Goal: Transaction & Acquisition: Purchase product/service

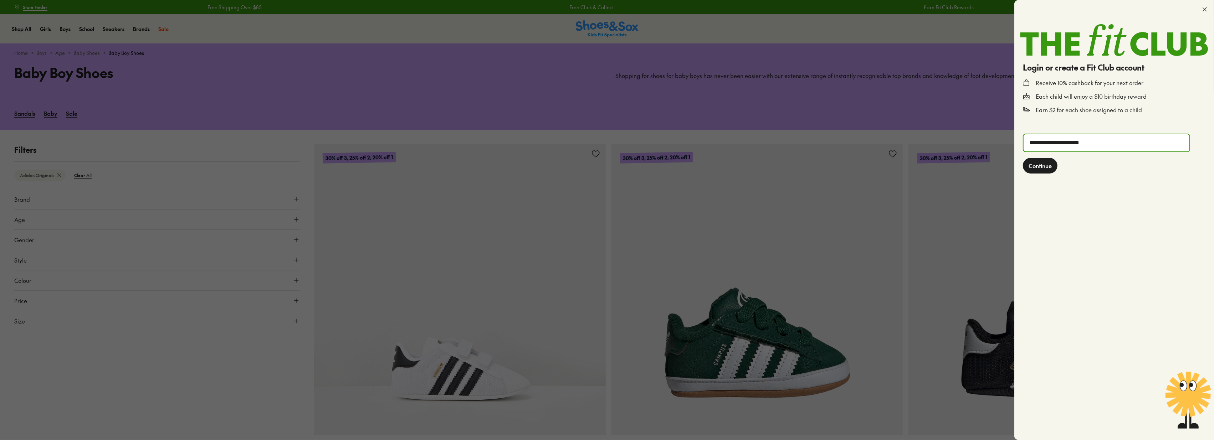
type input "**********"
click at [1023, 158] on button "Continue" at bounding box center [1040, 166] width 35 height 16
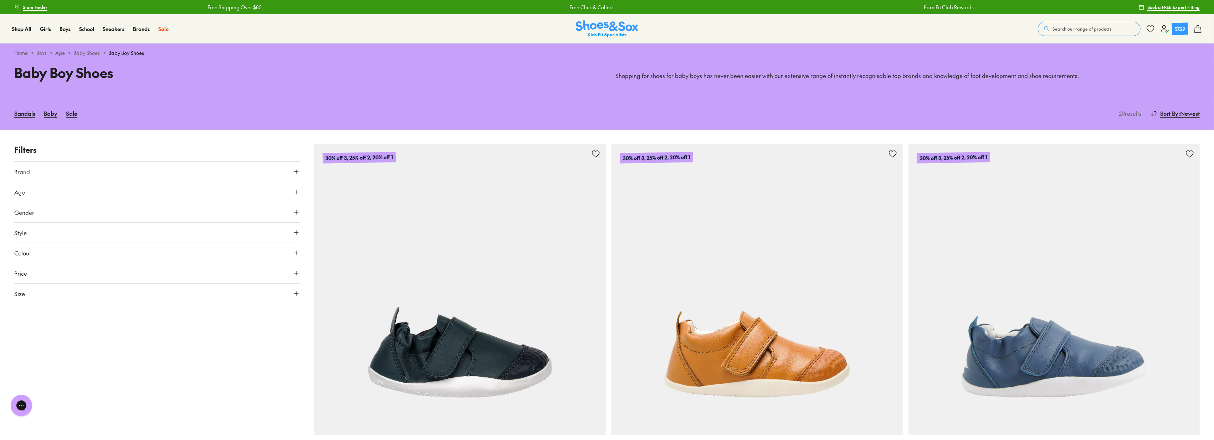
click at [1194, 26] on icon at bounding box center [1198, 29] width 9 height 9
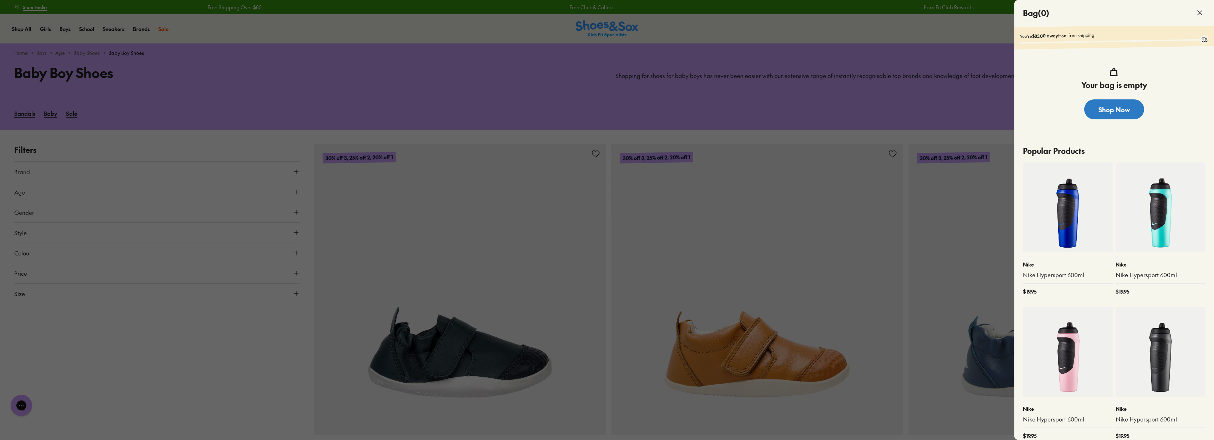
click at [1121, 107] on link "Shop Now" at bounding box center [1115, 110] width 60 height 20
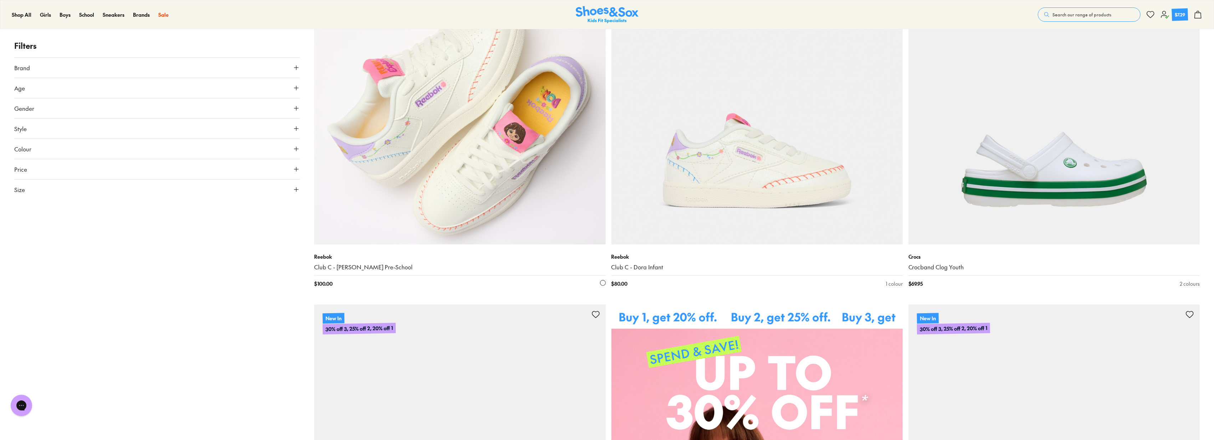
scroll to position [119, 0]
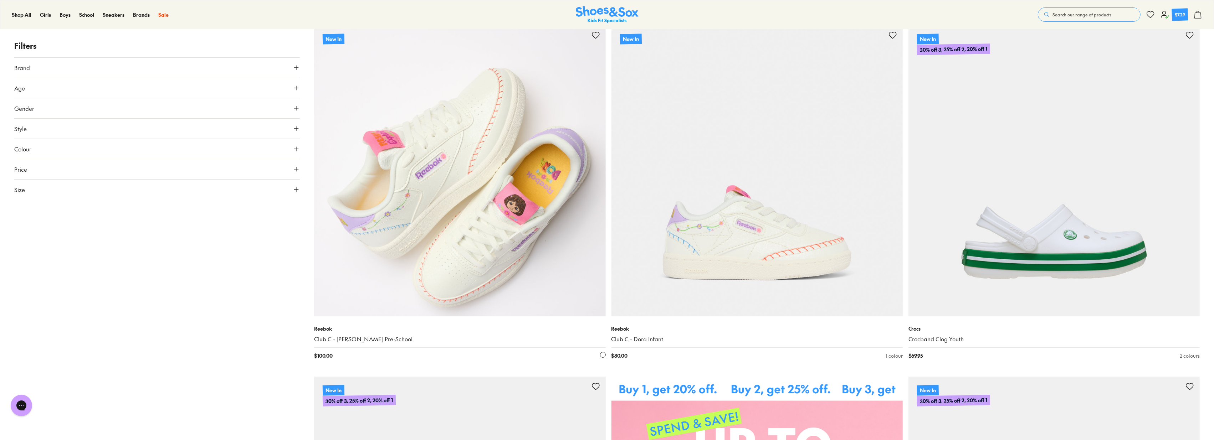
click at [437, 139] on img at bounding box center [459, 170] width 291 height 291
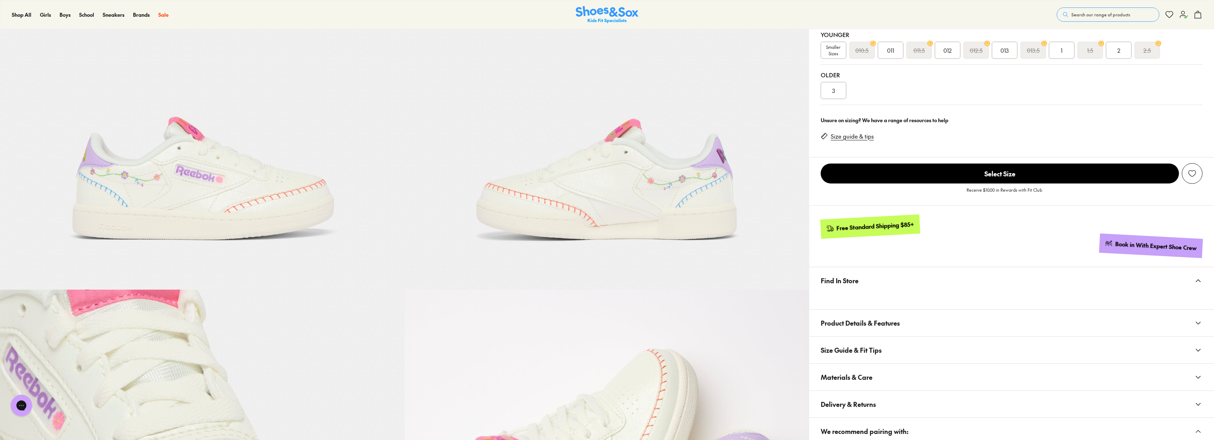
select select "*"
click at [1118, 50] on span "2" at bounding box center [1119, 50] width 3 height 9
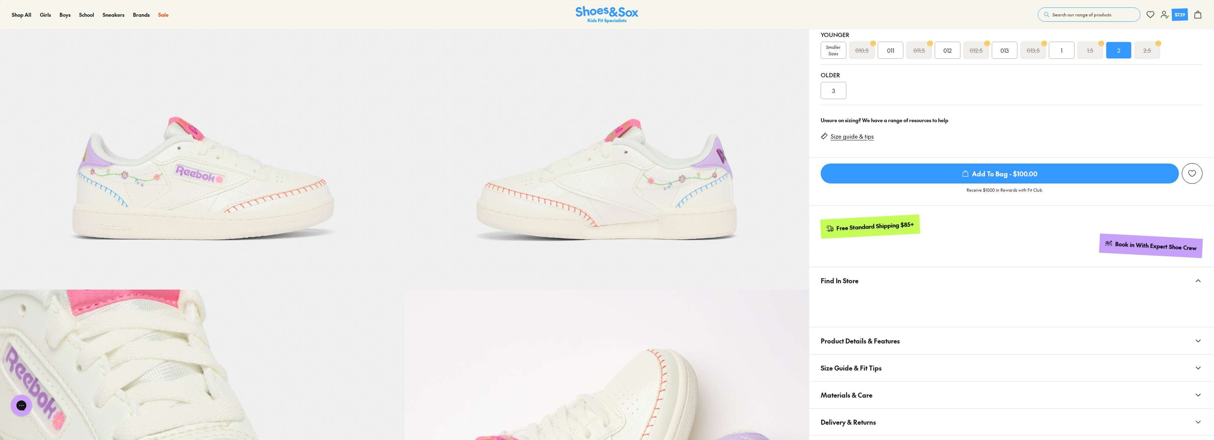
click at [944, 55] on div "012" at bounding box center [948, 50] width 26 height 17
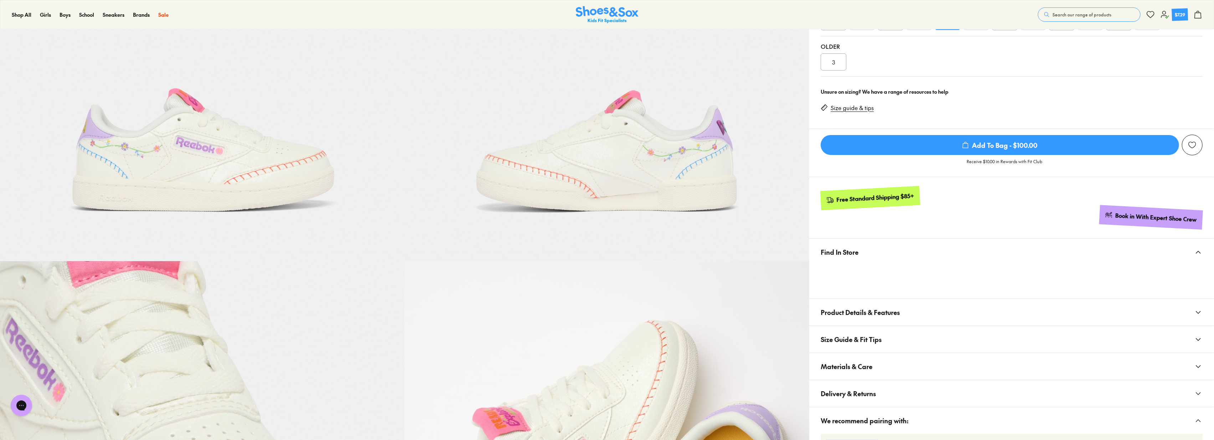
scroll to position [119, 0]
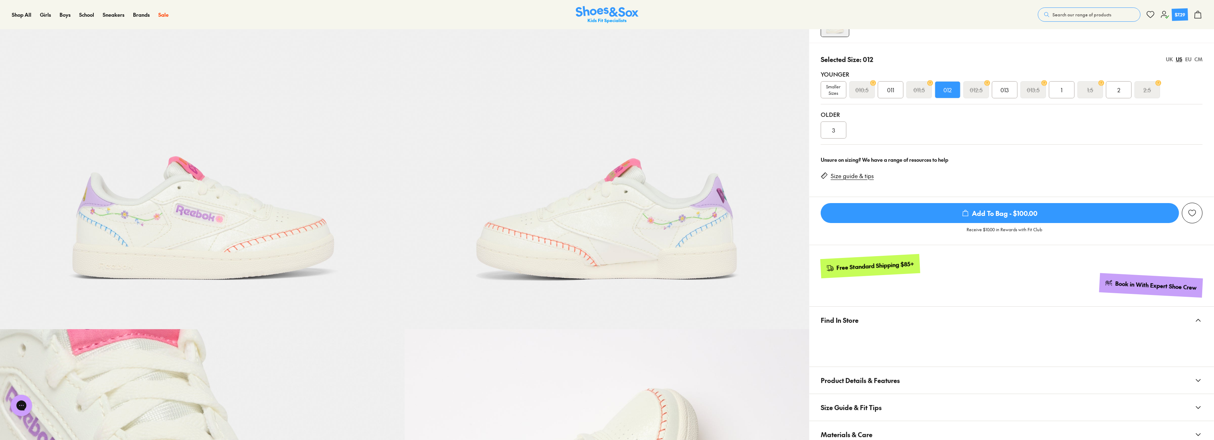
click at [1076, 18] on button "Search our range of products" at bounding box center [1089, 14] width 103 height 14
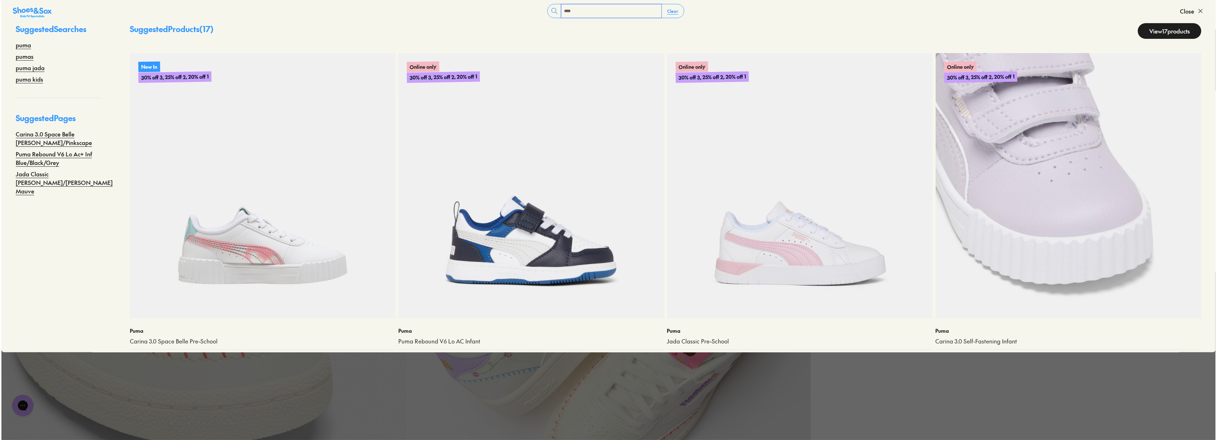
scroll to position [0, 0]
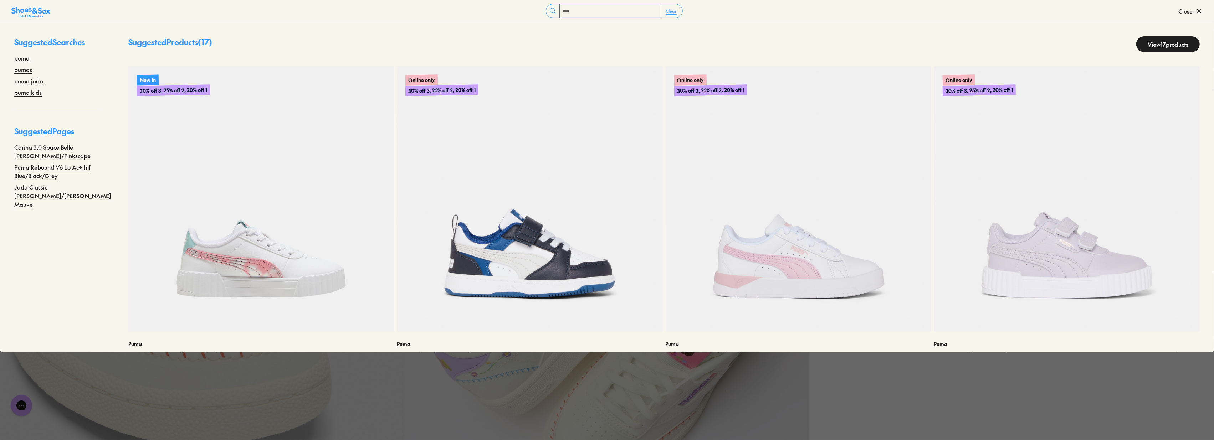
type input "****"
click at [1176, 49] on link "View 17 products" at bounding box center [1168, 44] width 63 height 16
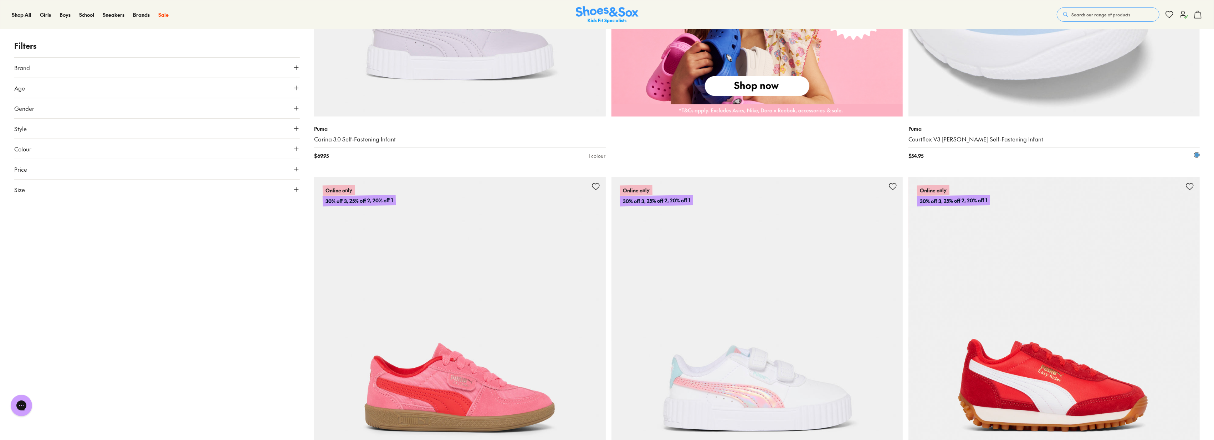
scroll to position [475, 0]
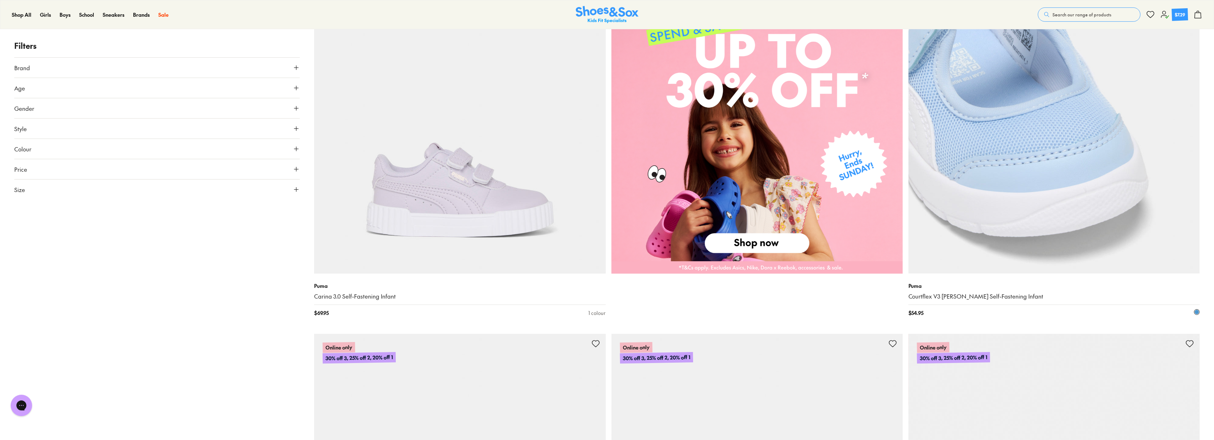
click at [970, 140] on img at bounding box center [1054, 128] width 291 height 291
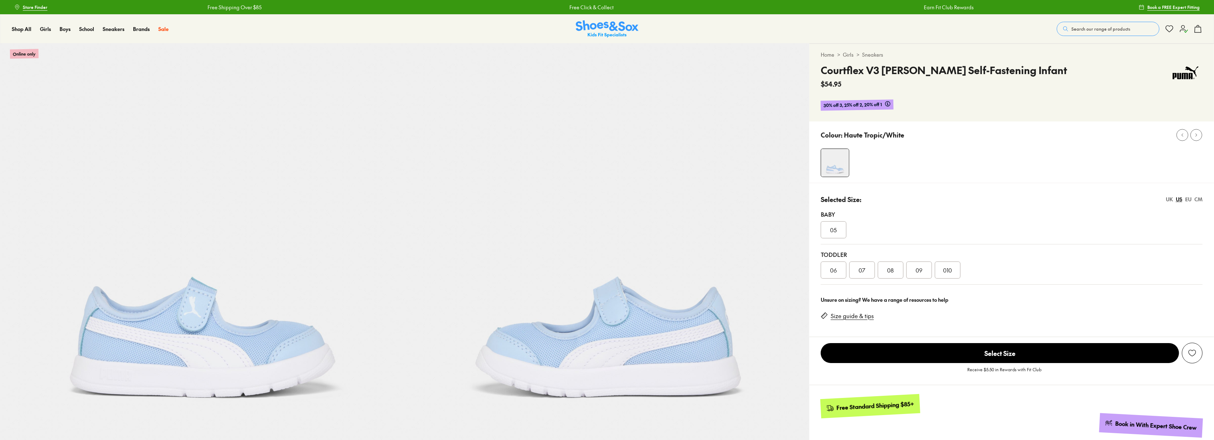
click at [835, 229] on span "05" at bounding box center [833, 230] width 7 height 9
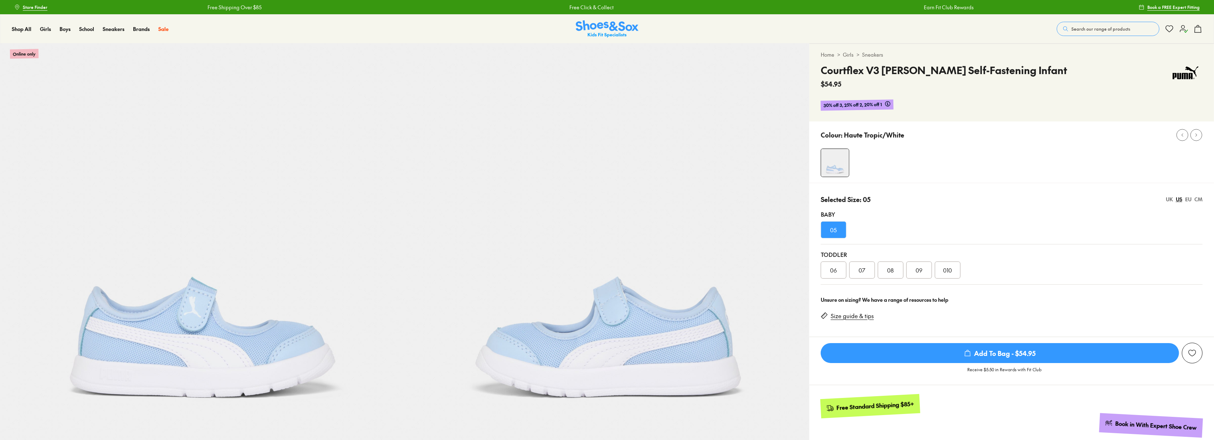
click at [838, 270] on div "06" at bounding box center [834, 270] width 26 height 17
select select "*"
click at [956, 352] on span "Add To Bag - $54.95" at bounding box center [1000, 353] width 358 height 20
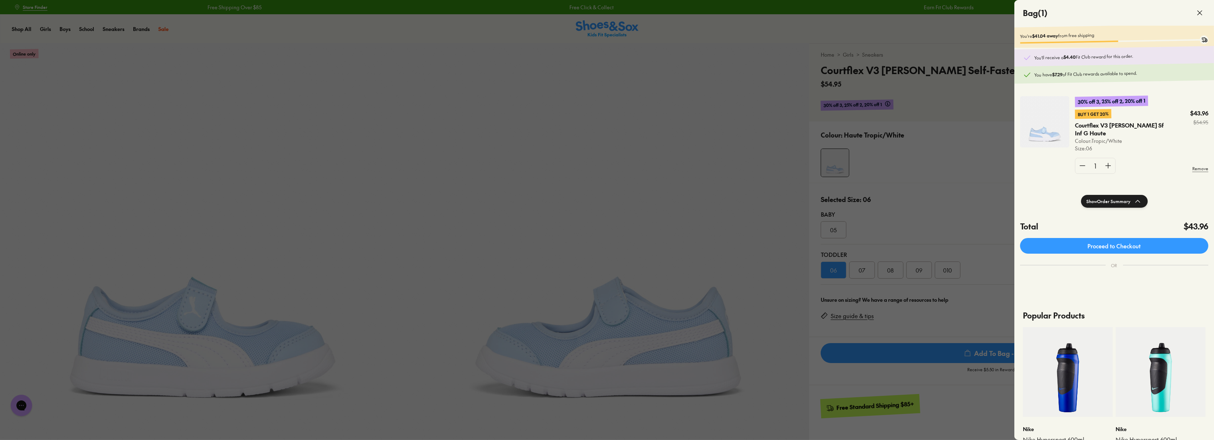
click at [992, 31] on div at bounding box center [607, 220] width 1214 height 440
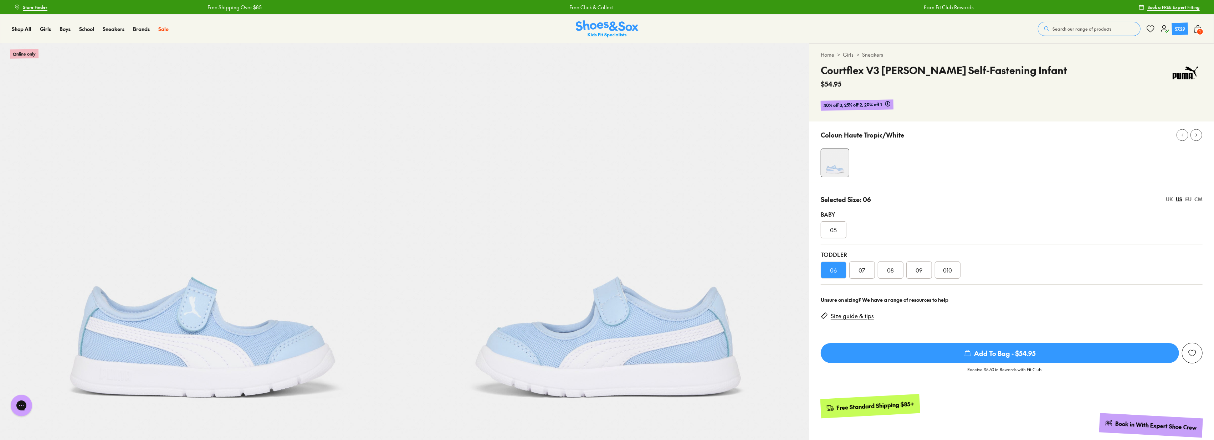
click at [1165, 29] on icon at bounding box center [1165, 29] width 9 height 9
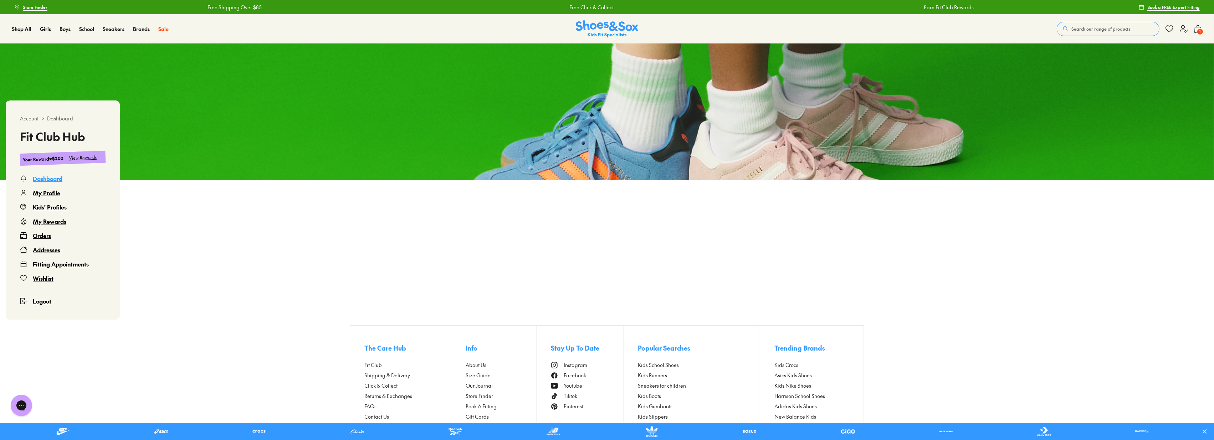
scroll to position [90, 0]
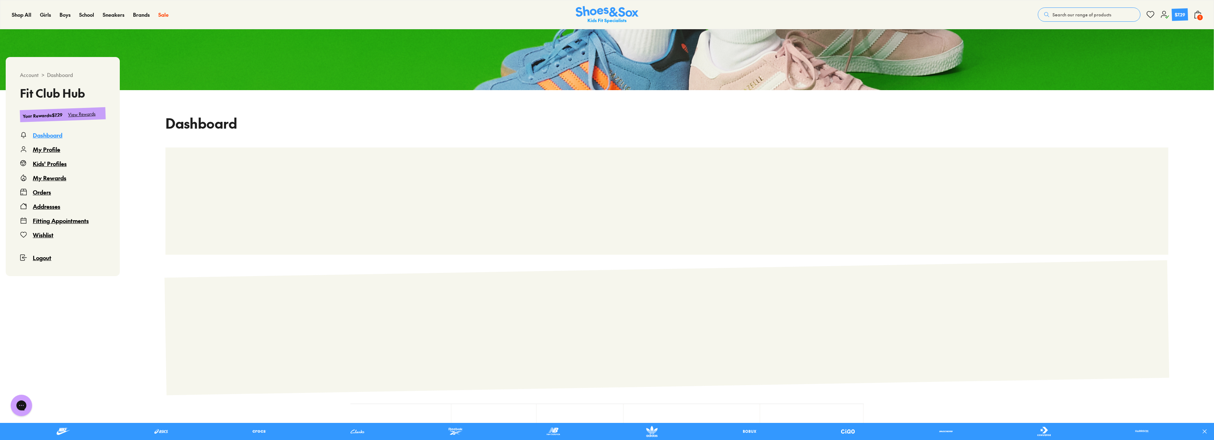
click at [54, 162] on div "Kids' Profiles" at bounding box center [50, 163] width 34 height 9
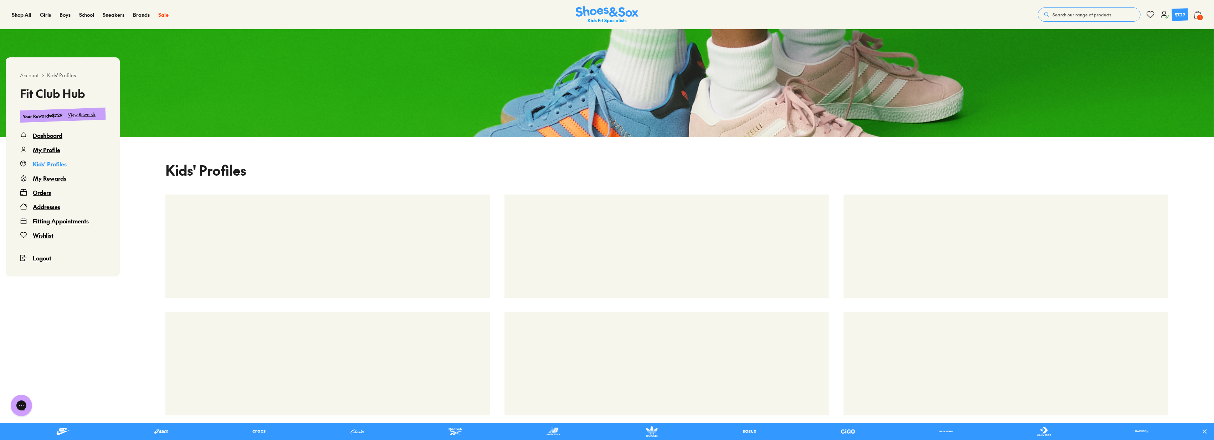
select select
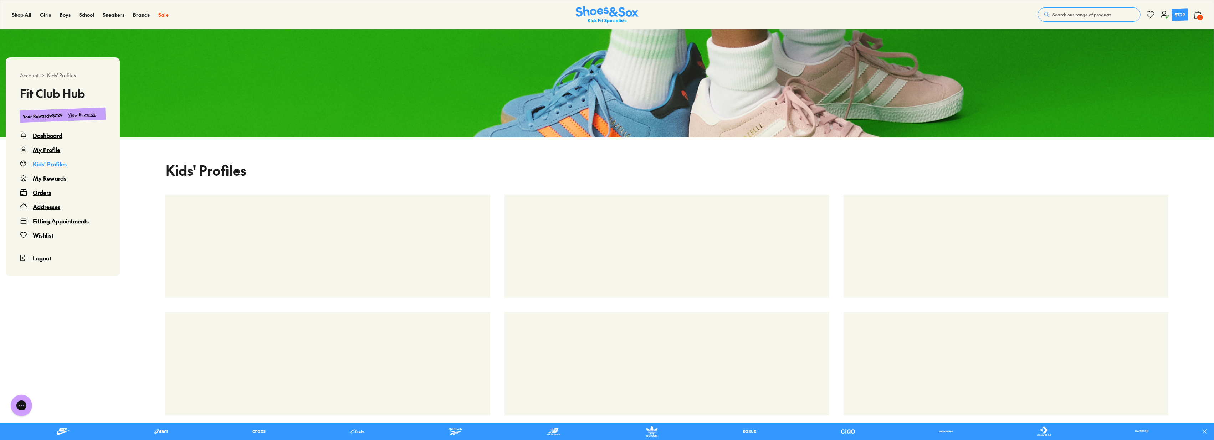
select select
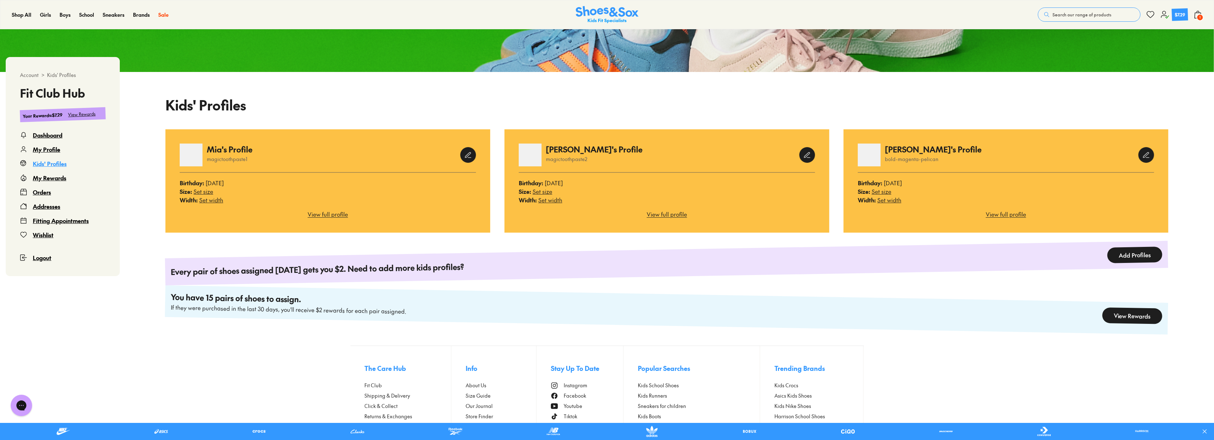
scroll to position [107, 0]
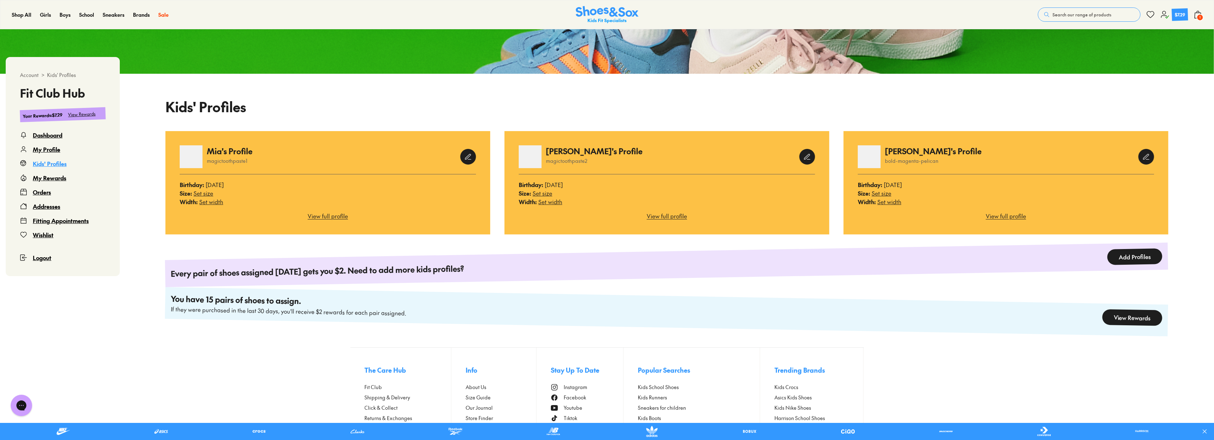
click at [45, 193] on div "Orders" at bounding box center [42, 192] width 18 height 9
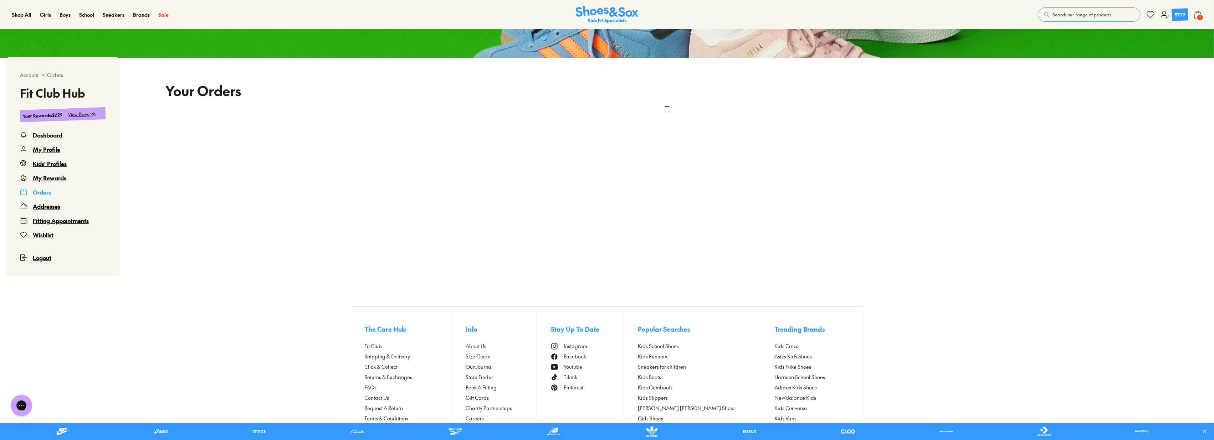
scroll to position [161, 0]
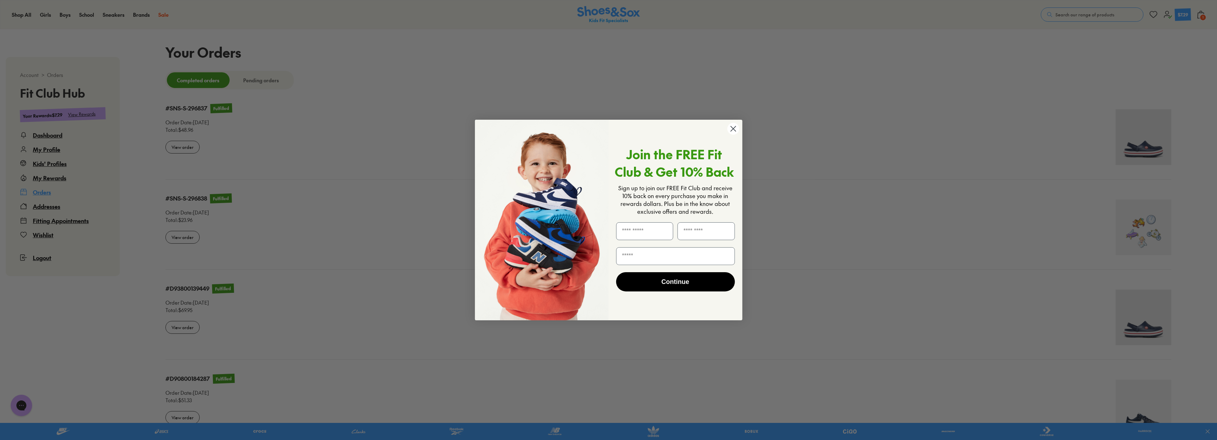
select select
drag, startPoint x: 735, startPoint y: 131, endPoint x: 680, endPoint y: 228, distance: 111.7
click at [684, 222] on div "Close dialog Join the FREE Fit Club & Get 10% Back Sign up to join our FREE Fit…" at bounding box center [608, 220] width 267 height 201
click at [741, 127] on form "Join the FREE Fit Club & Get 10% Back Sign up to join our FREE Fit Club and rec…" at bounding box center [608, 220] width 267 height 201
click at [736, 127] on circle "Close dialog" at bounding box center [733, 129] width 12 height 12
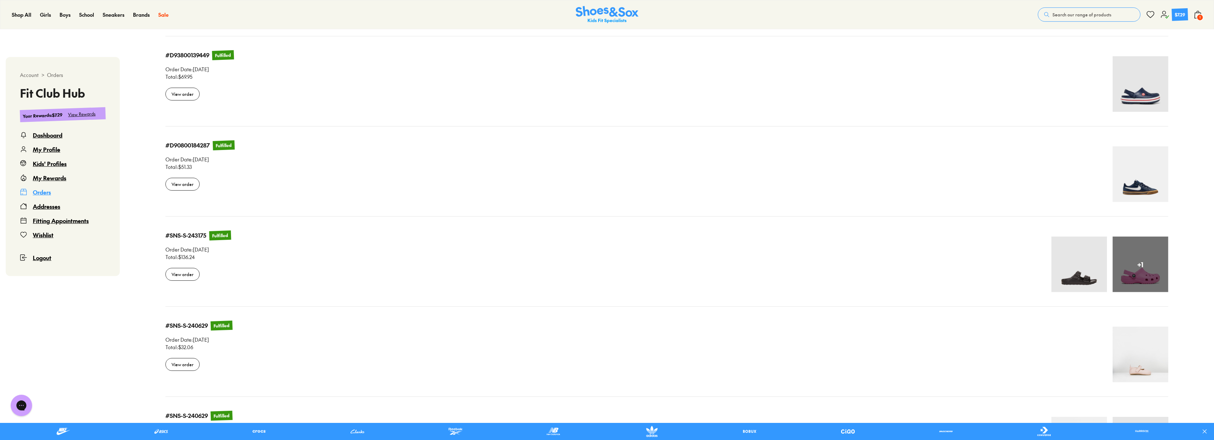
scroll to position [399, 0]
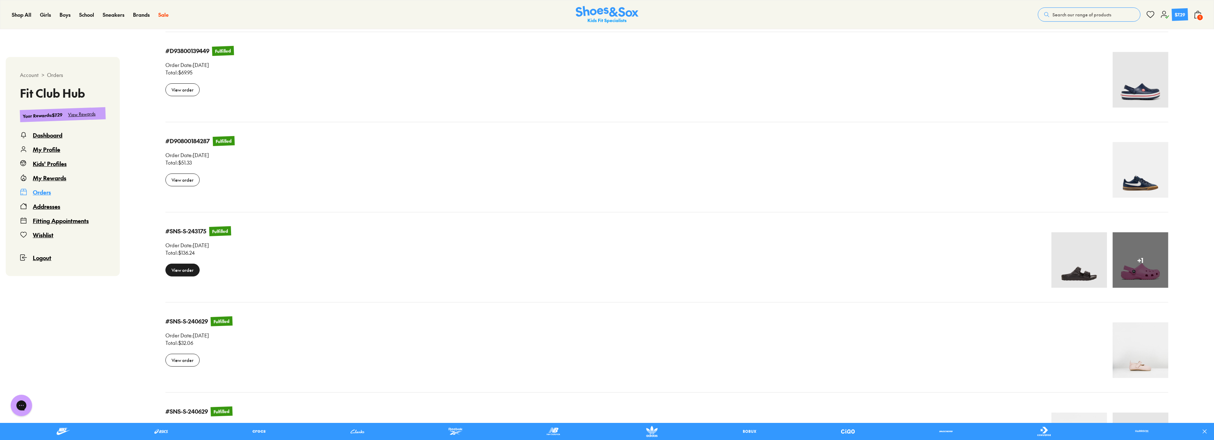
click at [185, 269] on div "View order" at bounding box center [182, 270] width 34 height 13
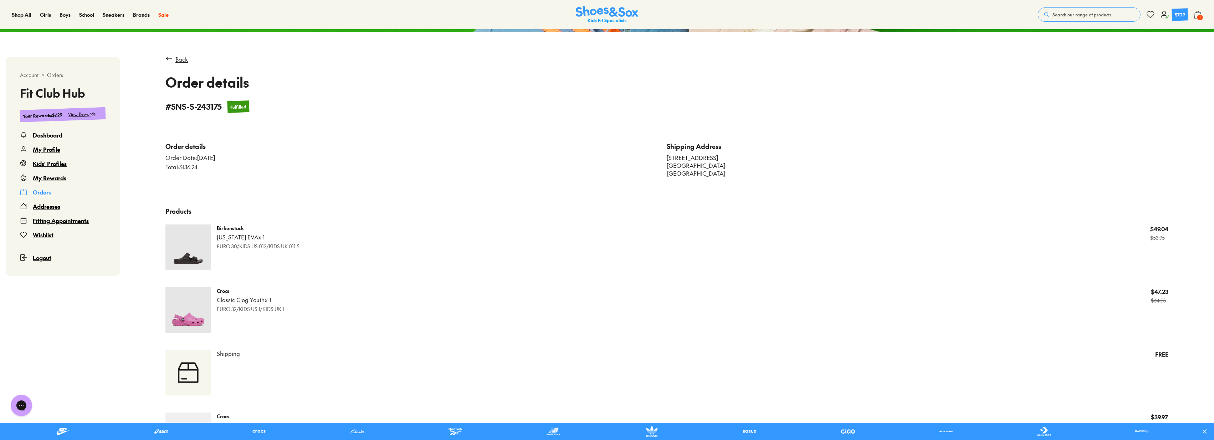
scroll to position [42, 0]
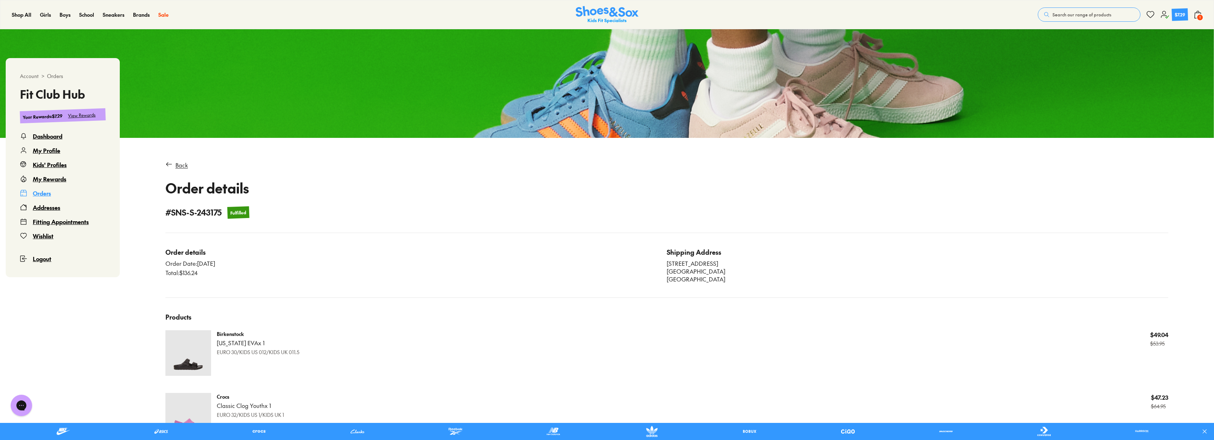
click at [48, 196] on div "Orders" at bounding box center [42, 193] width 18 height 9
click at [41, 194] on div "Orders" at bounding box center [42, 193] width 18 height 9
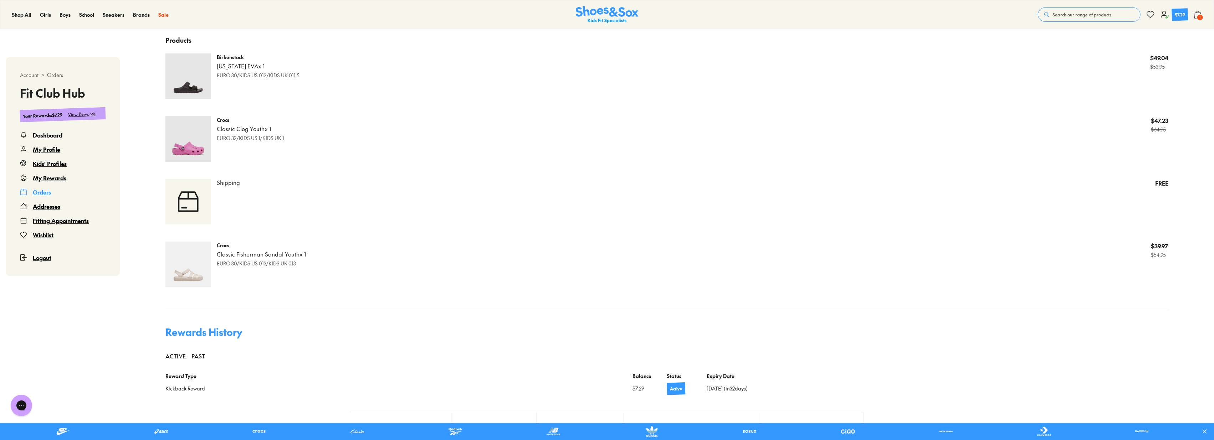
scroll to position [320, 0]
click at [40, 193] on div "Orders" at bounding box center [42, 192] width 18 height 9
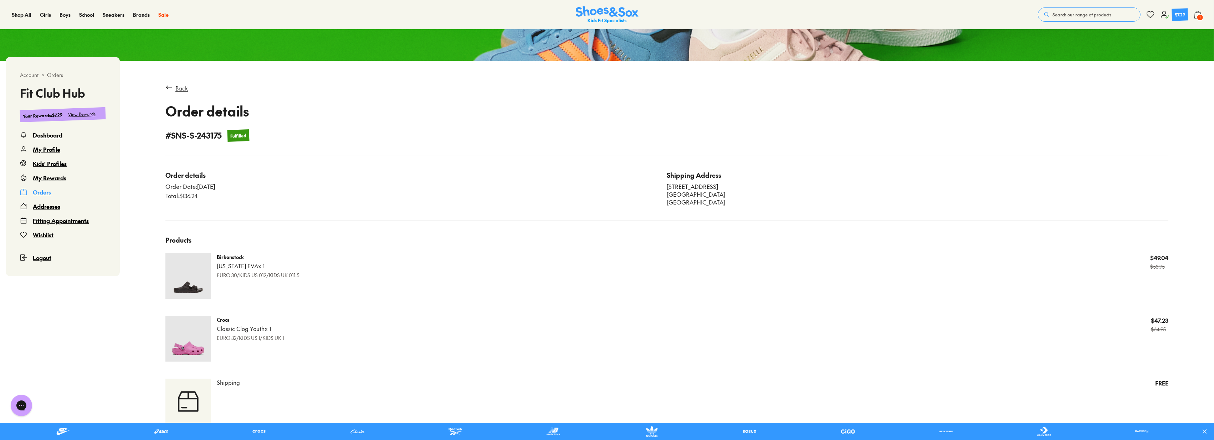
scroll to position [42, 0]
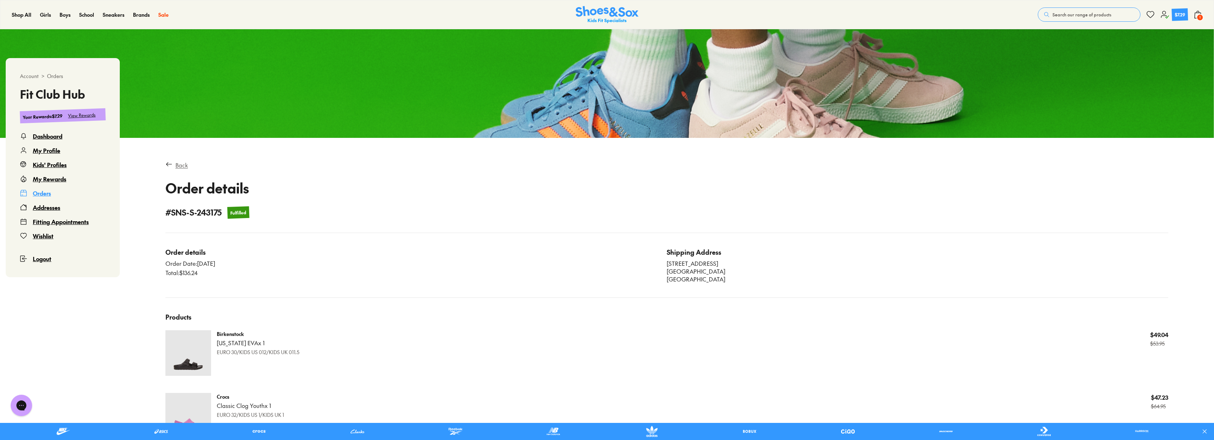
click at [177, 162] on div "Back" at bounding box center [181, 165] width 12 height 9
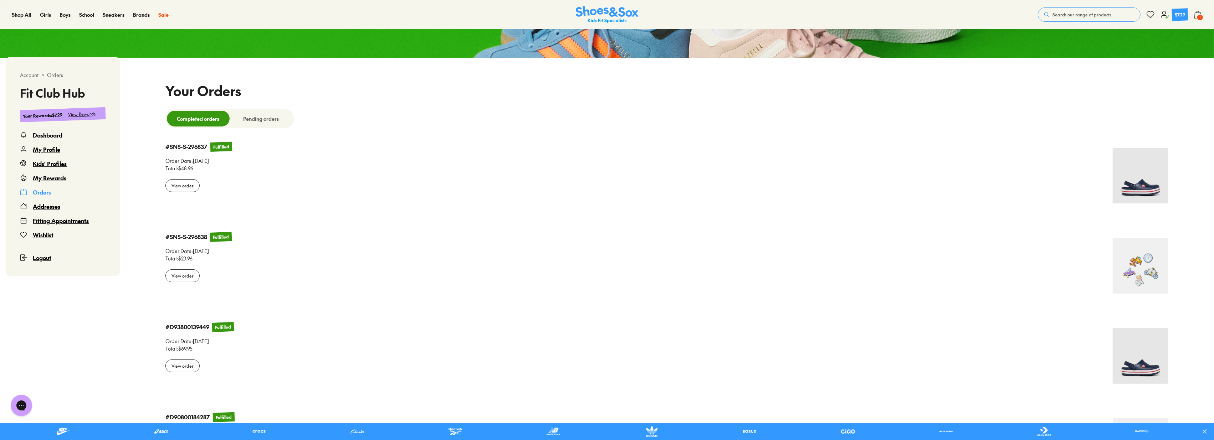
select select
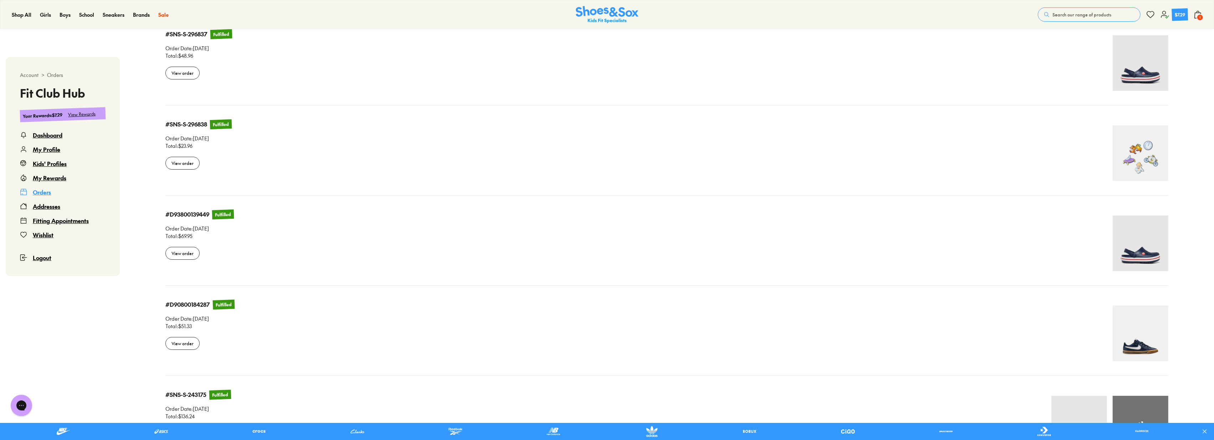
scroll to position [241, 0]
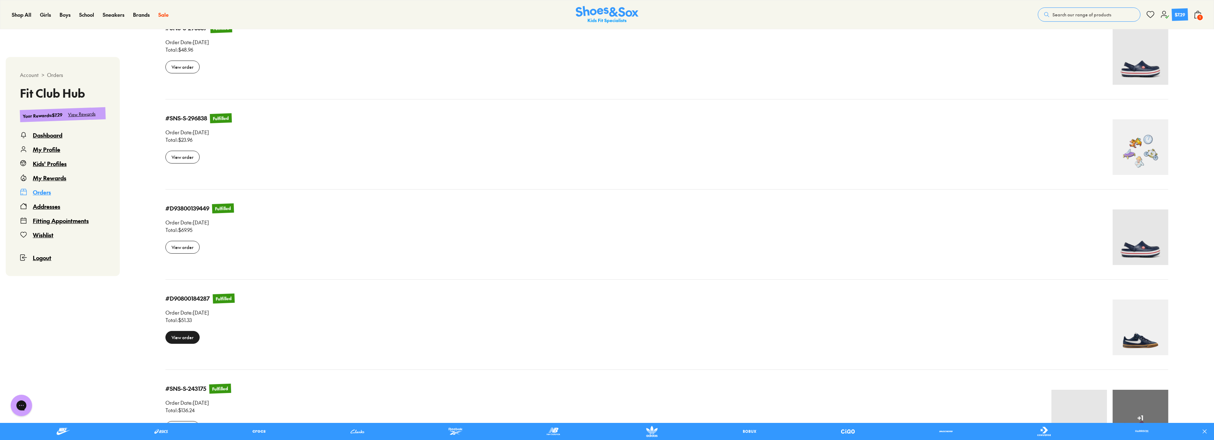
click at [184, 340] on div "View order" at bounding box center [182, 337] width 34 height 13
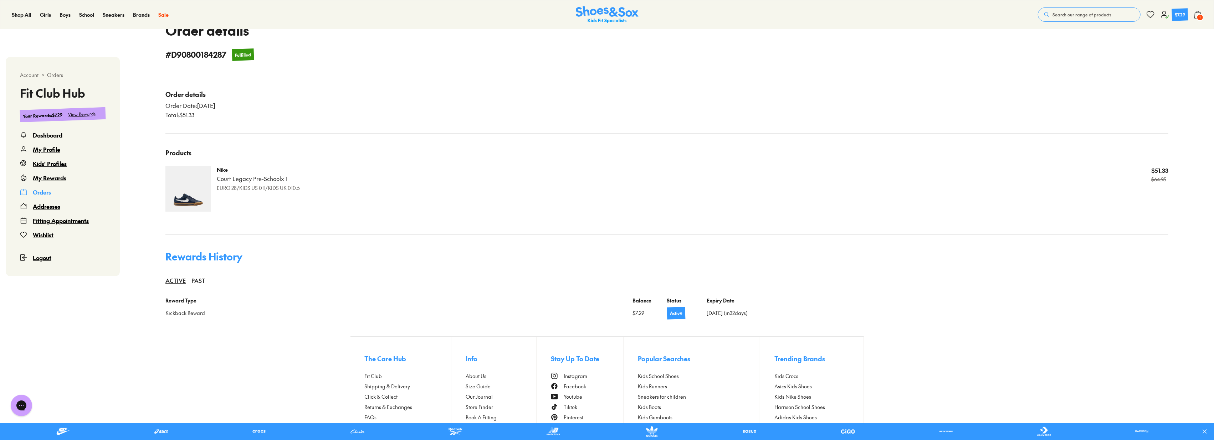
scroll to position [202, 0]
click at [190, 189] on img at bounding box center [188, 188] width 46 height 46
click at [260, 182] on div "Nike Court Legacy Pre-School x 1 EURO 28/KIDS US 011/KIDS UK 010.5" at bounding box center [258, 178] width 83 height 26
click at [259, 181] on p "Court Legacy Pre-School x 1" at bounding box center [258, 178] width 83 height 8
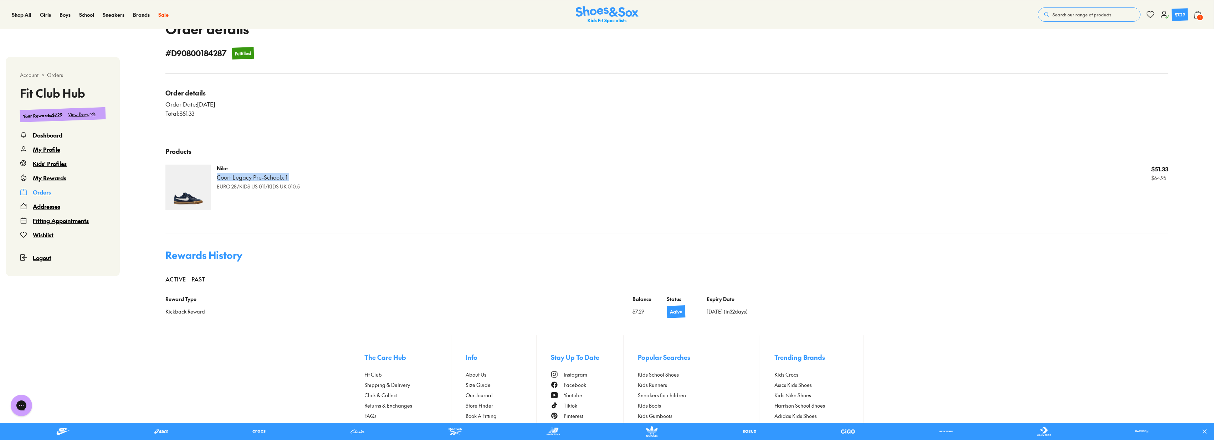
click at [259, 181] on p "Court Legacy Pre-School x 1" at bounding box center [258, 178] width 83 height 8
click at [237, 187] on p "EURO 28/KIDS US 011/KIDS UK 010.5" at bounding box center [258, 186] width 83 height 7
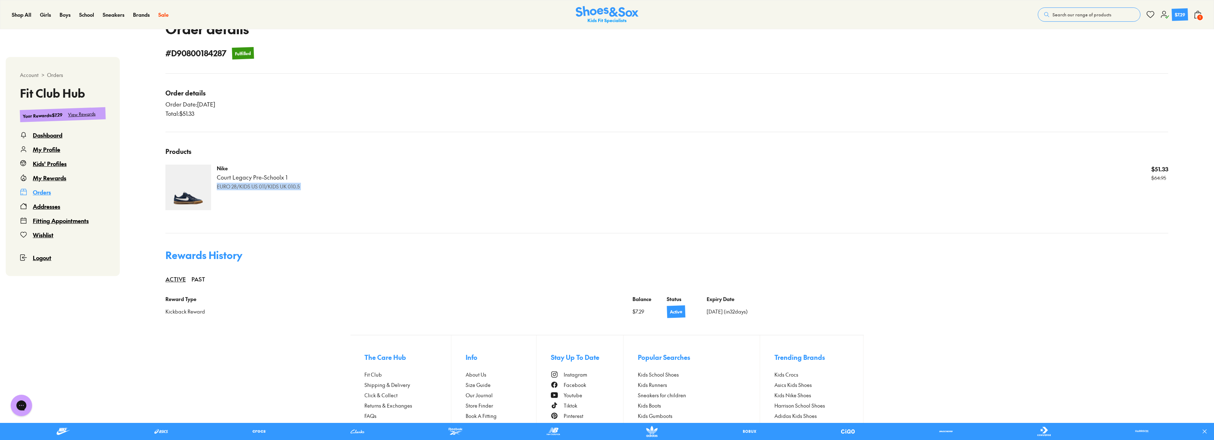
click at [254, 202] on div "Nike Court Legacy Pre-School x 1 EURO 28/KIDS US 011/KIDS UK 010.5 $51.33 $64.95" at bounding box center [693, 188] width 952 height 46
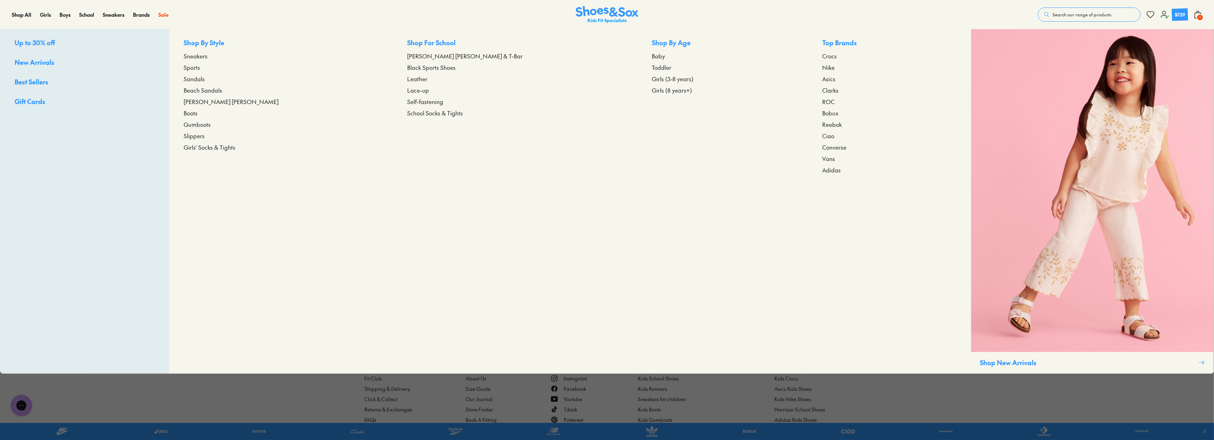
scroll to position [43, 0]
click at [822, 170] on span "Adidas" at bounding box center [831, 170] width 19 height 9
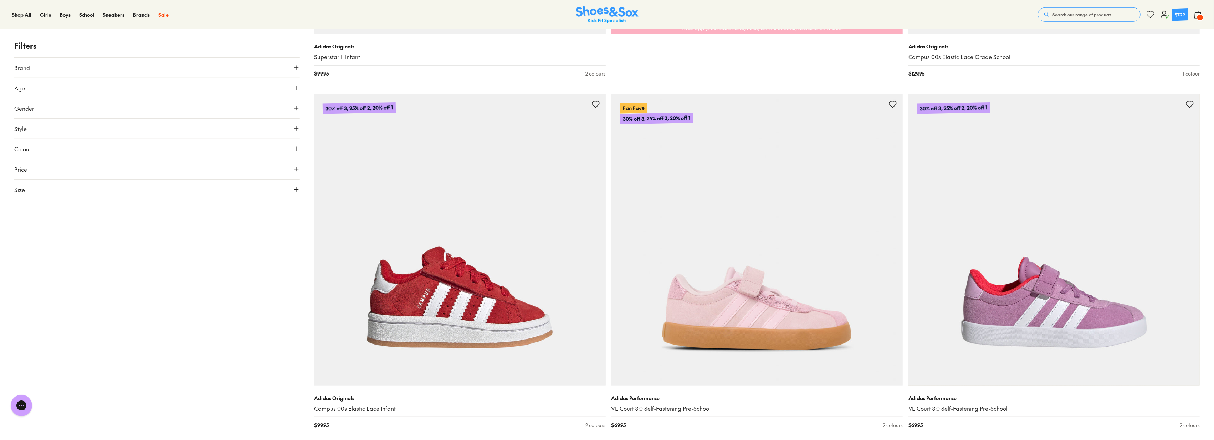
drag, startPoint x: 1217, startPoint y: 44, endPoint x: 1217, endPoint y: 133, distance: 89.5
click at [146, 105] on button "Gender" at bounding box center [157, 108] width 286 height 20
click at [258, 134] on label "Unisex" at bounding box center [251, 129] width 94 height 13
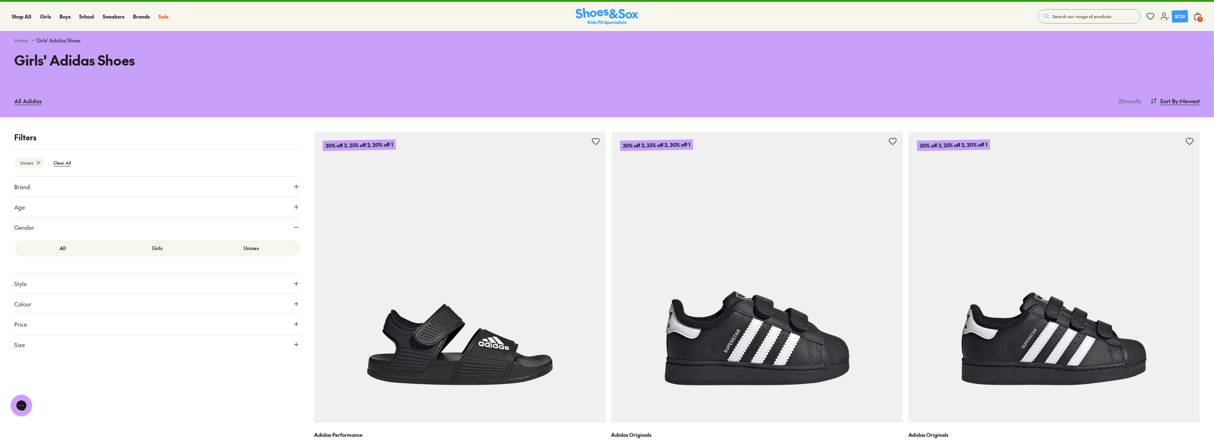
click at [69, 251] on label "All" at bounding box center [63, 248] width 94 height 13
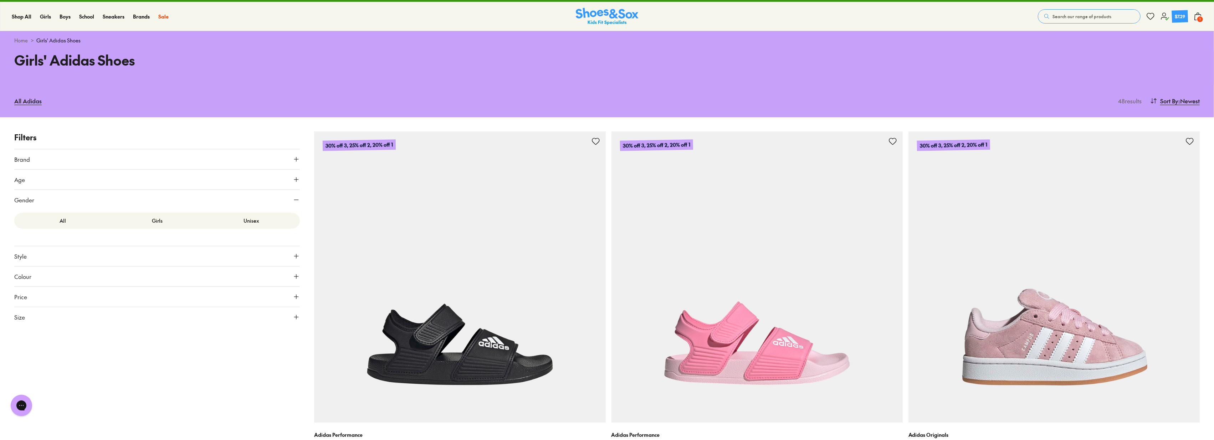
click at [40, 196] on button "Gender" at bounding box center [157, 200] width 286 height 20
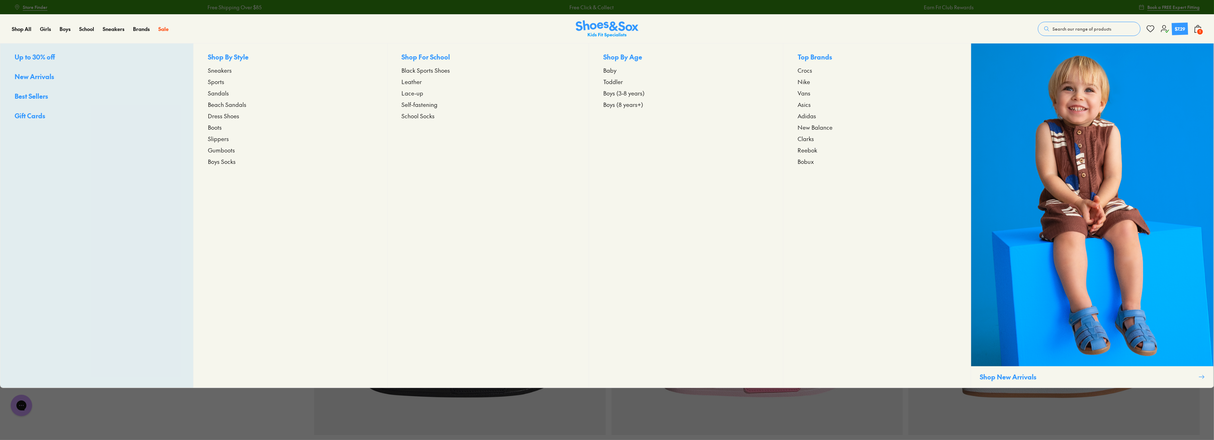
click at [810, 113] on span "Adidas" at bounding box center [807, 116] width 19 height 9
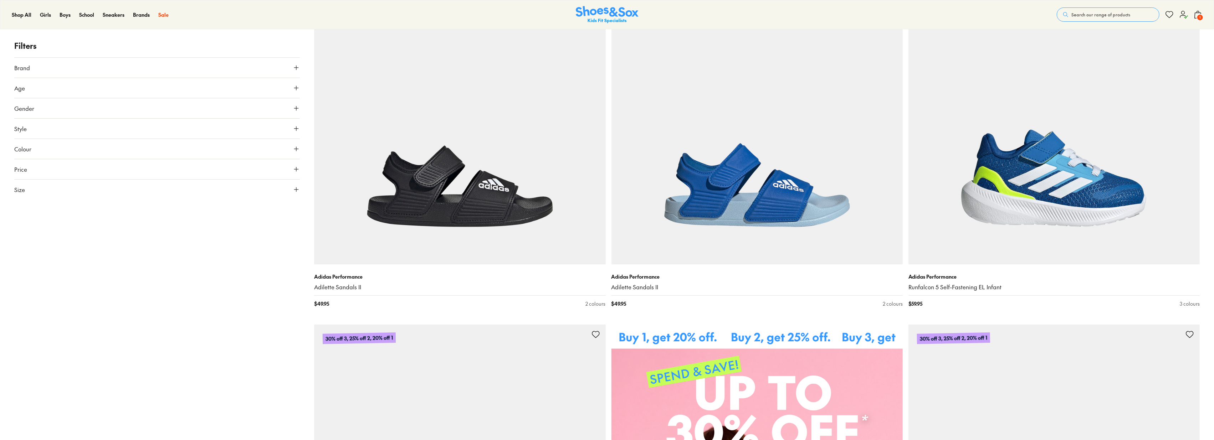
scroll to position [238, 0]
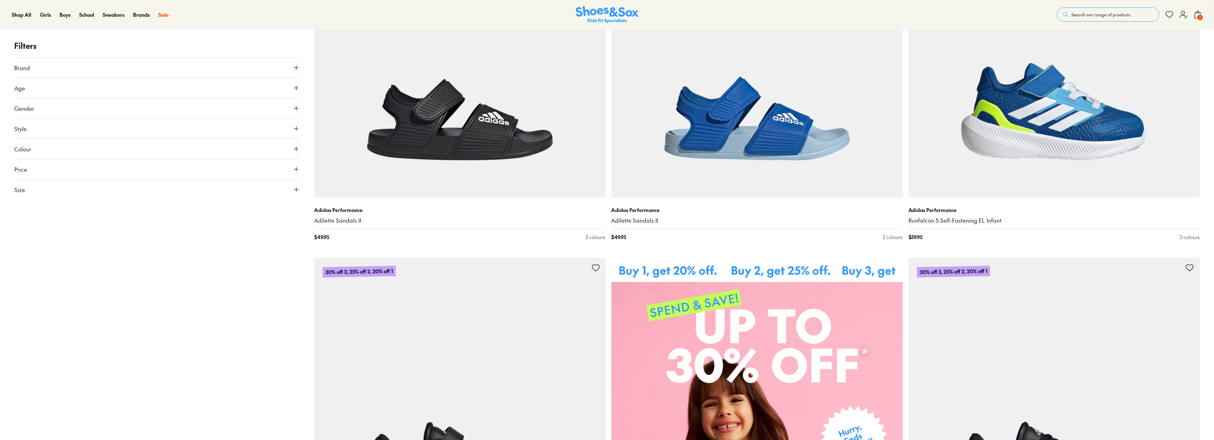
drag, startPoint x: 1212, startPoint y: 61, endPoint x: 1217, endPoint y: 61, distance: 5.4
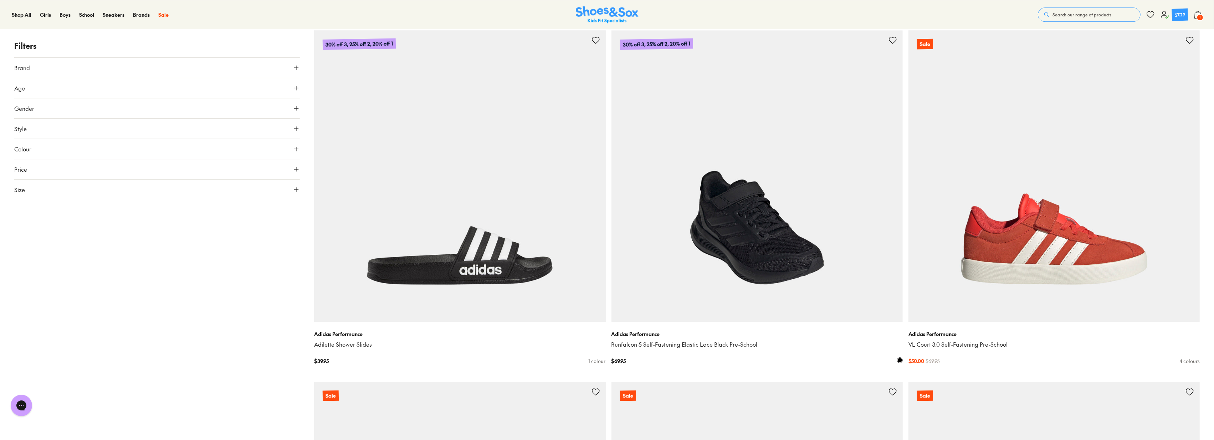
scroll to position [2943, 0]
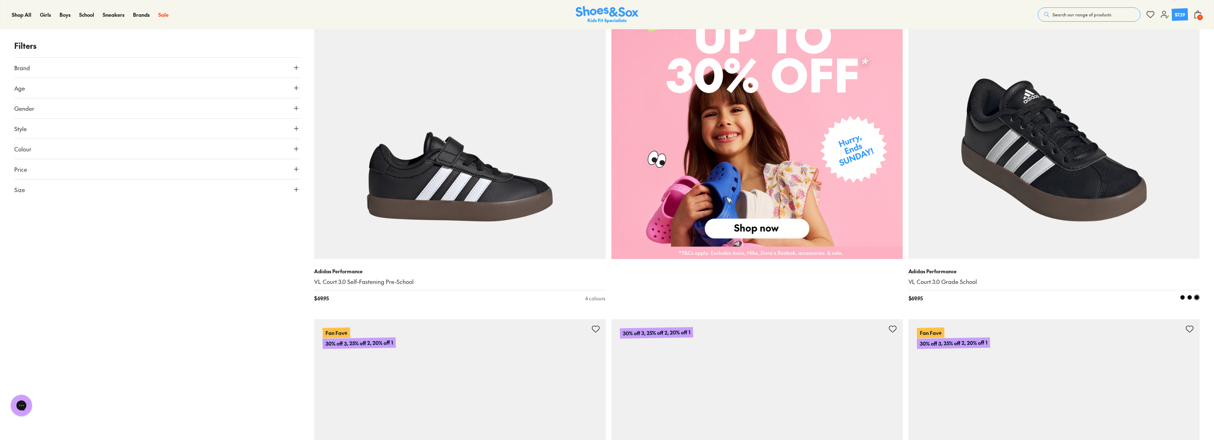
scroll to position [541, 0]
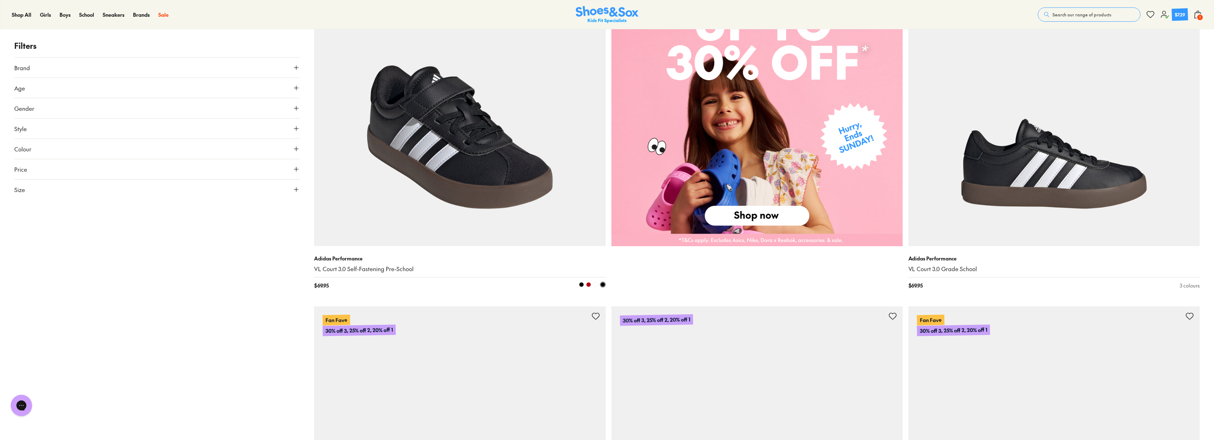
click at [407, 222] on img at bounding box center [459, 100] width 291 height 291
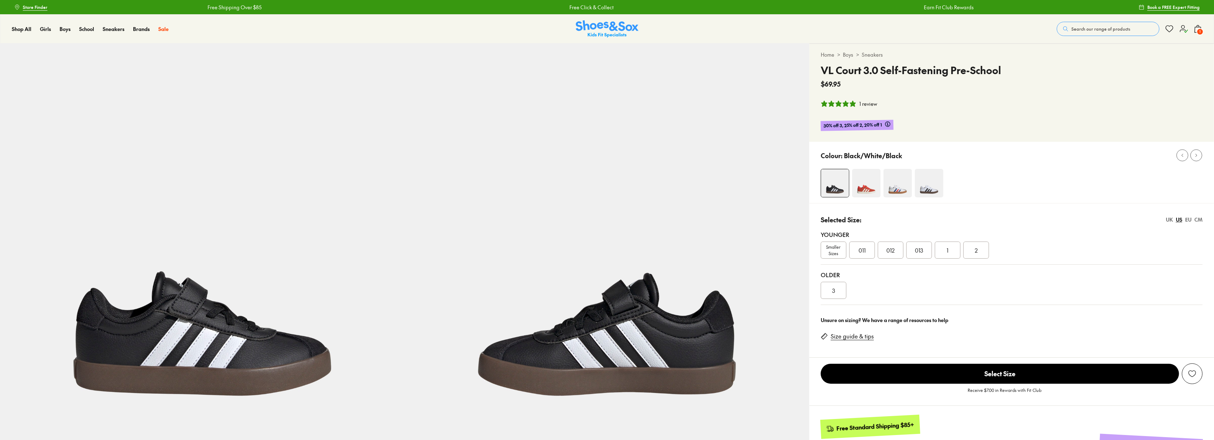
click at [856, 166] on div "Colour: Black/White/Black" at bounding box center [1012, 172] width 405 height 61
select select "*"
click at [871, 177] on img at bounding box center [866, 183] width 29 height 29
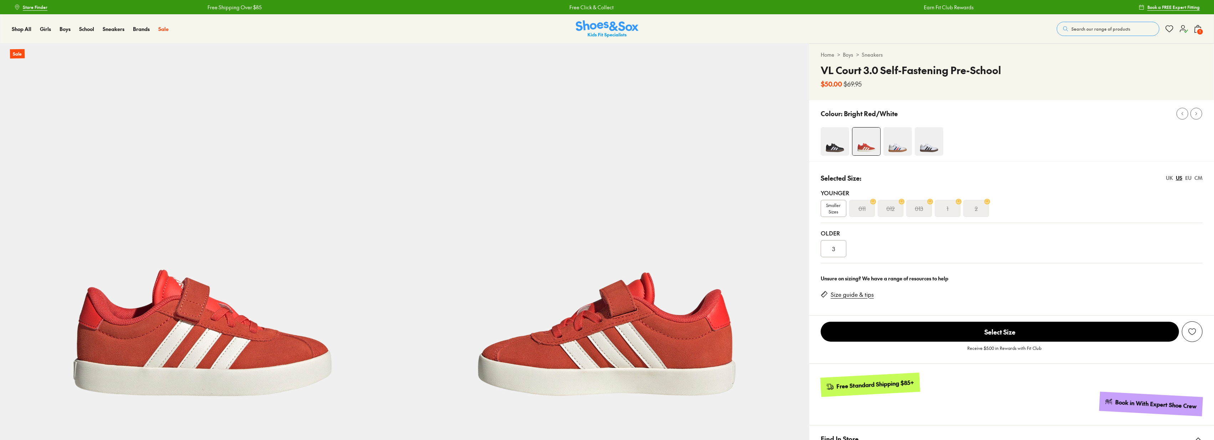
click at [906, 164] on div "Selected Size: [GEOGRAPHIC_DATA] [GEOGRAPHIC_DATA] EU CM Younger Smaller Sizes …" at bounding box center [1012, 216] width 405 height 108
click at [904, 147] on img at bounding box center [898, 141] width 29 height 29
select select "*"
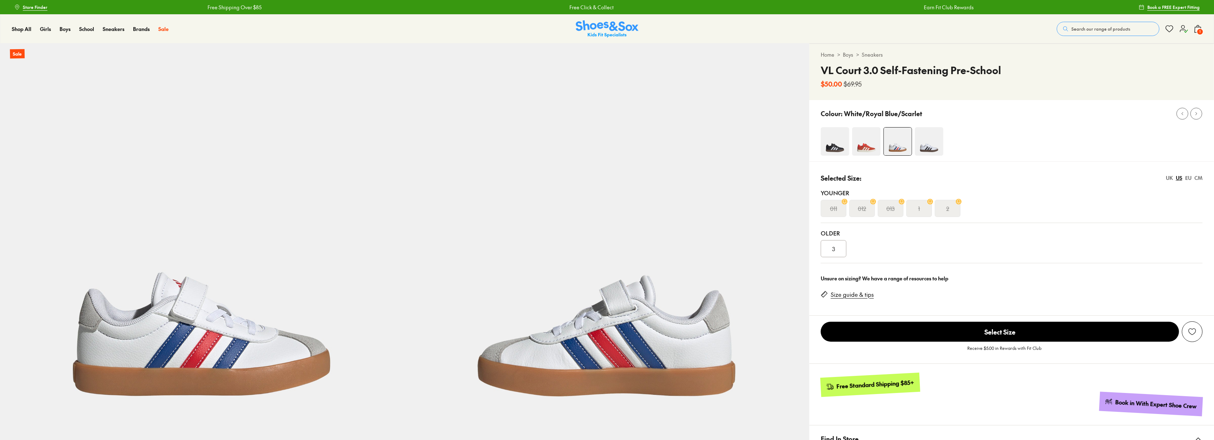
click at [939, 154] on img at bounding box center [929, 141] width 29 height 29
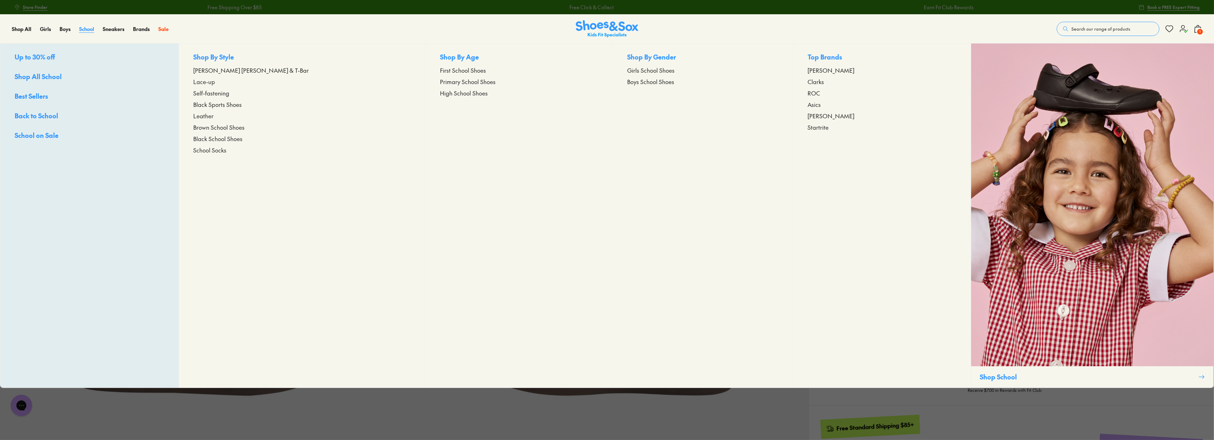
select select "*"
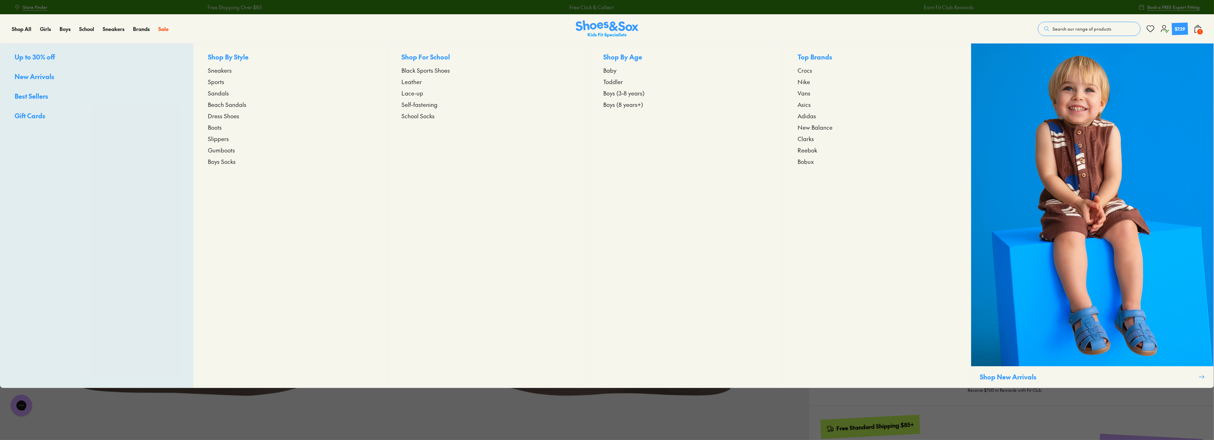
click at [231, 70] on link "Sneakers" at bounding box center [290, 70] width 165 height 9
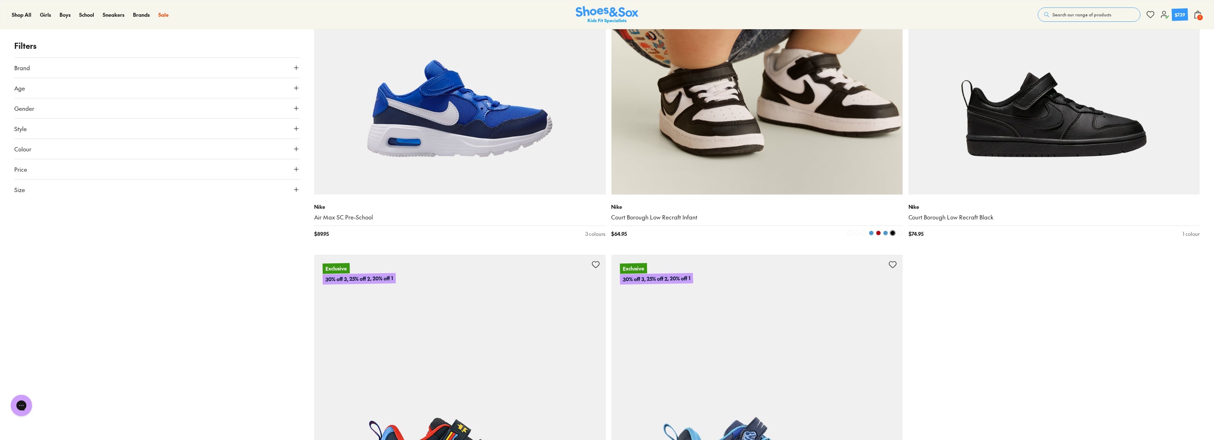
scroll to position [3408, 0]
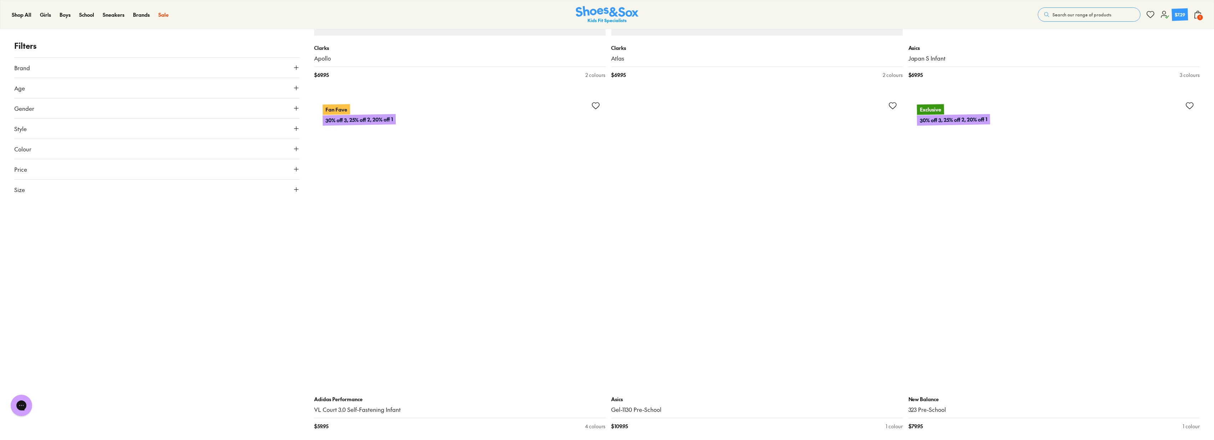
scroll to position [3963, 0]
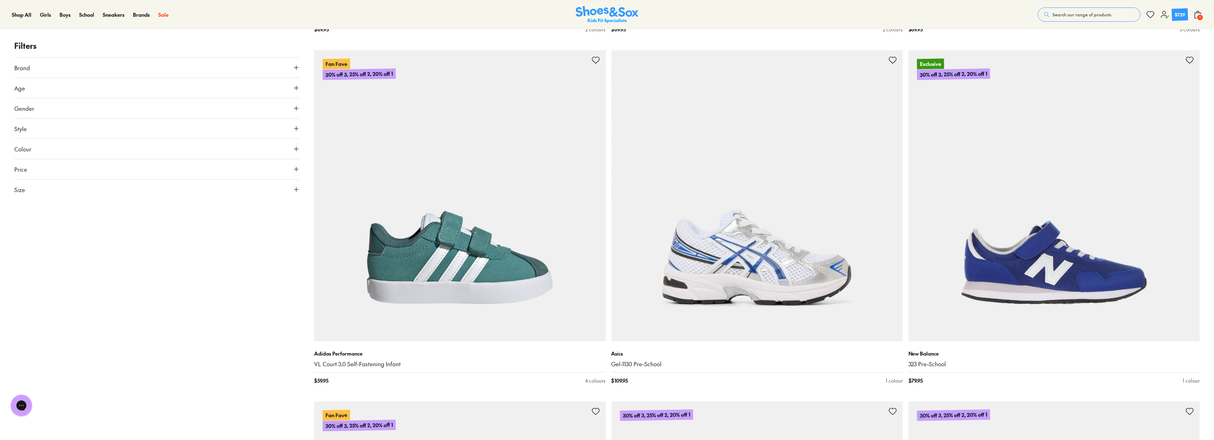
drag, startPoint x: 411, startPoint y: 231, endPoint x: 230, endPoint y: 265, distance: 183.6
click at [229, 265] on div "Filters Brand Adidas Originals ( 28 ) Adidas Performance ( 13 ) Asics ( 6 ) Cia…" at bounding box center [157, 45] width 286 height 7729
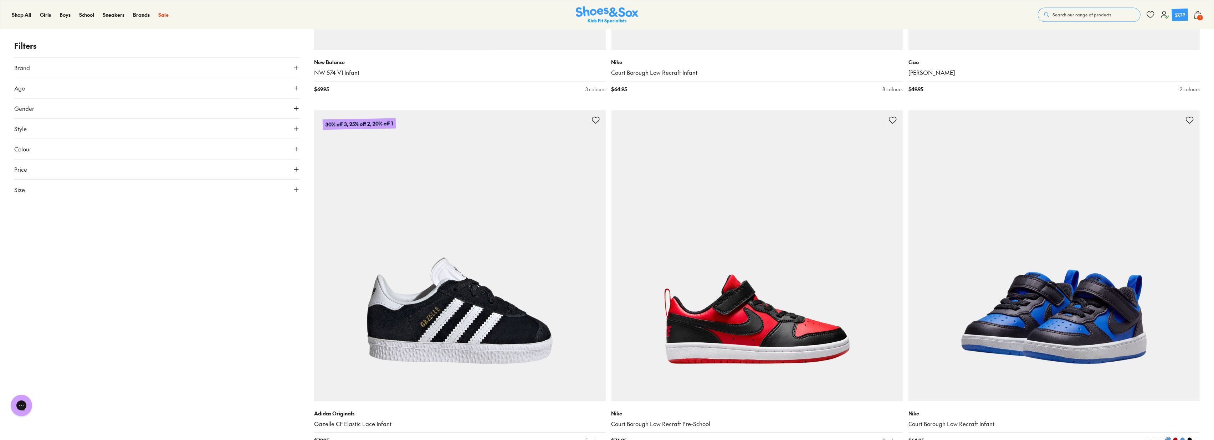
scroll to position [5746, 0]
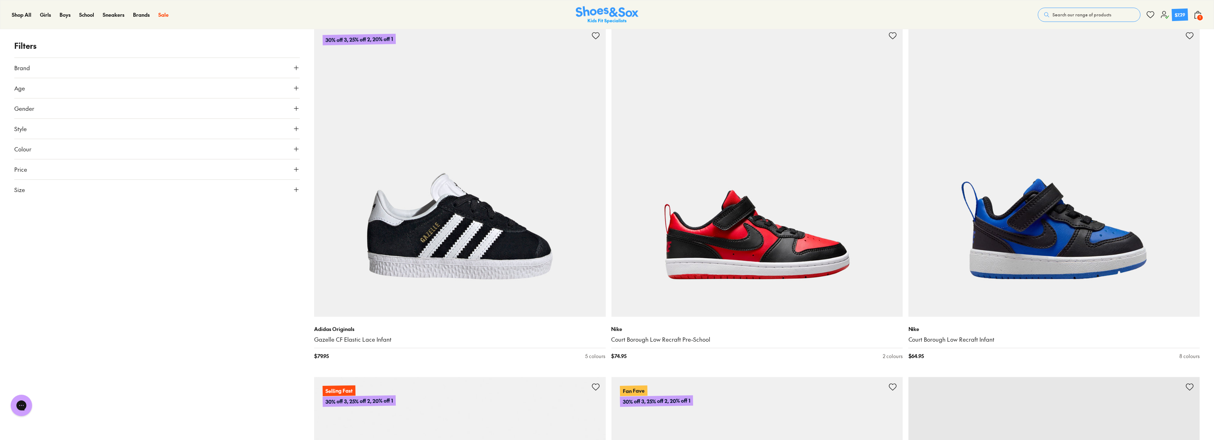
drag, startPoint x: 779, startPoint y: 237, endPoint x: 240, endPoint y: 282, distance: 540.8
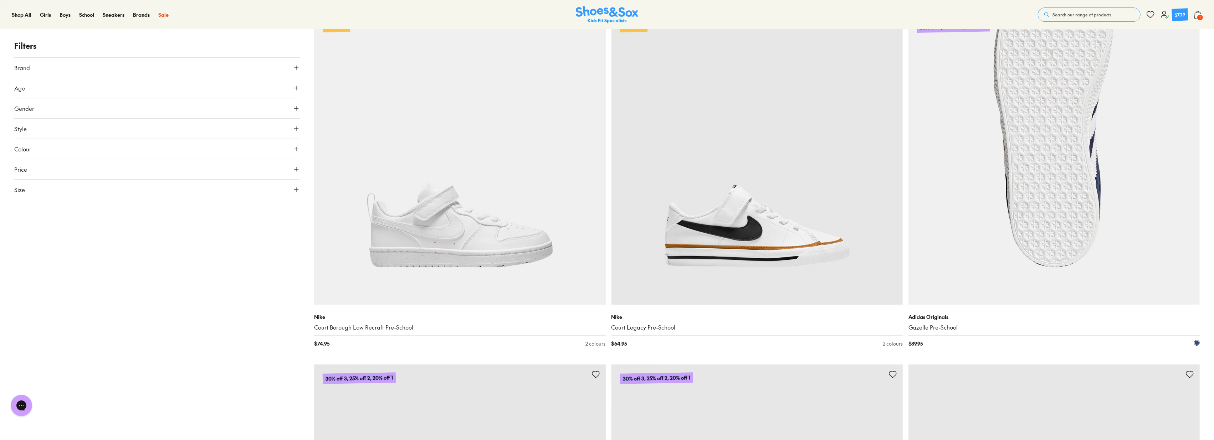
scroll to position [6736, 0]
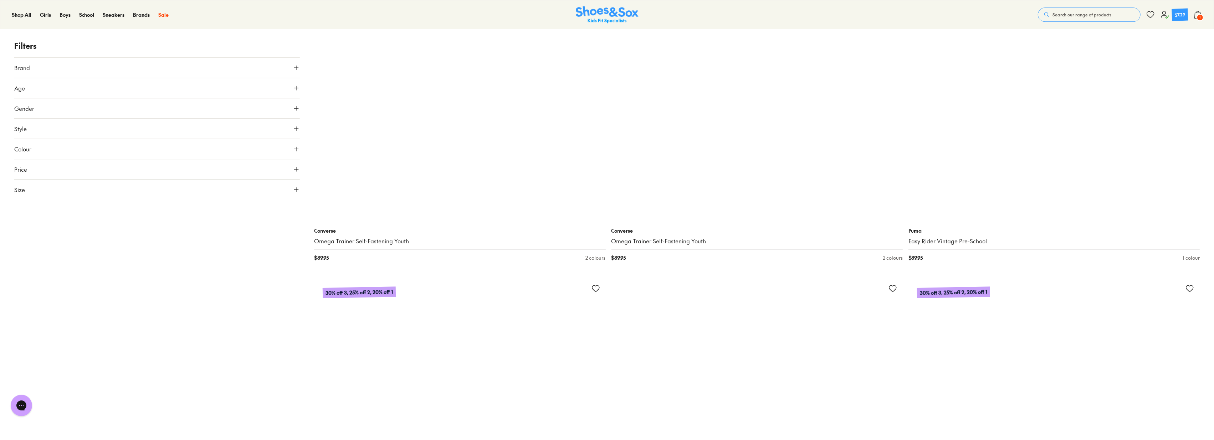
scroll to position [10065, 0]
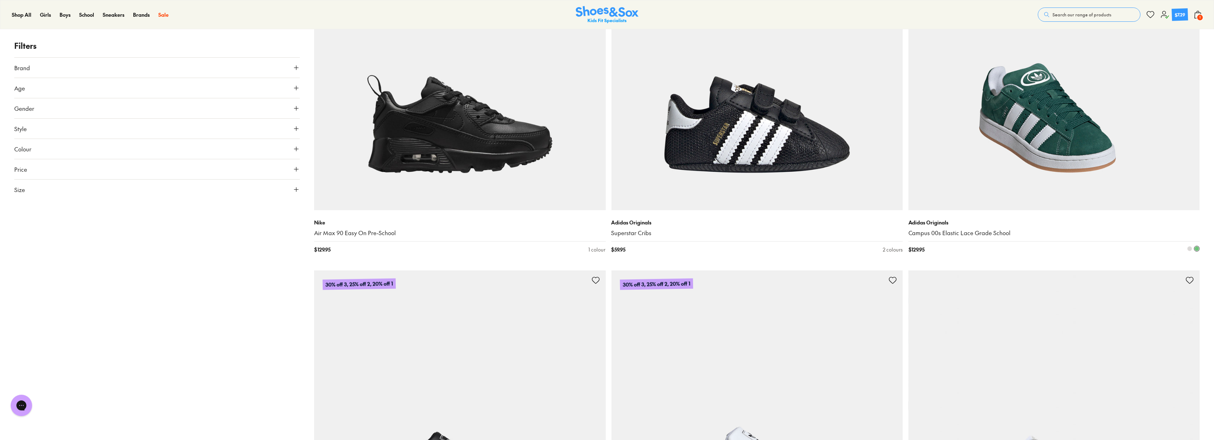
scroll to position [10779, 0]
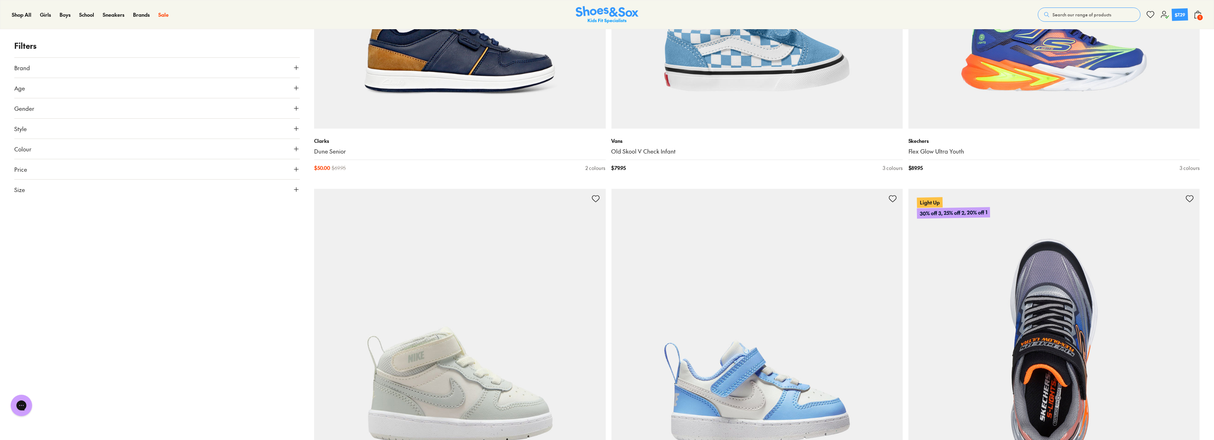
scroll to position [14504, 0]
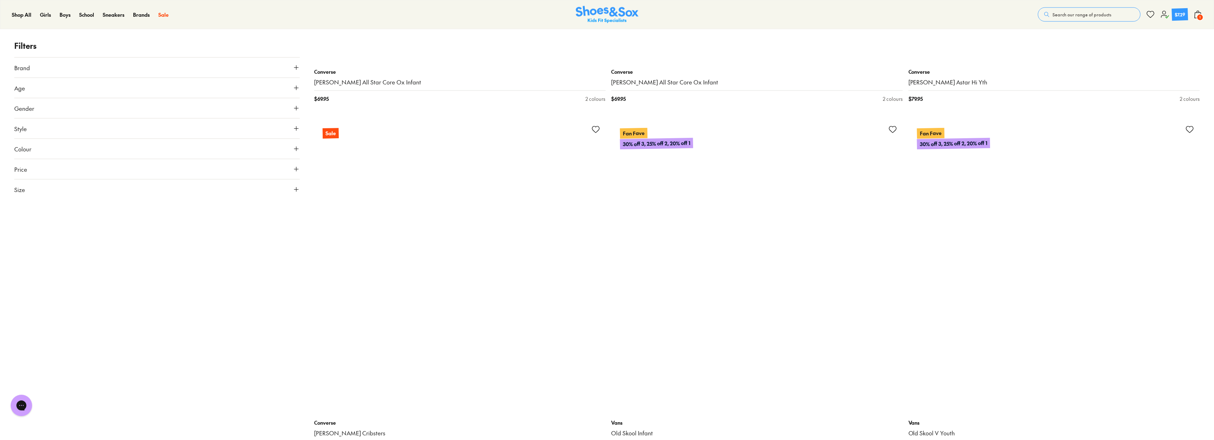
scroll to position [16326, 0]
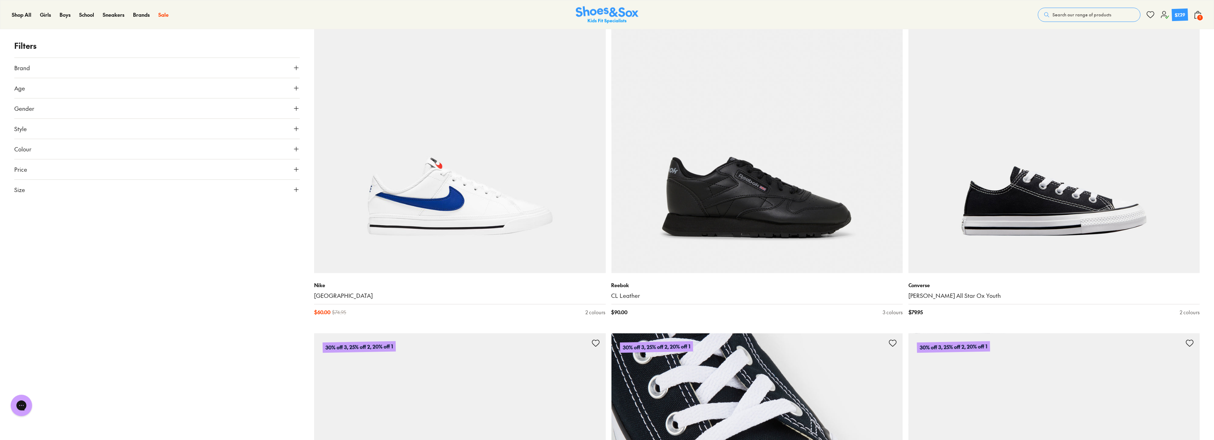
scroll to position [20210, 0]
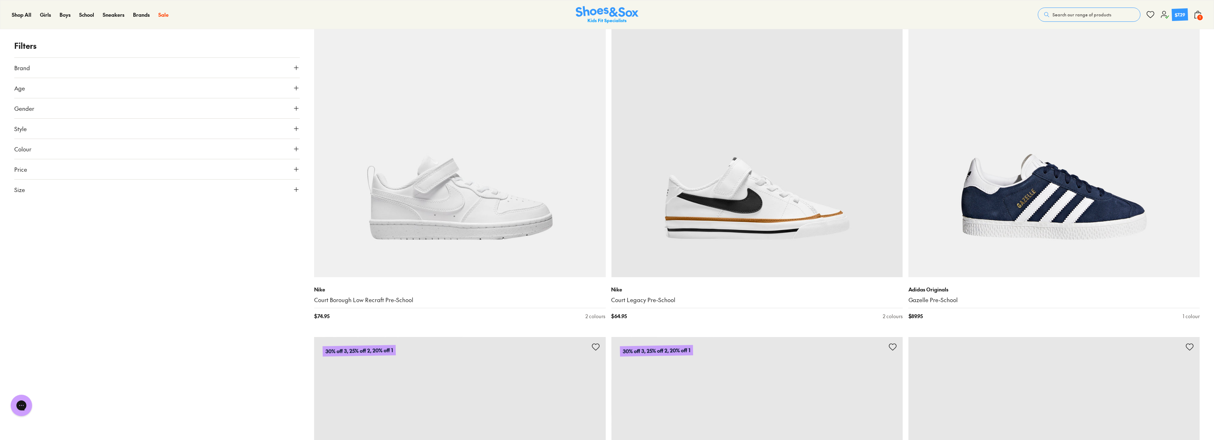
scroll to position [6858, 0]
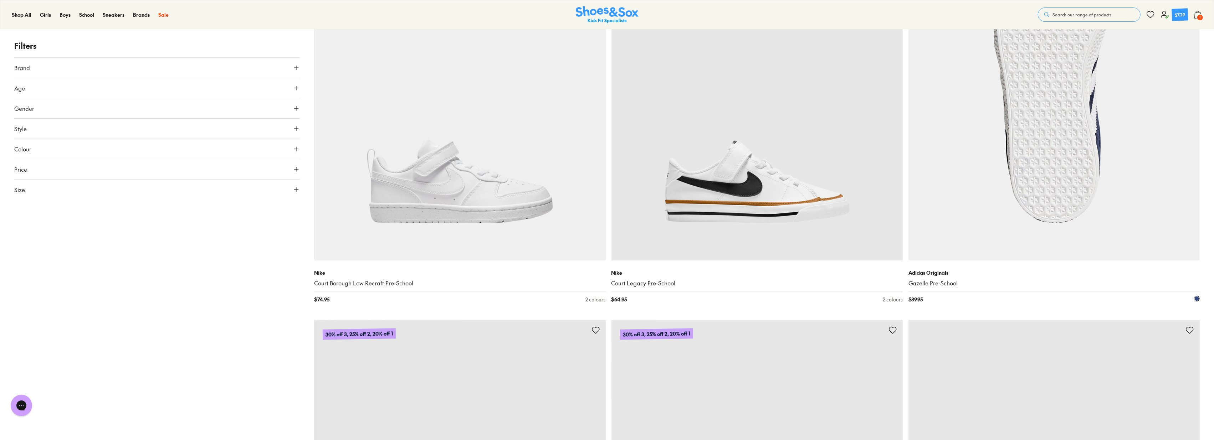
click at [1087, 163] on img at bounding box center [1054, 114] width 291 height 291
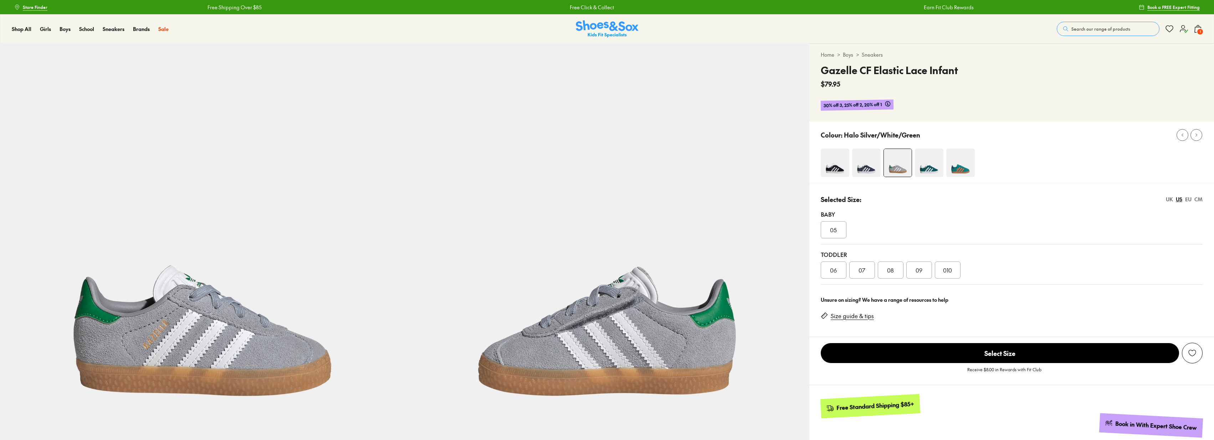
select select "*"
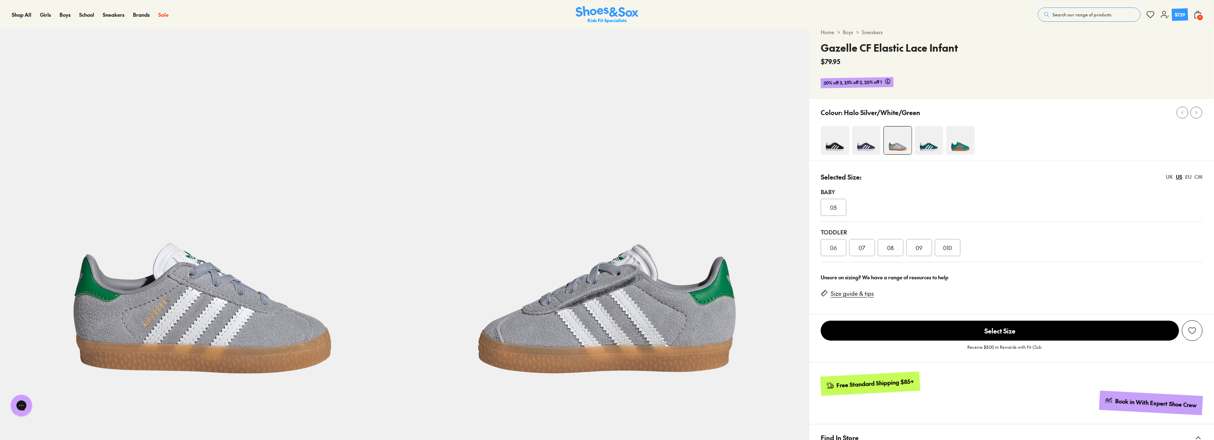
scroll to position [40, 0]
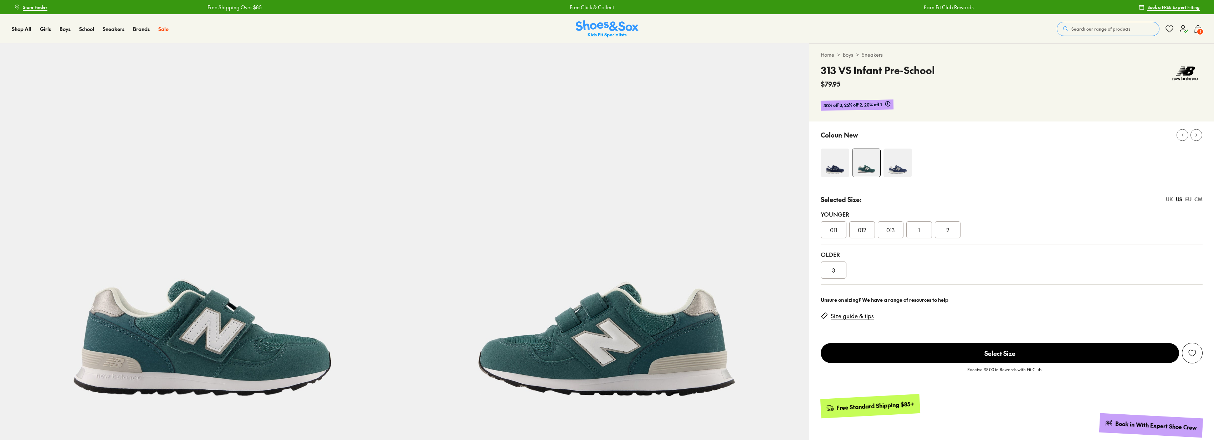
select select "*"
click at [840, 229] on div "011" at bounding box center [834, 229] width 26 height 17
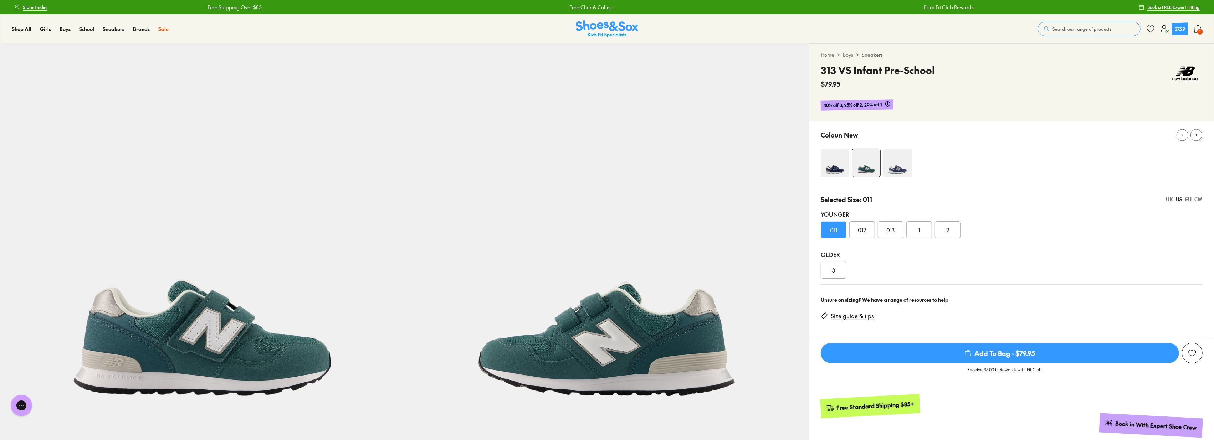
click at [1189, 201] on div "EU" at bounding box center [1189, 199] width 6 height 7
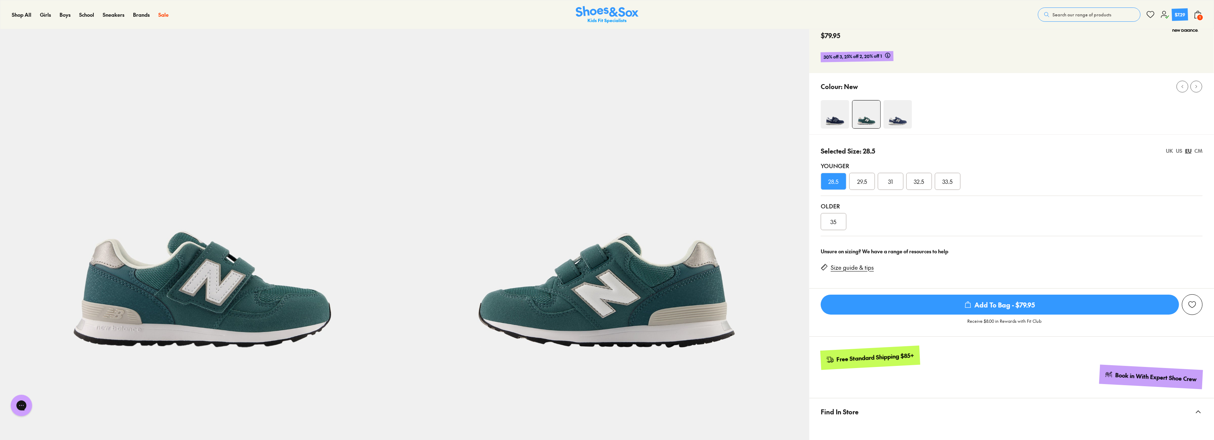
scroll to position [40, 0]
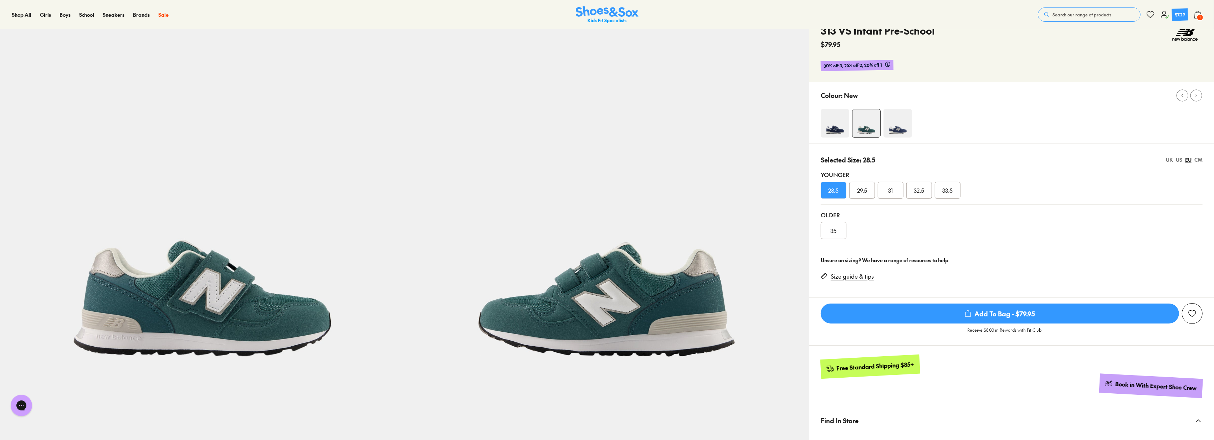
click at [896, 116] on img at bounding box center [898, 123] width 29 height 29
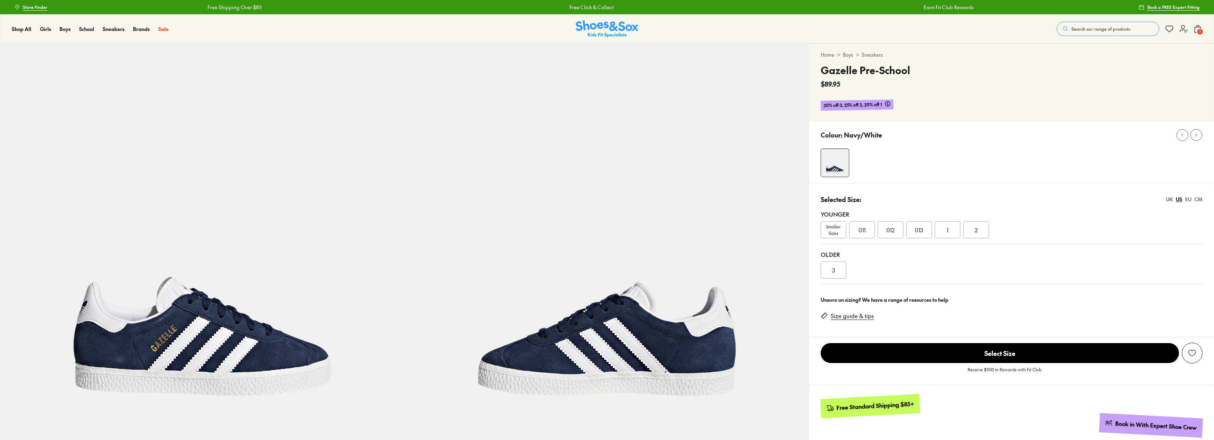
click at [862, 233] on span "011" at bounding box center [862, 230] width 7 height 9
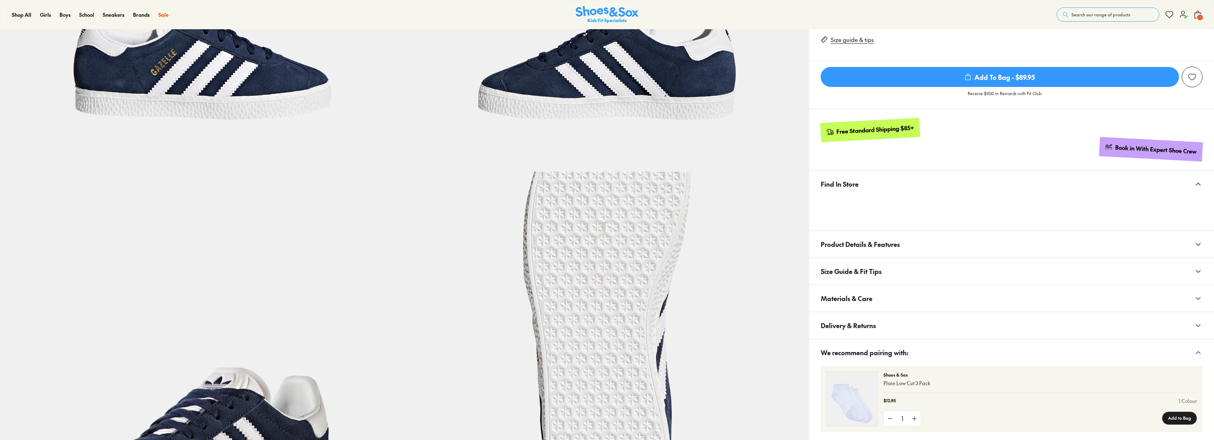
scroll to position [277, 0]
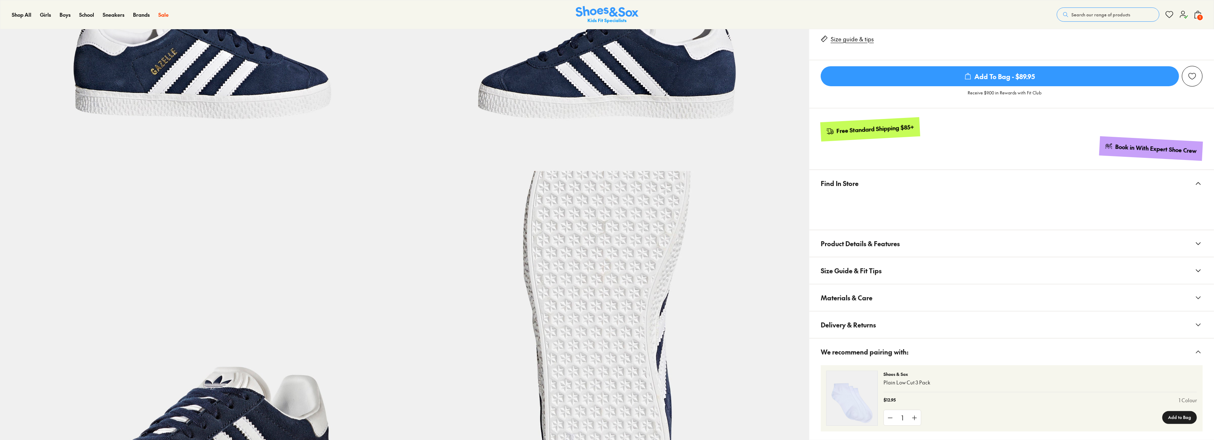
select select "*"
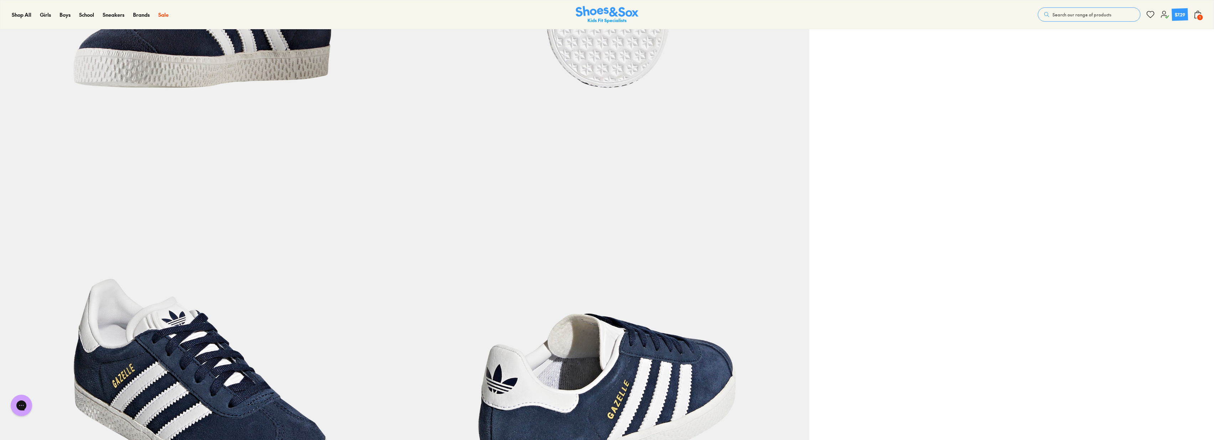
scroll to position [911, 0]
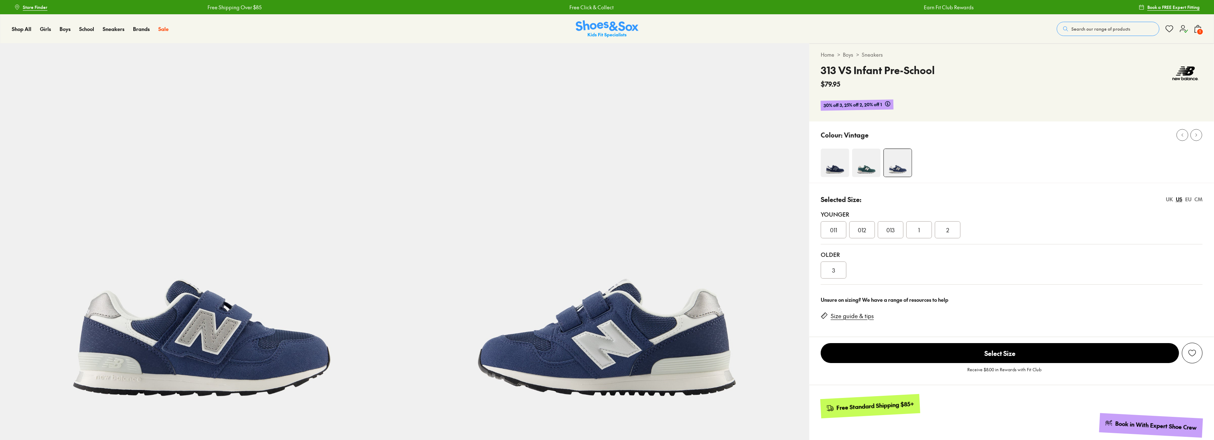
click at [840, 159] on img at bounding box center [835, 163] width 29 height 29
select select "*"
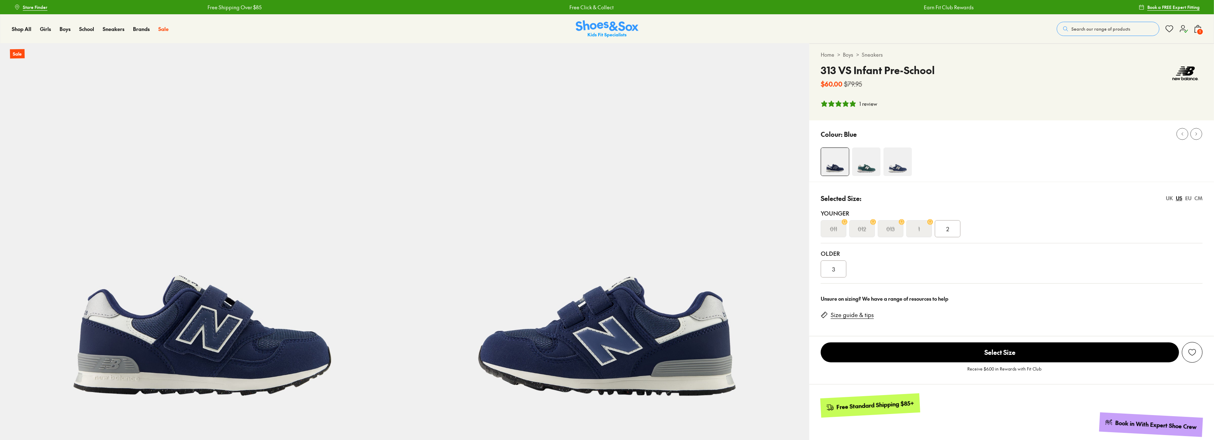
select select "*"
click at [871, 168] on img at bounding box center [866, 162] width 29 height 29
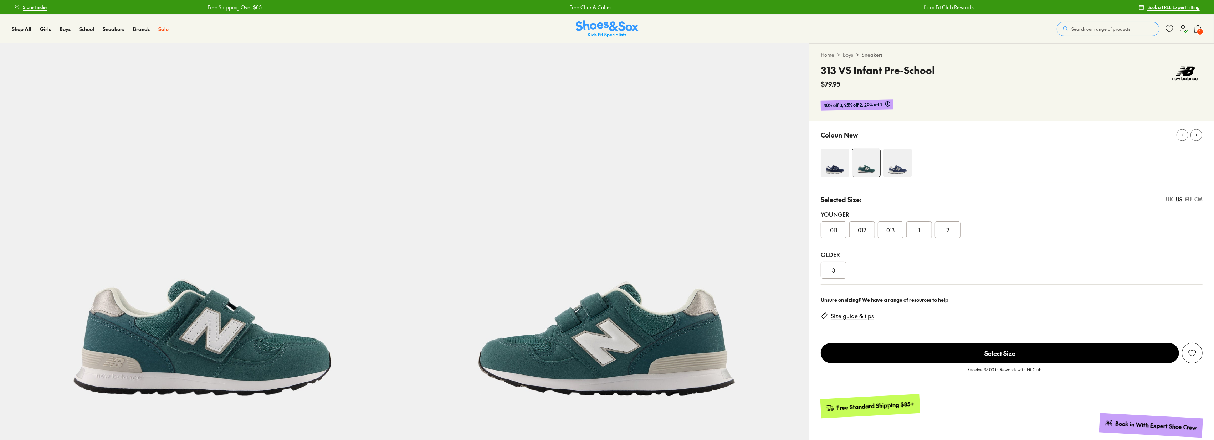
select select "*"
click at [837, 222] on div "011" at bounding box center [834, 229] width 26 height 17
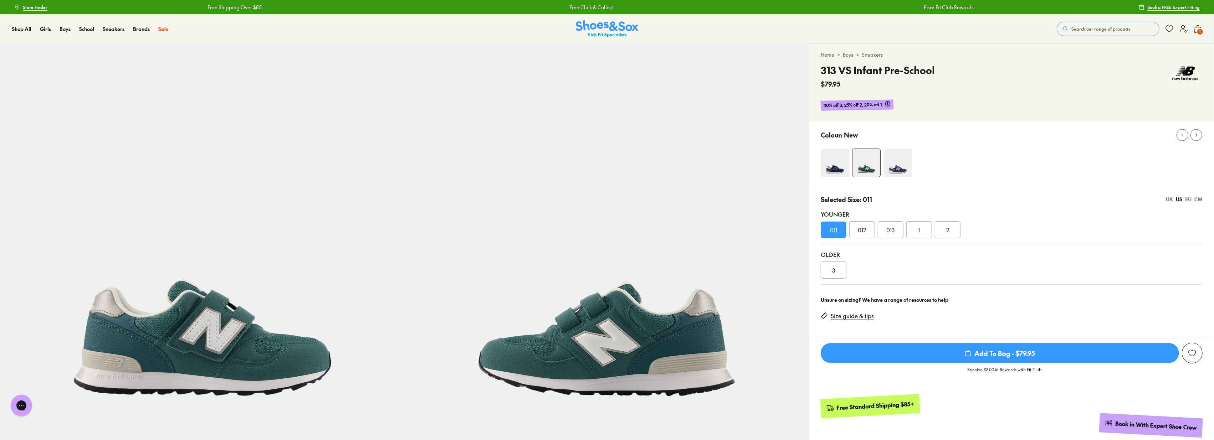
click at [894, 164] on img at bounding box center [898, 163] width 29 height 29
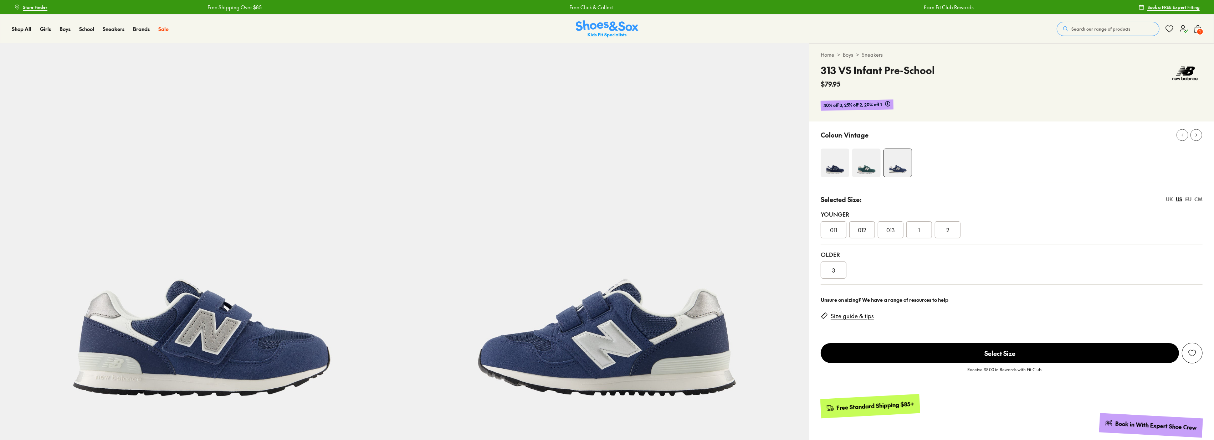
scroll to position [119, 0]
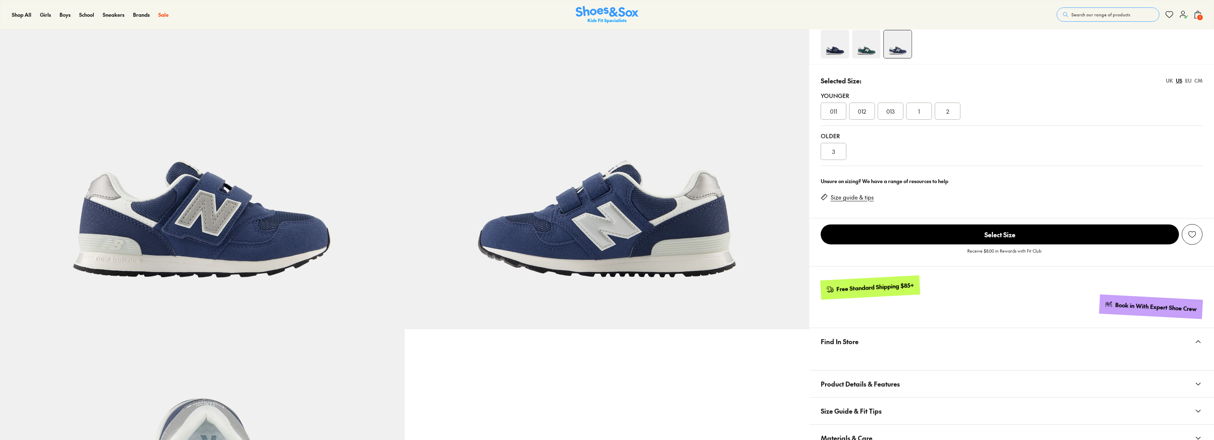
select select "*"
click at [864, 45] on img at bounding box center [866, 44] width 29 height 29
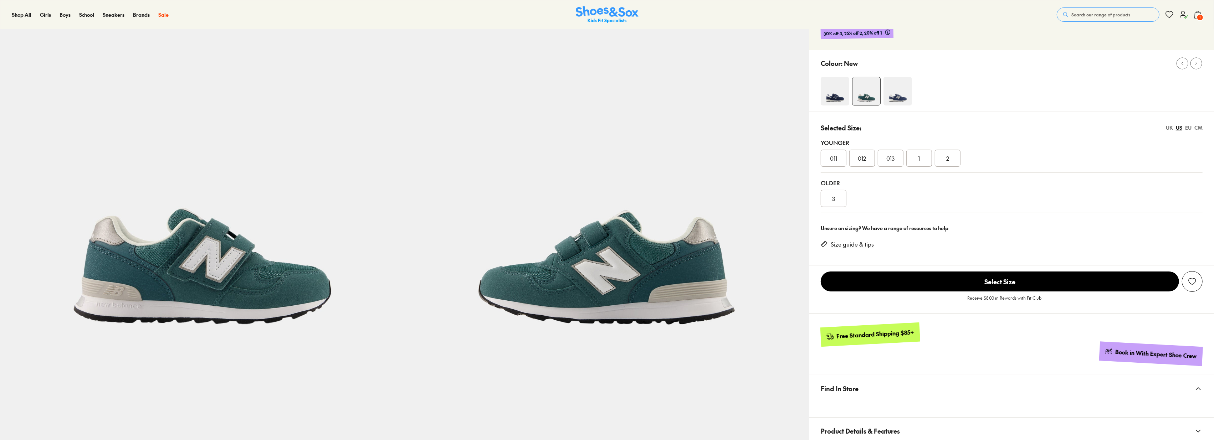
scroll to position [79, 0]
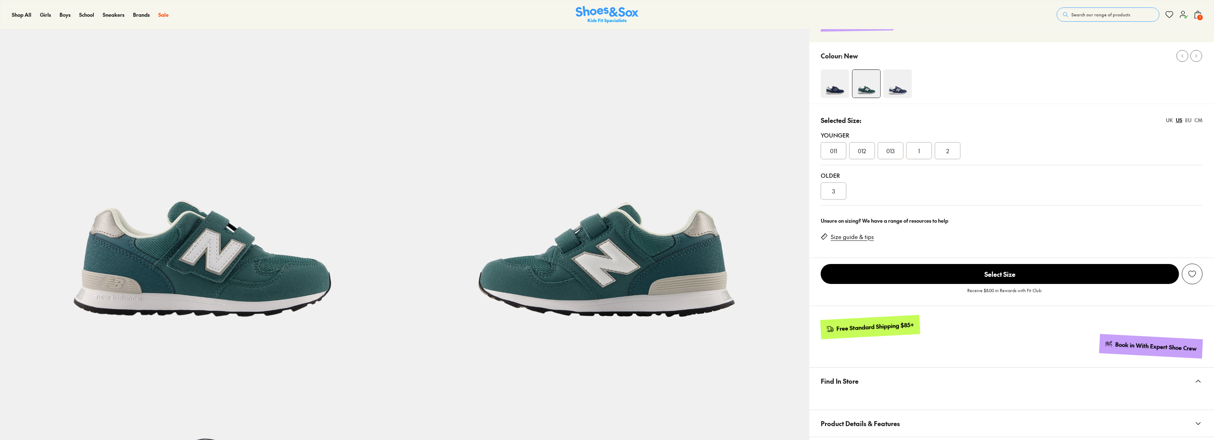
select select "*"
click at [947, 371] on button "Find In Store" at bounding box center [1012, 381] width 405 height 27
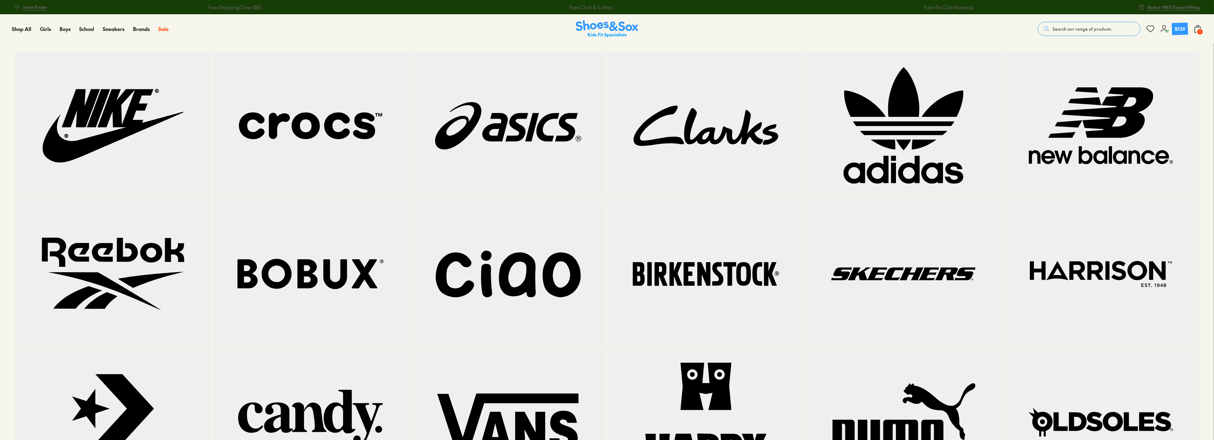
click at [702, 275] on img at bounding box center [706, 274] width 168 height 119
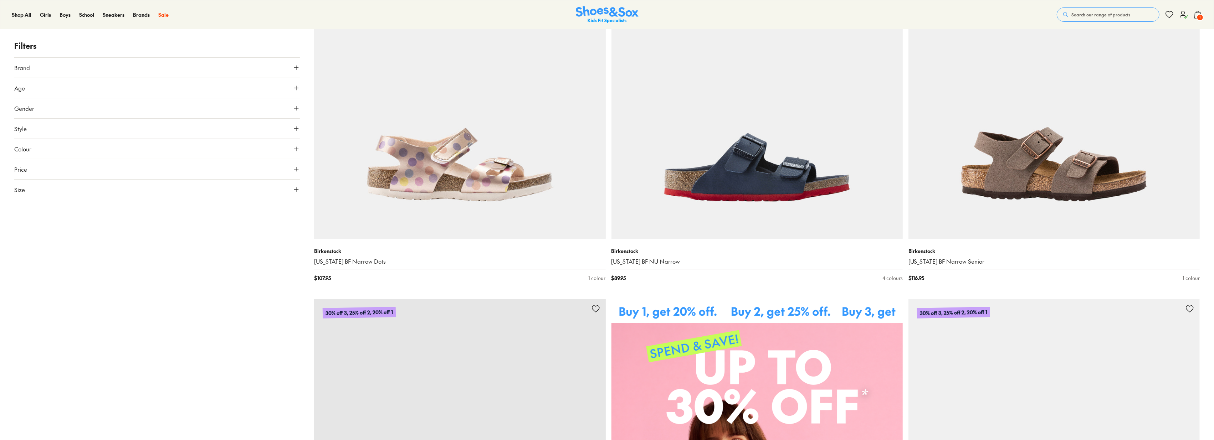
type input "***"
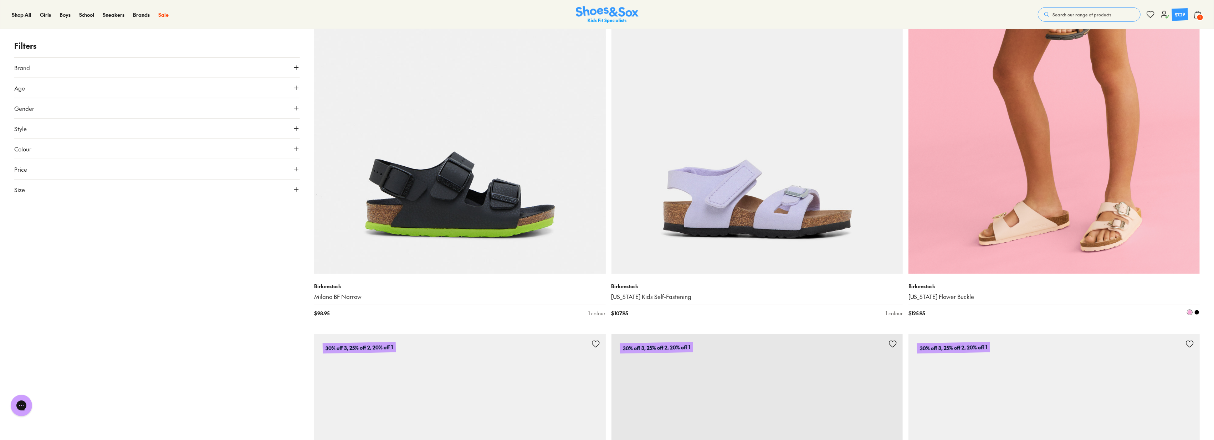
scroll to position [1149, 0]
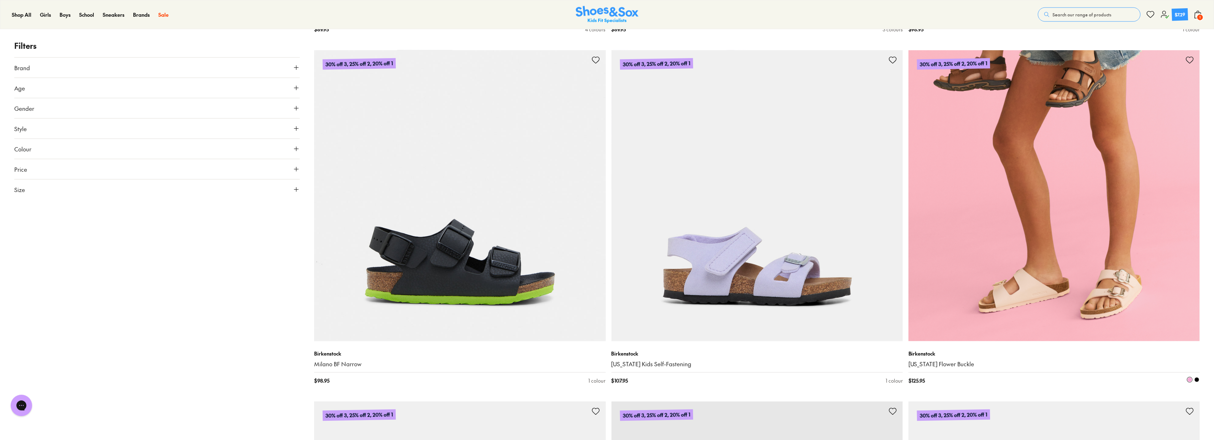
click at [1137, 250] on img at bounding box center [1054, 195] width 291 height 291
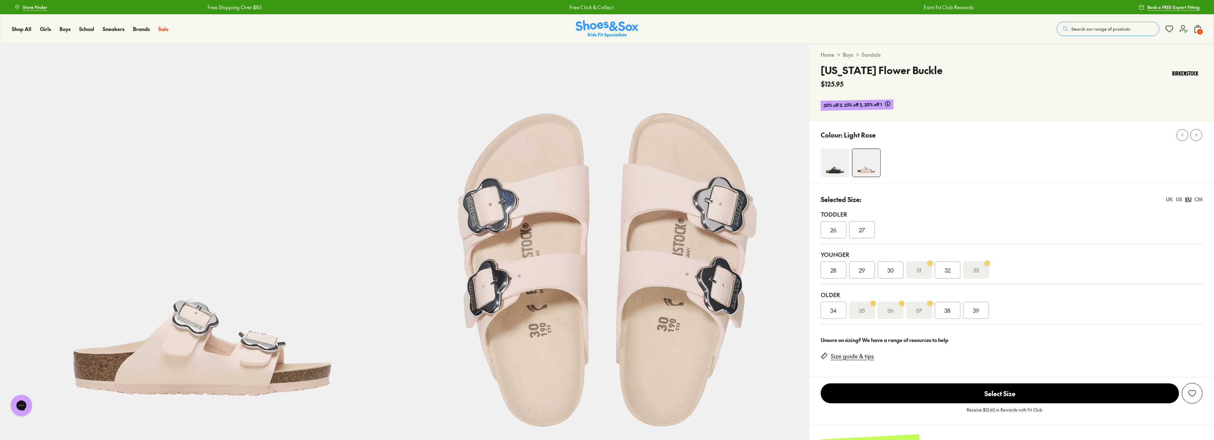
select select "*"
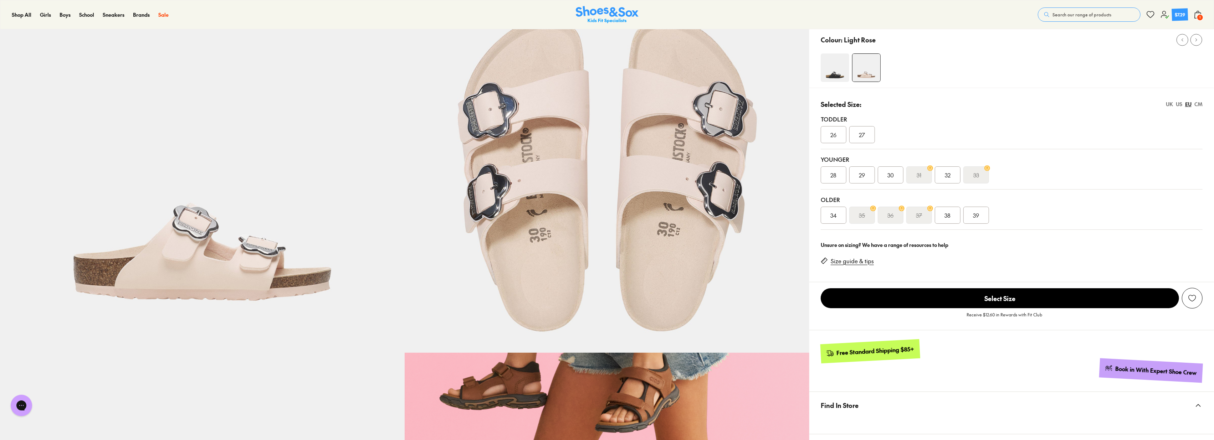
scroll to position [119, 0]
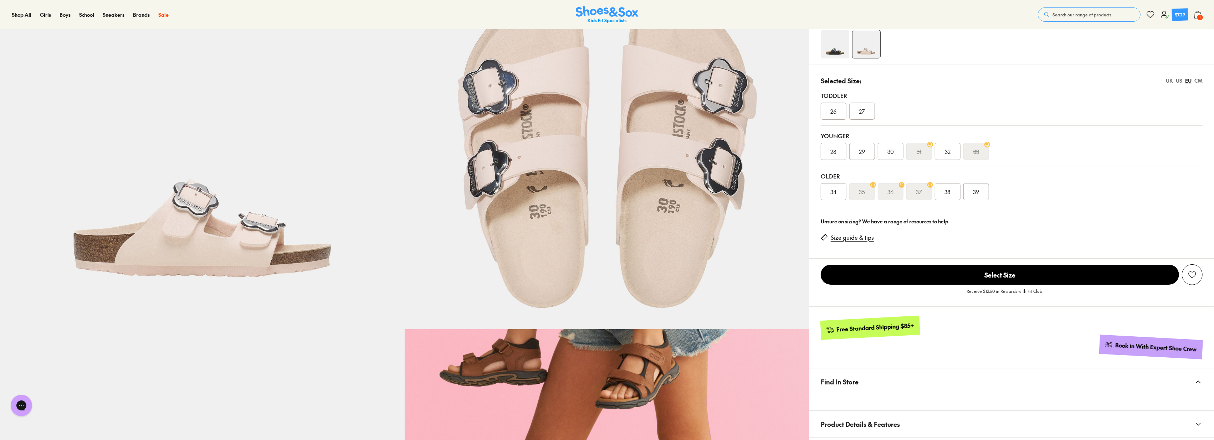
click at [894, 148] on div "30" at bounding box center [891, 151] width 26 height 17
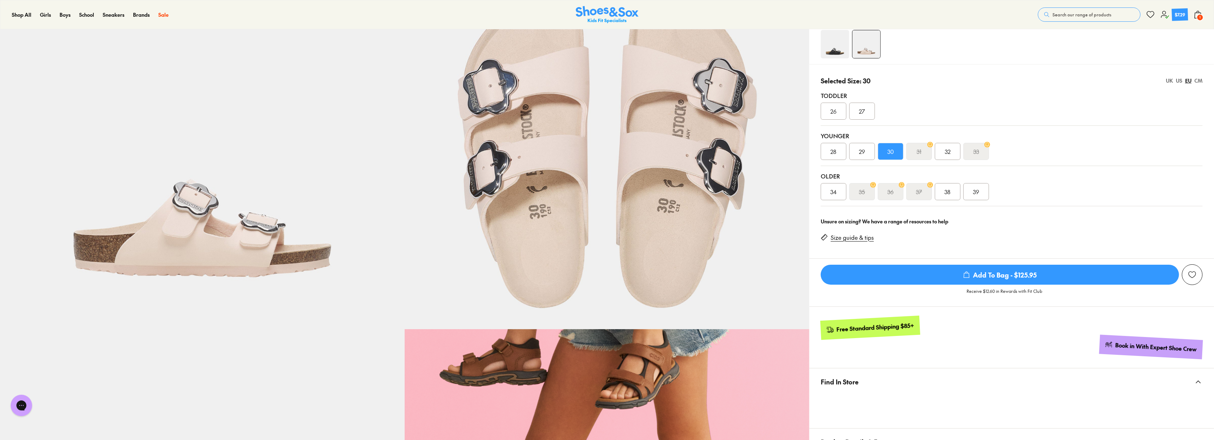
click at [1177, 79] on div "US" at bounding box center [1179, 80] width 6 height 7
click at [1167, 81] on div "UK" at bounding box center [1169, 80] width 7 height 7
click at [1182, 82] on div "US" at bounding box center [1179, 80] width 6 height 7
click at [926, 149] on div "013" at bounding box center [920, 151] width 26 height 17
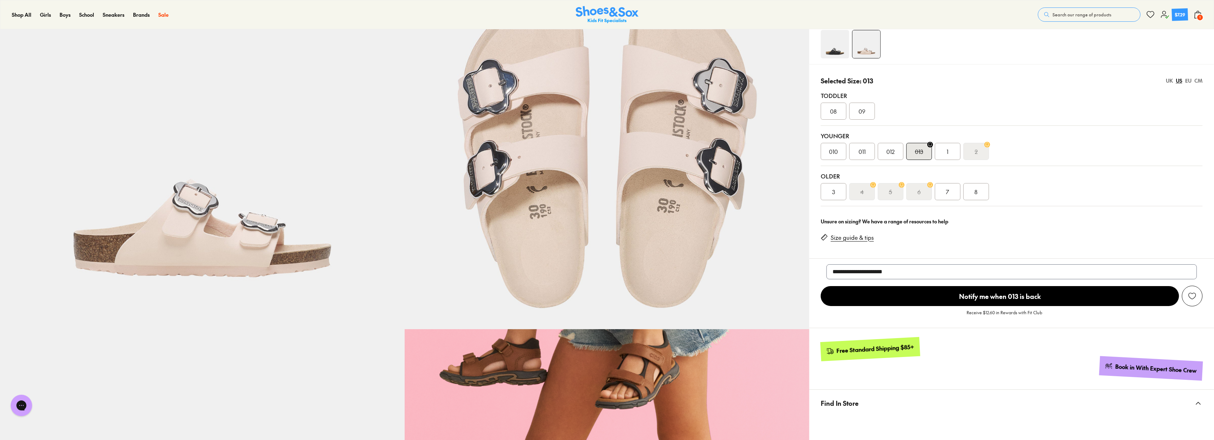
click at [896, 154] on div "012" at bounding box center [891, 151] width 26 height 17
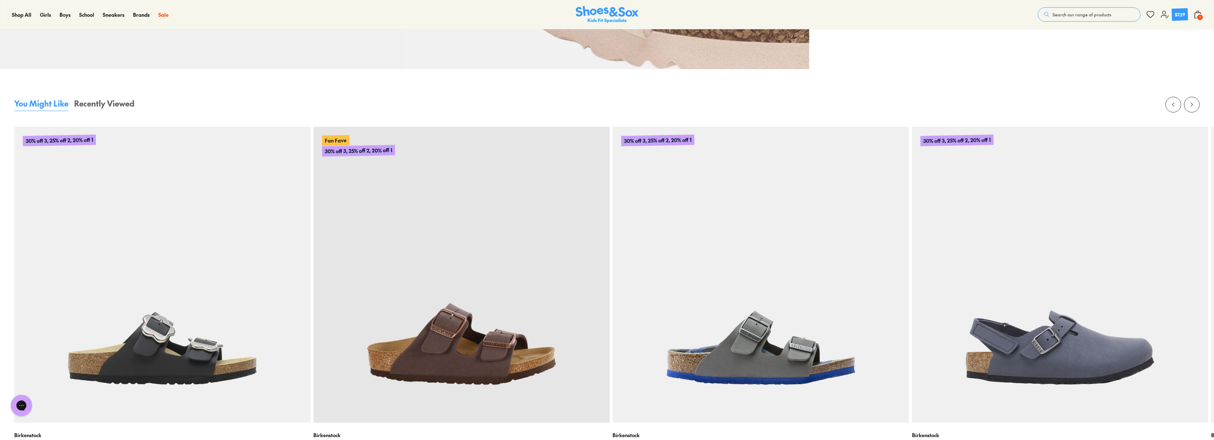
scroll to position [1228, 0]
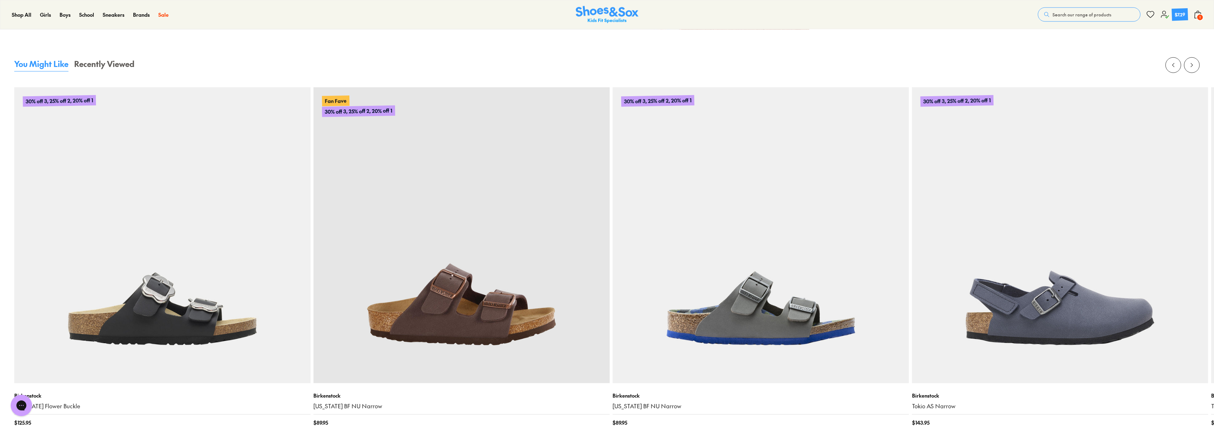
click at [536, 229] on img at bounding box center [461, 235] width 296 height 296
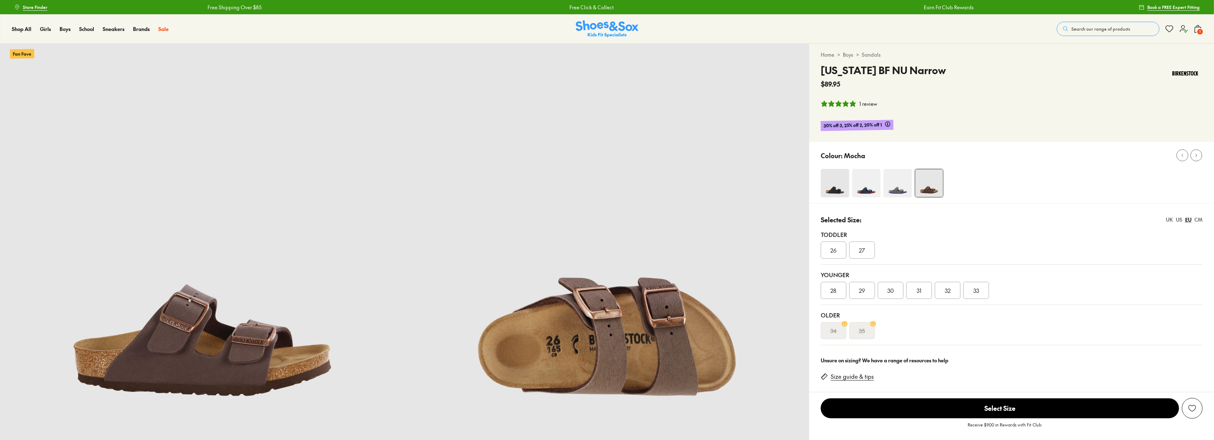
select select "*"
click at [861, 288] on span "29" at bounding box center [862, 290] width 6 height 9
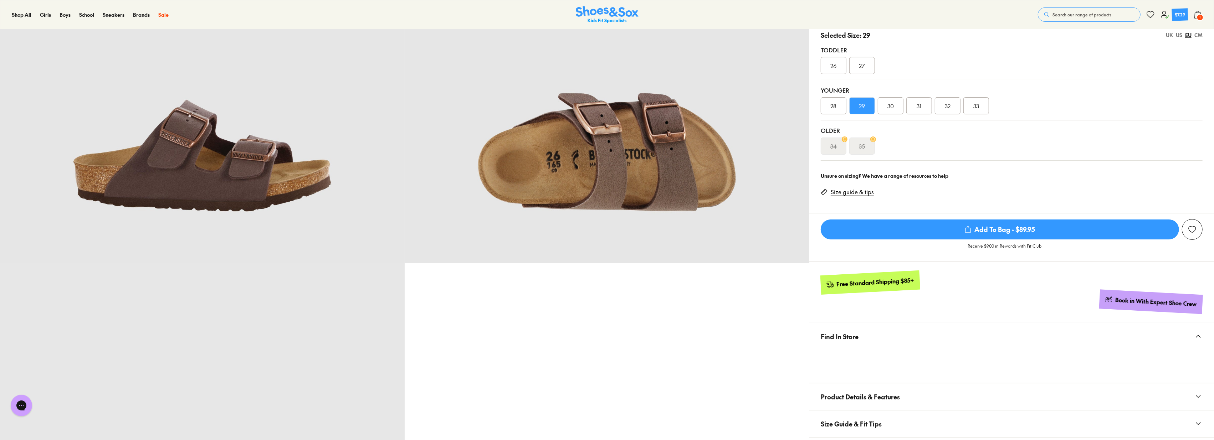
scroll to position [40, 0]
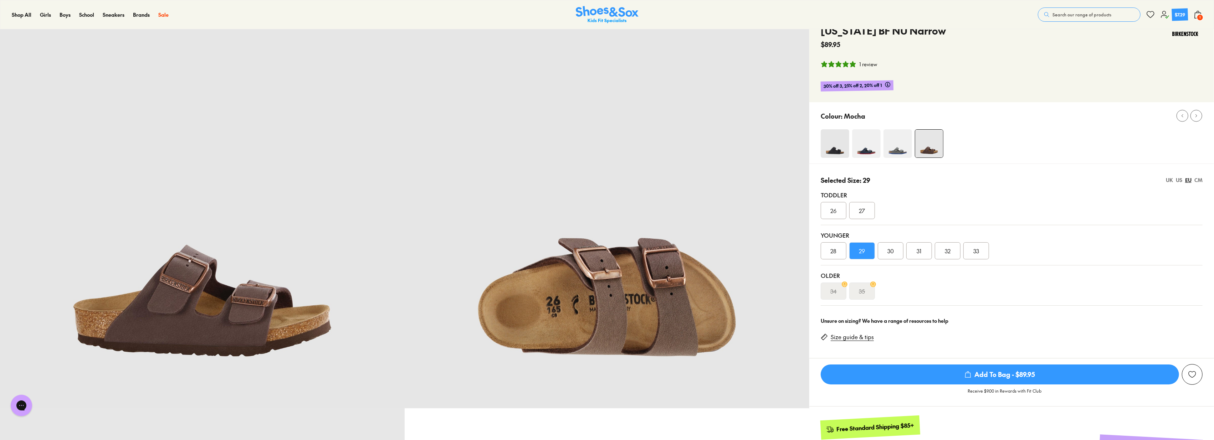
click at [860, 64] on div "1 review" at bounding box center [869, 64] width 18 height 7
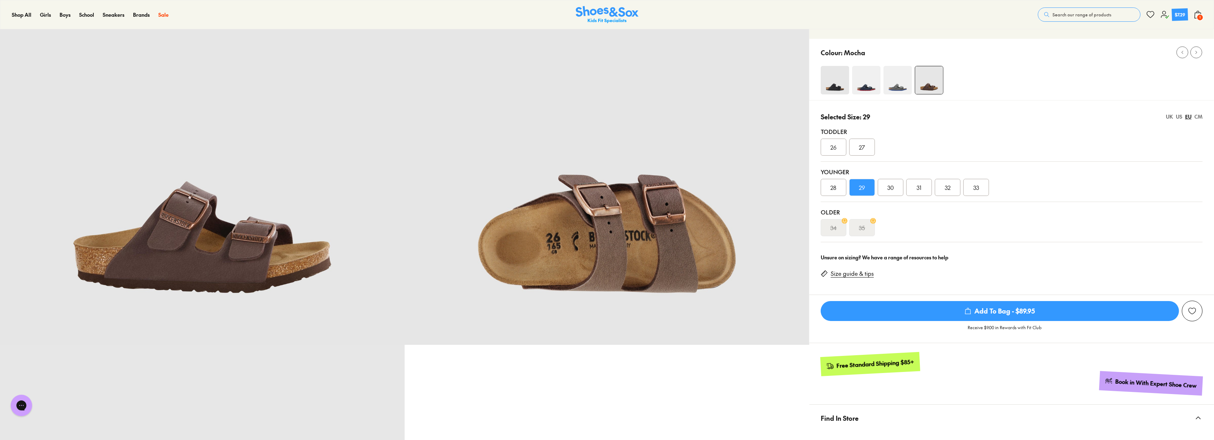
scroll to position [86, 0]
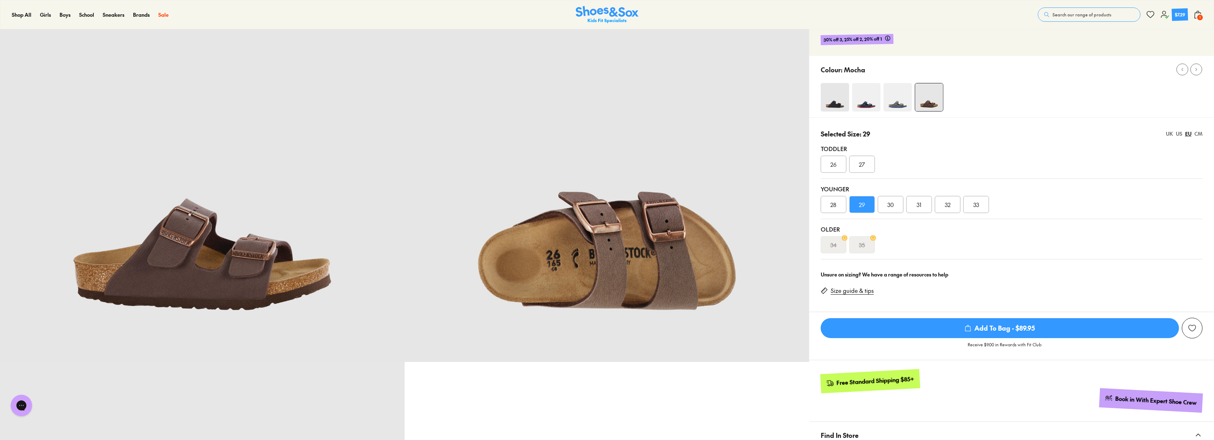
click at [889, 209] on div "30" at bounding box center [891, 204] width 26 height 17
click at [1178, 132] on div "US" at bounding box center [1179, 133] width 6 height 7
click at [1156, 135] on div "Selected Size: 012 UK US EU CM" at bounding box center [1012, 134] width 382 height 10
click at [1167, 136] on div "UK" at bounding box center [1169, 133] width 7 height 7
click at [1187, 135] on div "EU" at bounding box center [1189, 133] width 6 height 7
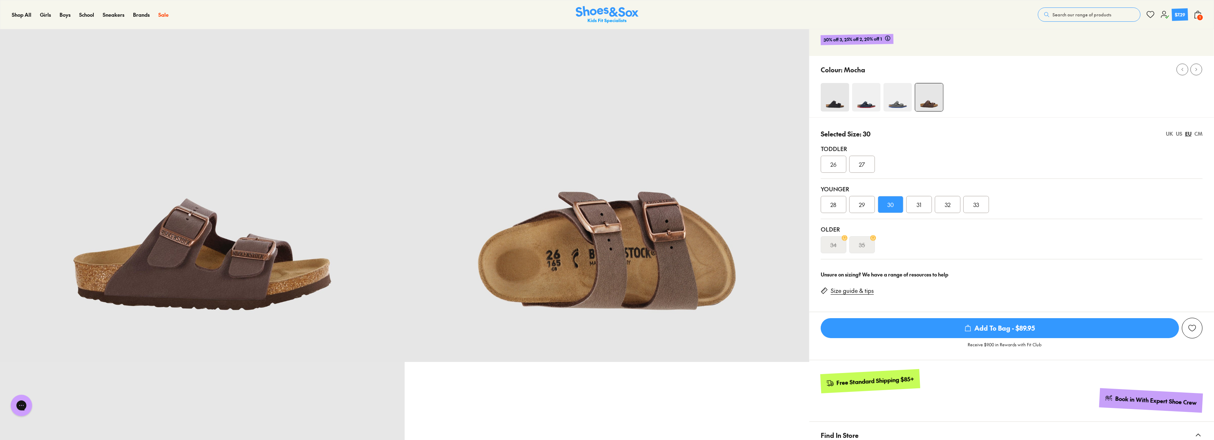
click at [842, 205] on div "28" at bounding box center [834, 204] width 26 height 17
click at [870, 206] on div "29" at bounding box center [863, 204] width 26 height 17
click at [892, 204] on span "30" at bounding box center [891, 204] width 6 height 9
click at [851, 203] on div "29" at bounding box center [863, 204] width 26 height 17
click at [884, 205] on div "30" at bounding box center [891, 204] width 26 height 17
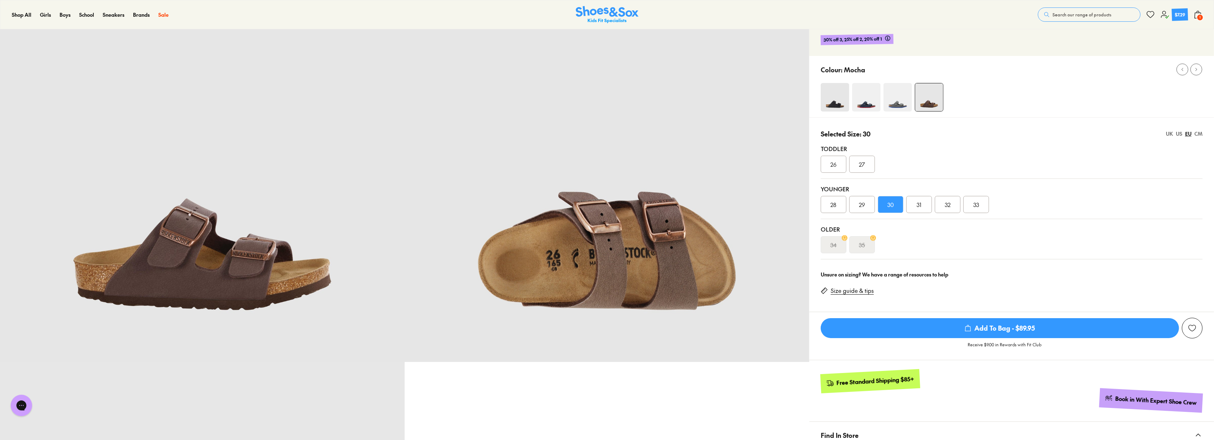
drag, startPoint x: 868, startPoint y: 210, endPoint x: 1004, endPoint y: 149, distance: 149.1
click at [868, 210] on div "29" at bounding box center [863, 204] width 26 height 17
click at [1162, 14] on icon at bounding box center [1165, 14] width 9 height 9
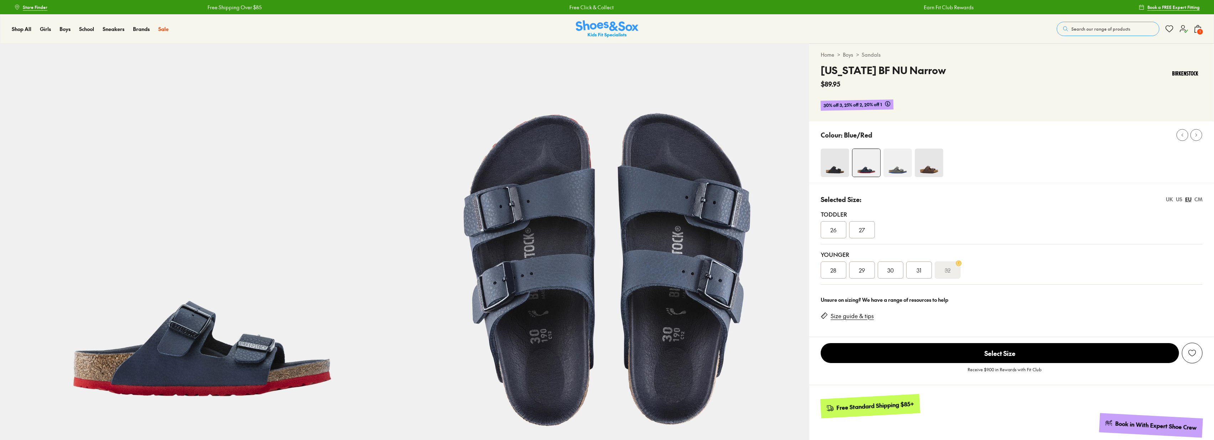
select select "*"
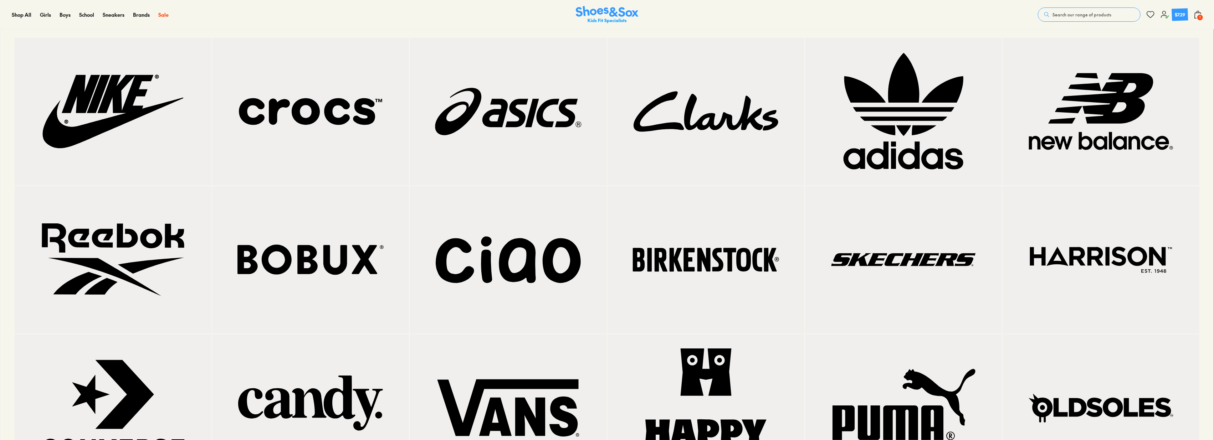
scroll to position [158, 0]
click at [1120, 403] on img at bounding box center [1101, 408] width 168 height 119
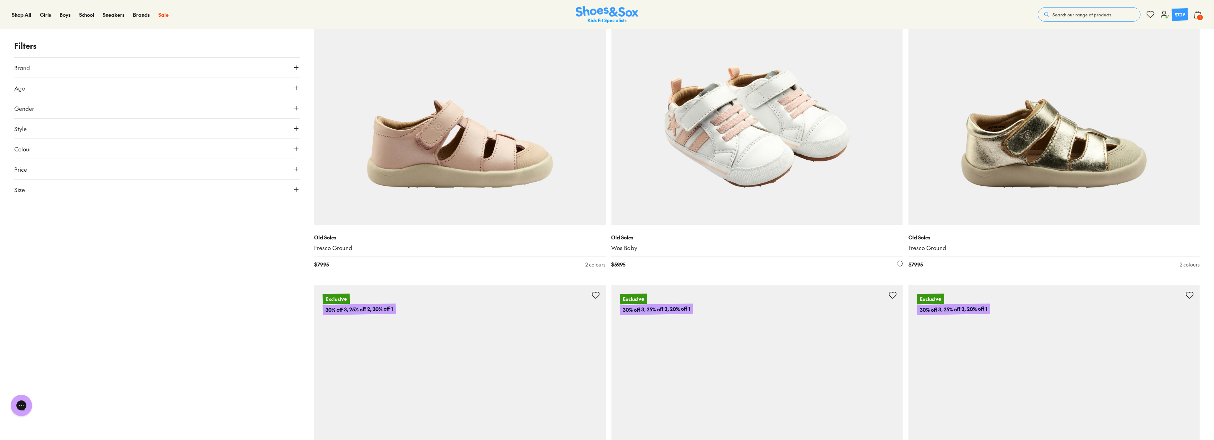
scroll to position [911, 0]
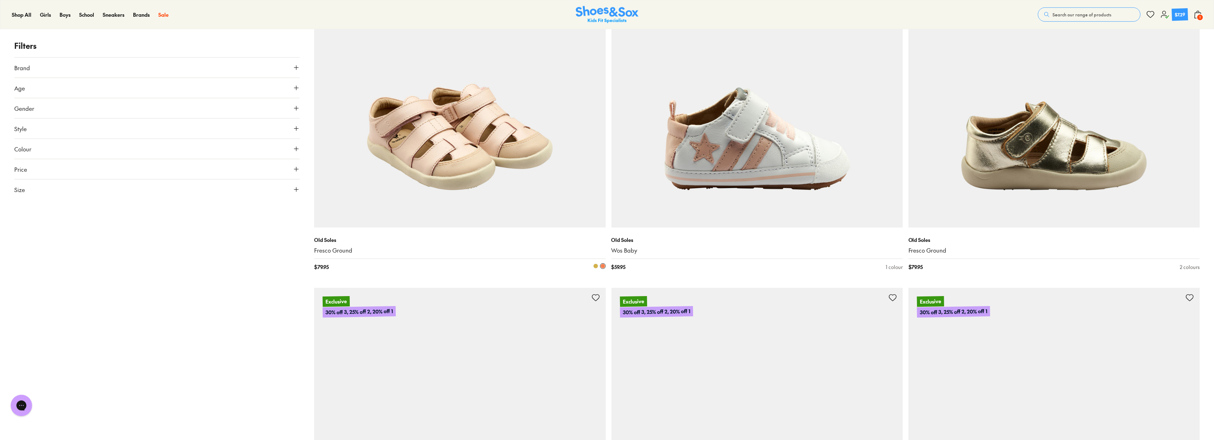
click at [561, 163] on img at bounding box center [459, 81] width 291 height 291
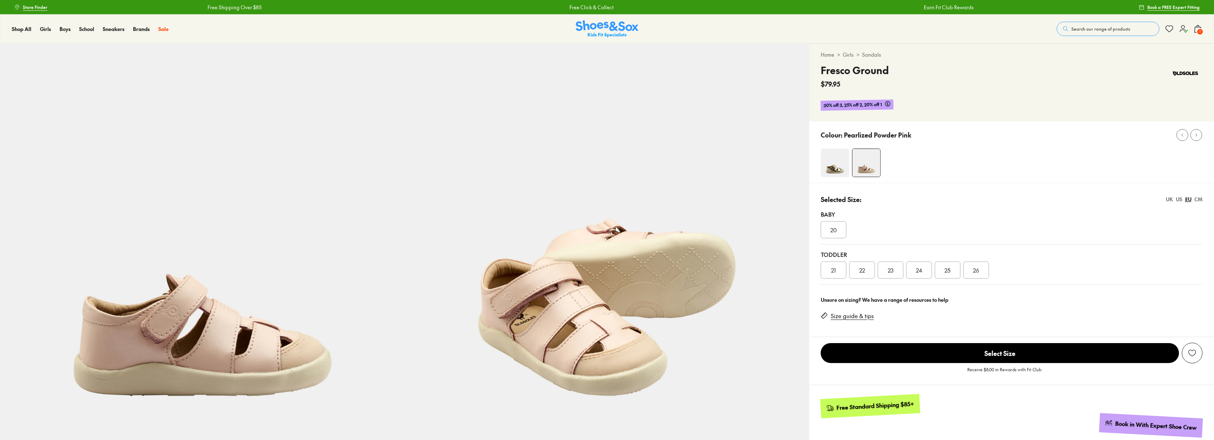
select select "*"
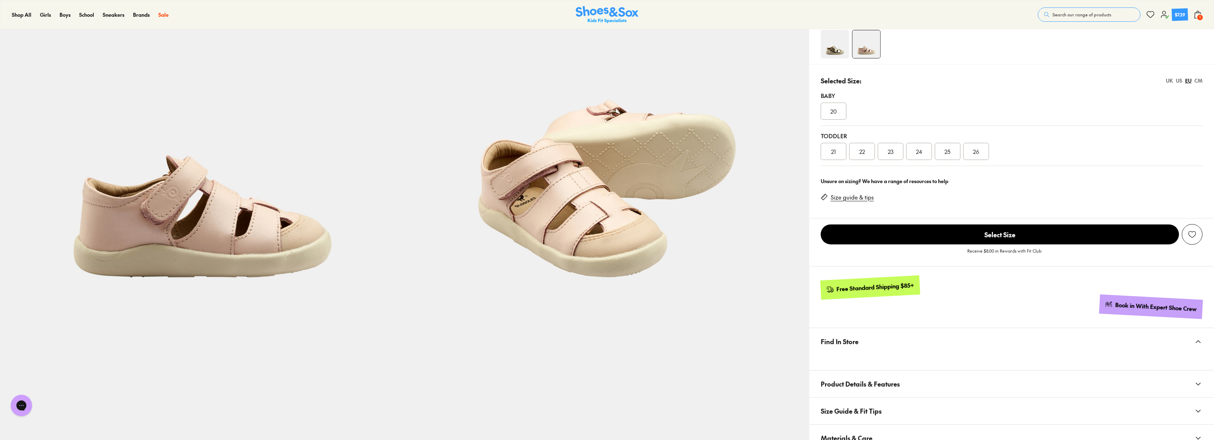
scroll to position [277, 0]
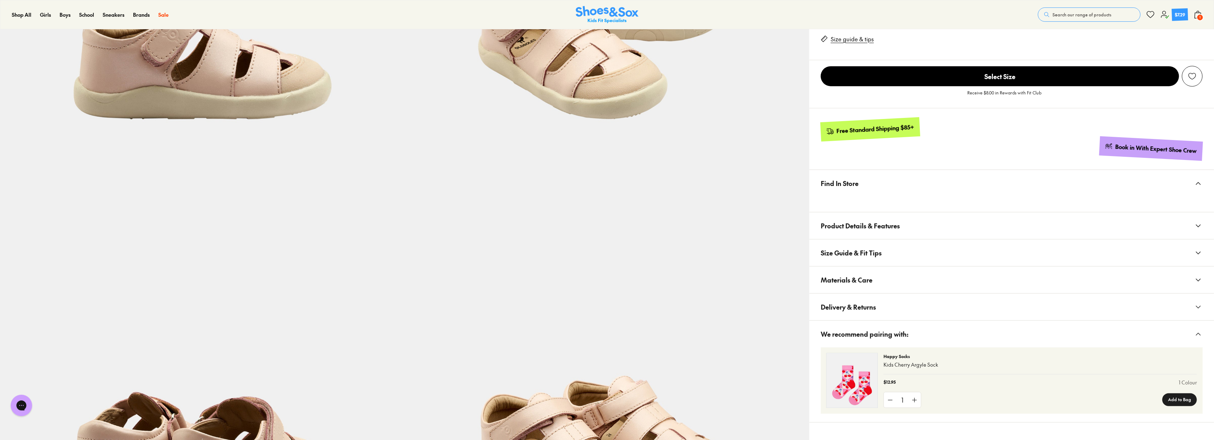
click at [867, 228] on span "Product Details & Features" at bounding box center [860, 225] width 79 height 21
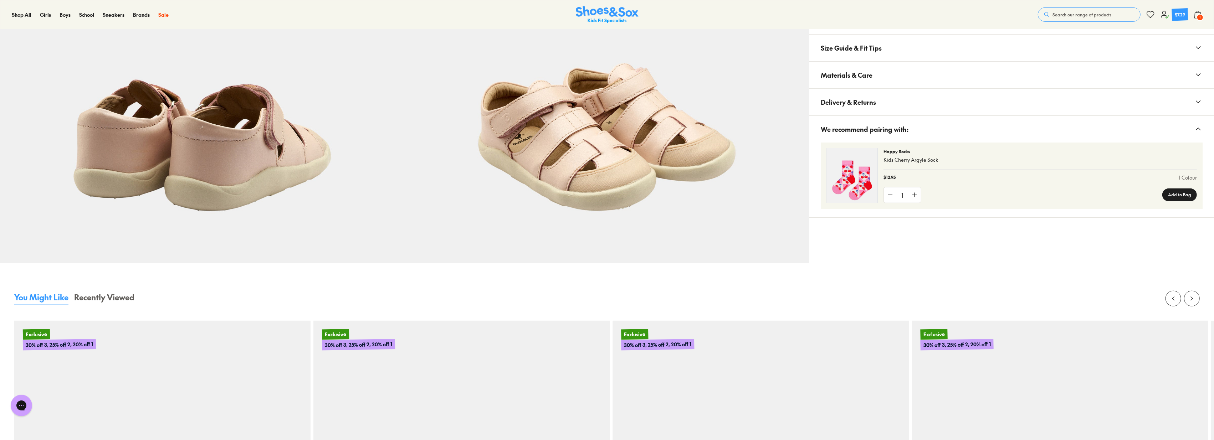
scroll to position [594, 0]
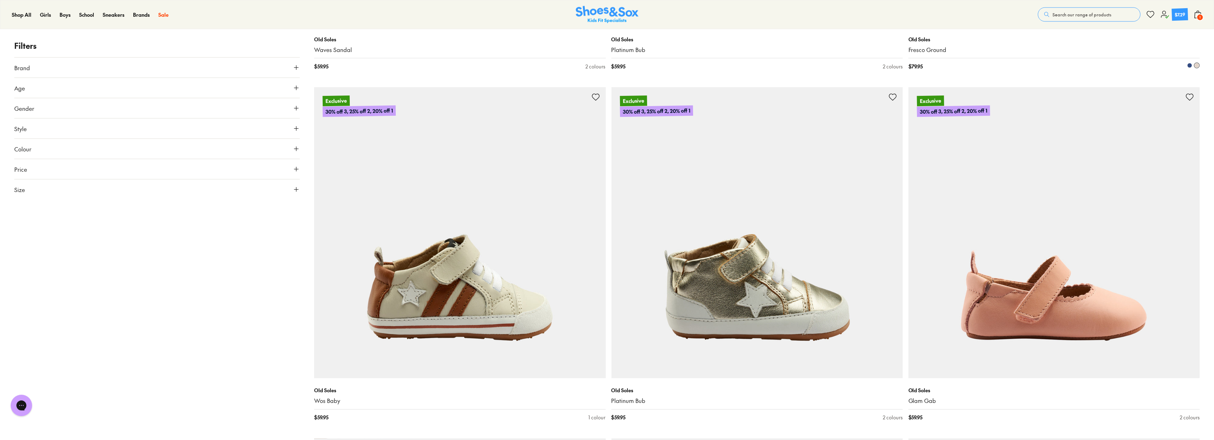
scroll to position [1548, 0]
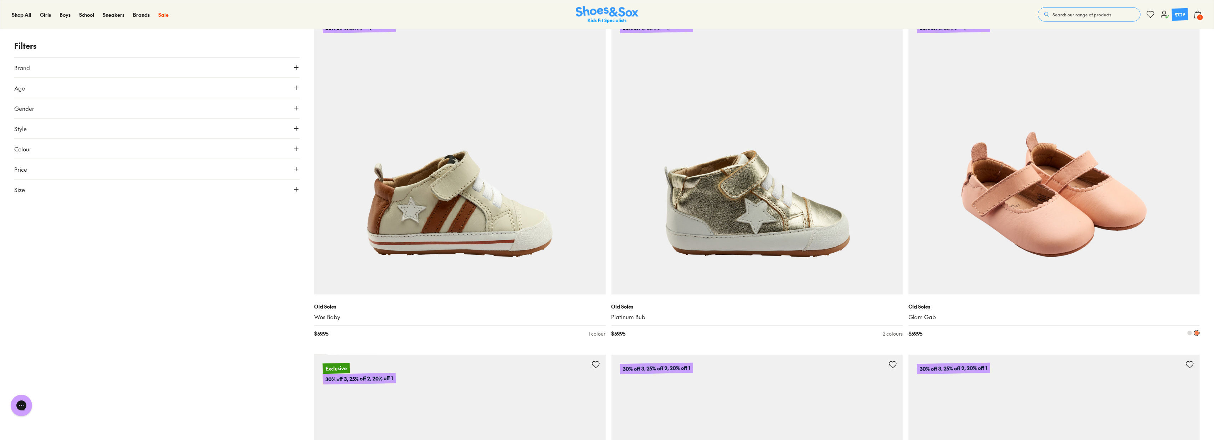
click at [1044, 265] on img at bounding box center [1054, 149] width 291 height 291
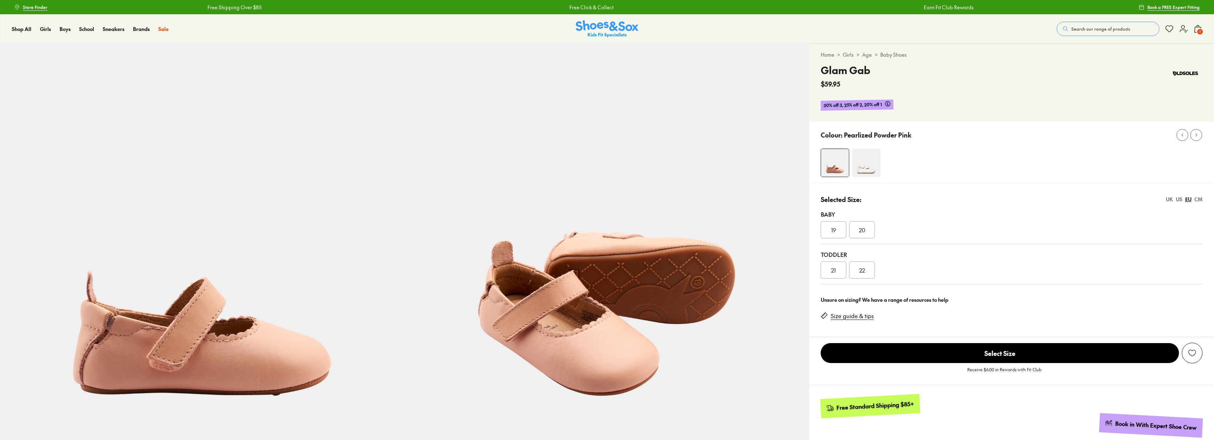
click at [822, 276] on div "21" at bounding box center [834, 270] width 26 height 17
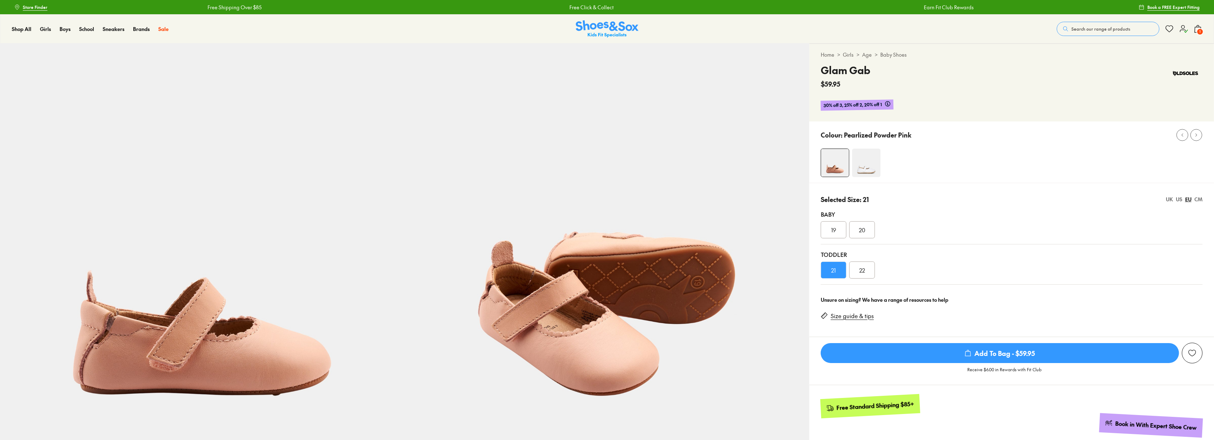
click at [914, 282] on div "Toddler 21 22" at bounding box center [1012, 265] width 382 height 40
select select "*"
click at [1013, 352] on span "Add To Bag - $59.95" at bounding box center [1000, 353] width 358 height 20
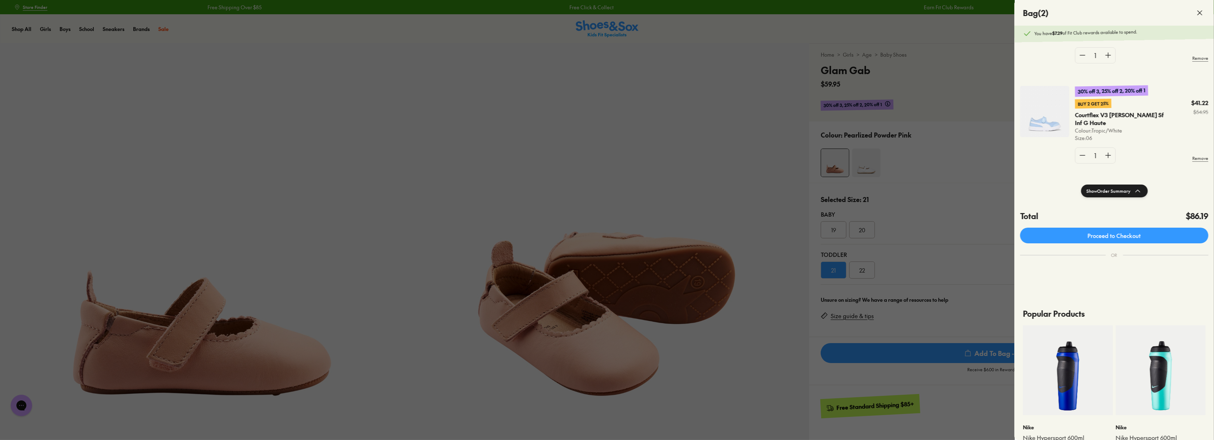
scroll to position [40, 0]
click at [1044, 113] on img at bounding box center [1044, 111] width 49 height 51
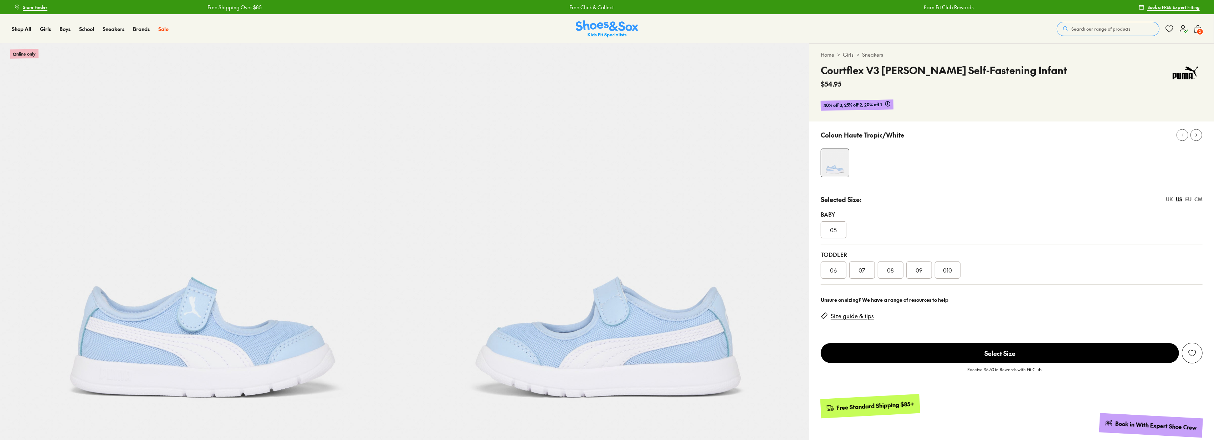
select select "*"
click at [1196, 33] on icon at bounding box center [1198, 29] width 9 height 9
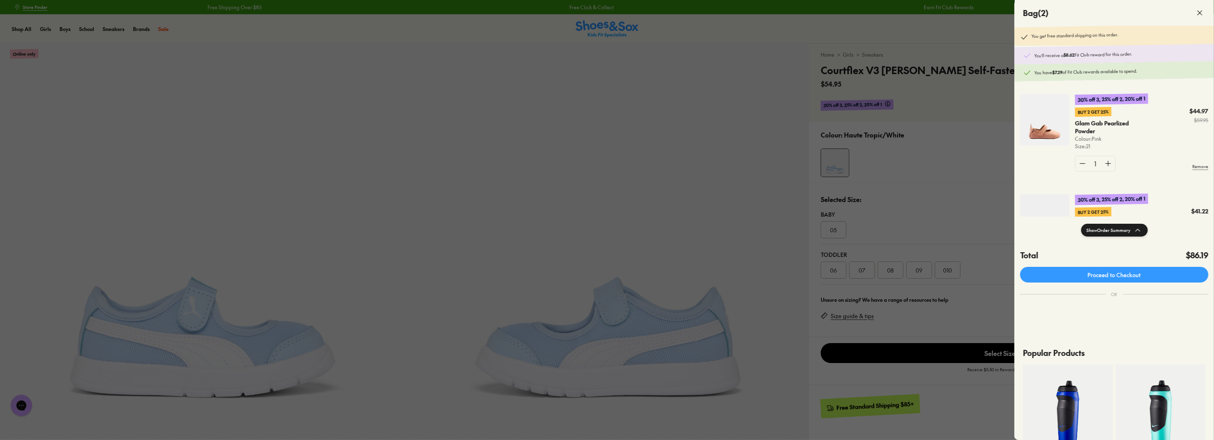
click at [758, 123] on div at bounding box center [607, 220] width 1214 height 440
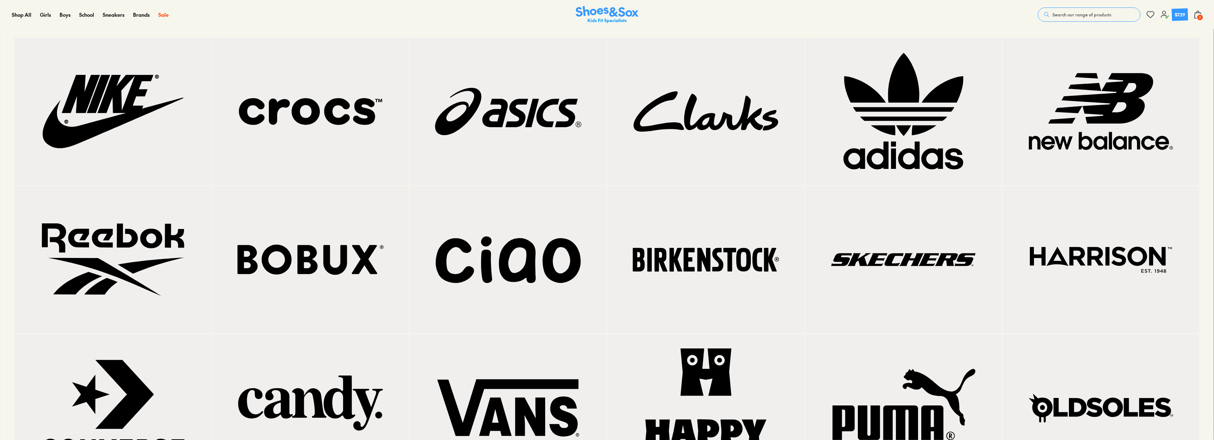
scroll to position [119, 0]
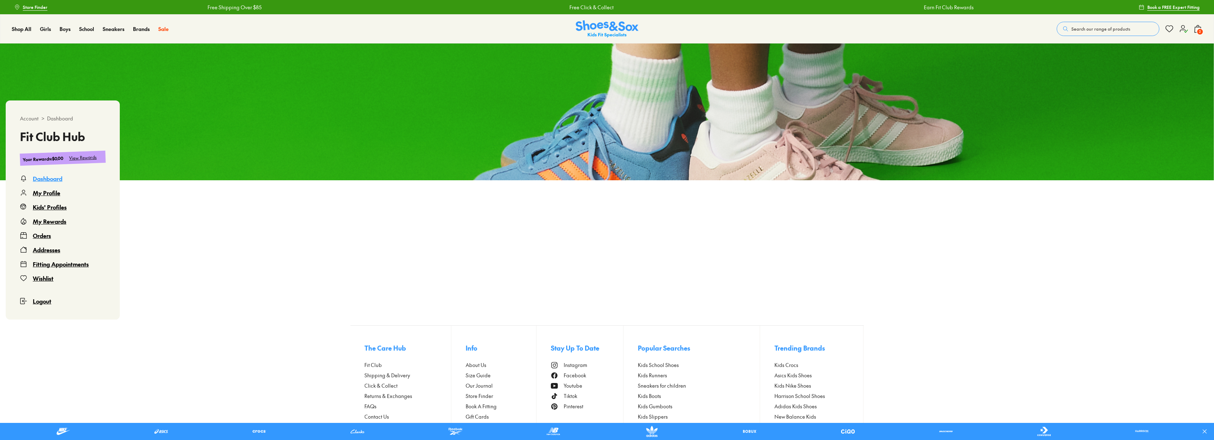
click at [46, 234] on div "Orders" at bounding box center [42, 235] width 18 height 9
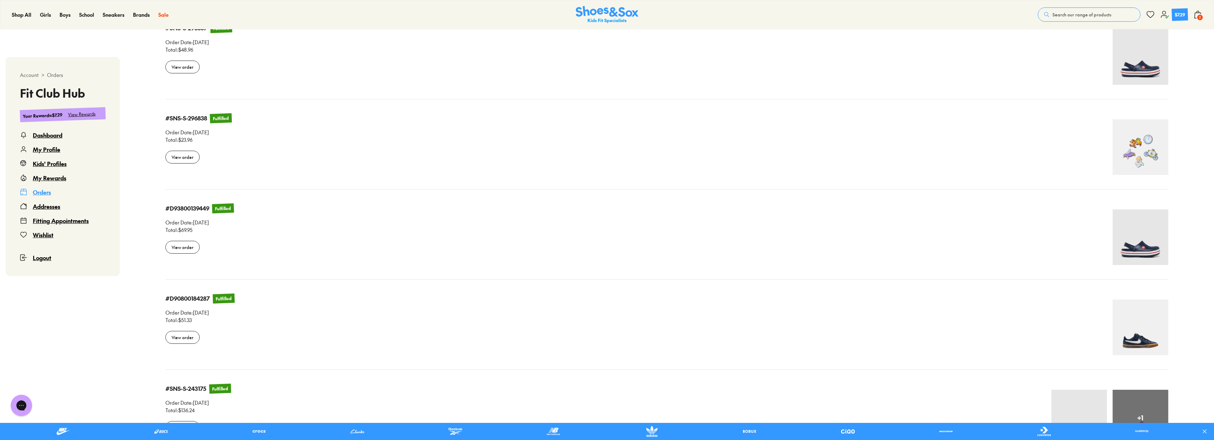
select select
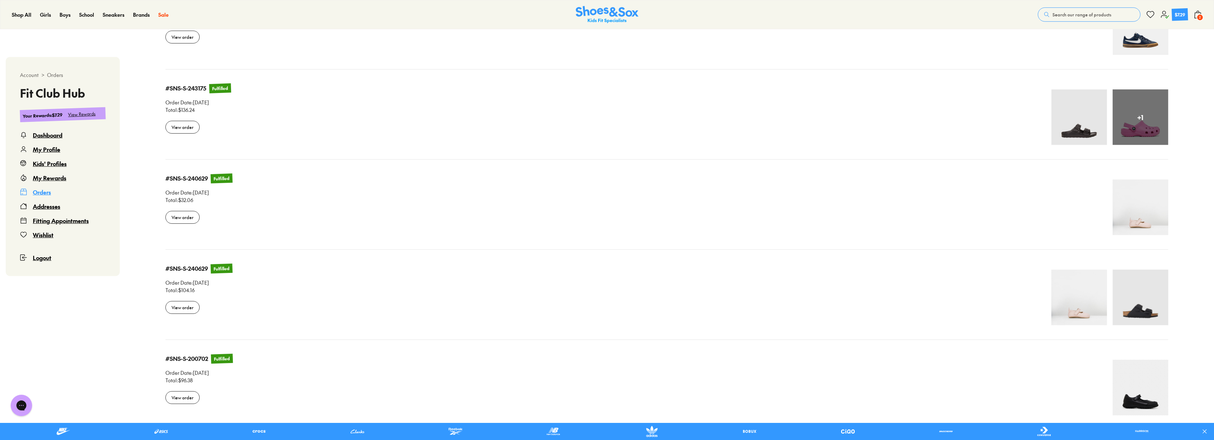
scroll to position [559, 0]
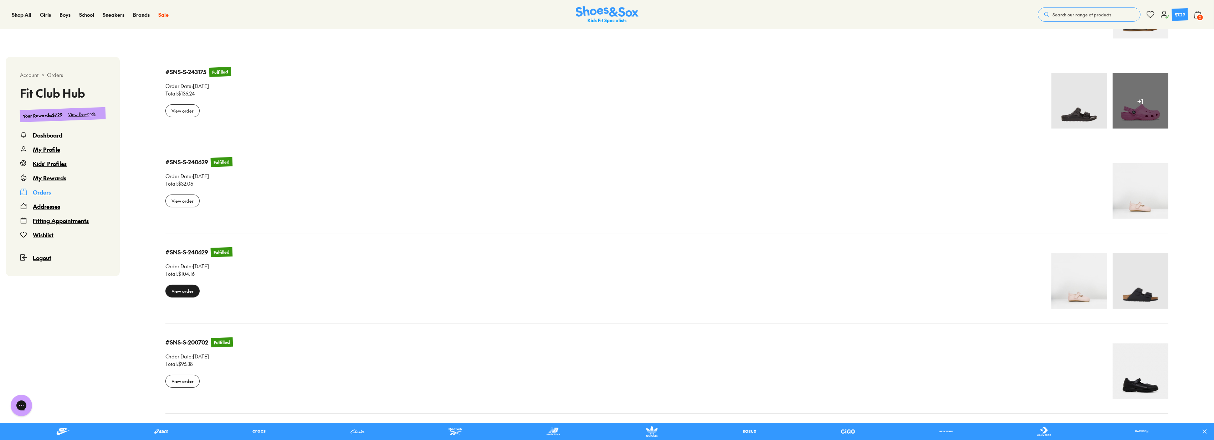
click at [188, 288] on div "View order" at bounding box center [182, 291] width 34 height 13
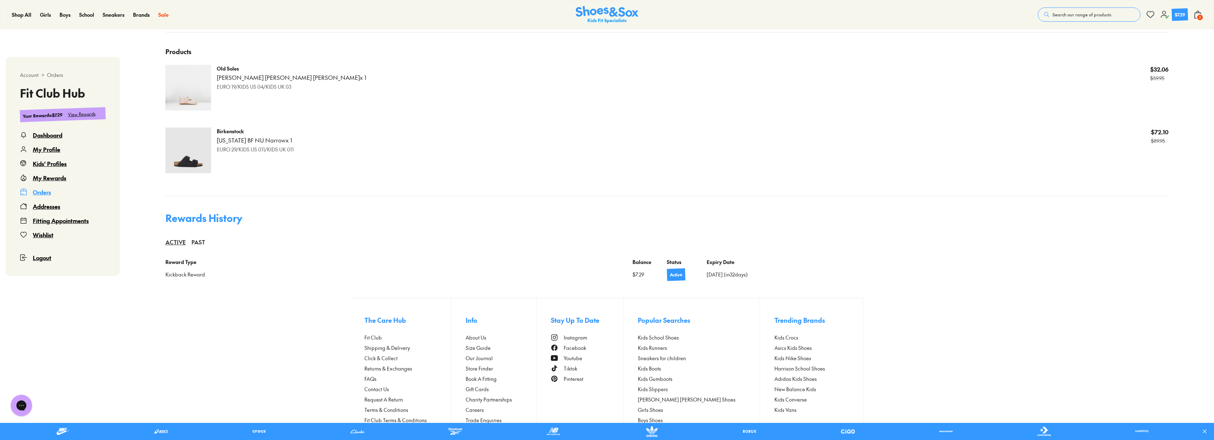
scroll to position [280, 0]
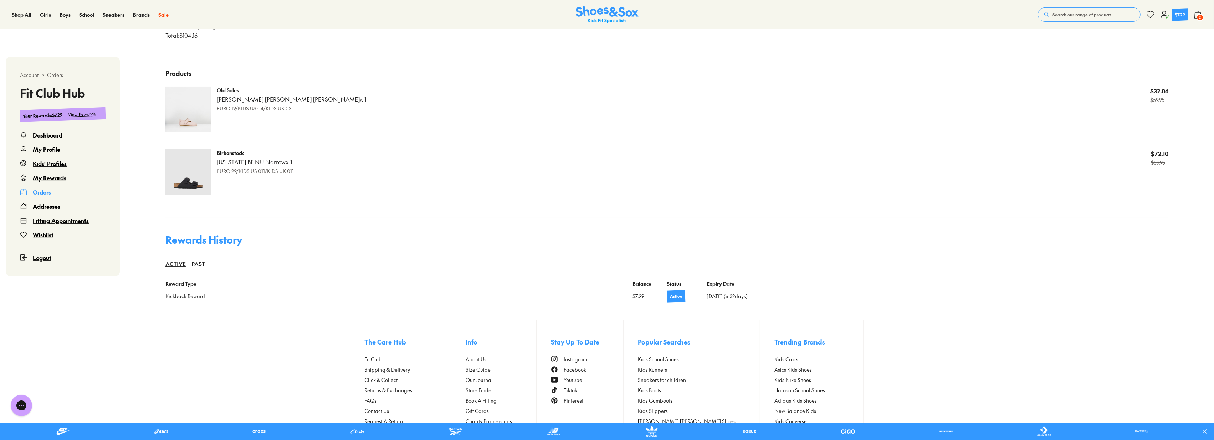
click at [177, 182] on img at bounding box center [188, 172] width 46 height 46
click at [270, 170] on p "EURO 29/KIDS US 011/KIDS UK 011" at bounding box center [255, 171] width 77 height 7
click at [285, 173] on p "EURO 29/KIDS US 011/KIDS UK 011" at bounding box center [255, 171] width 77 height 7
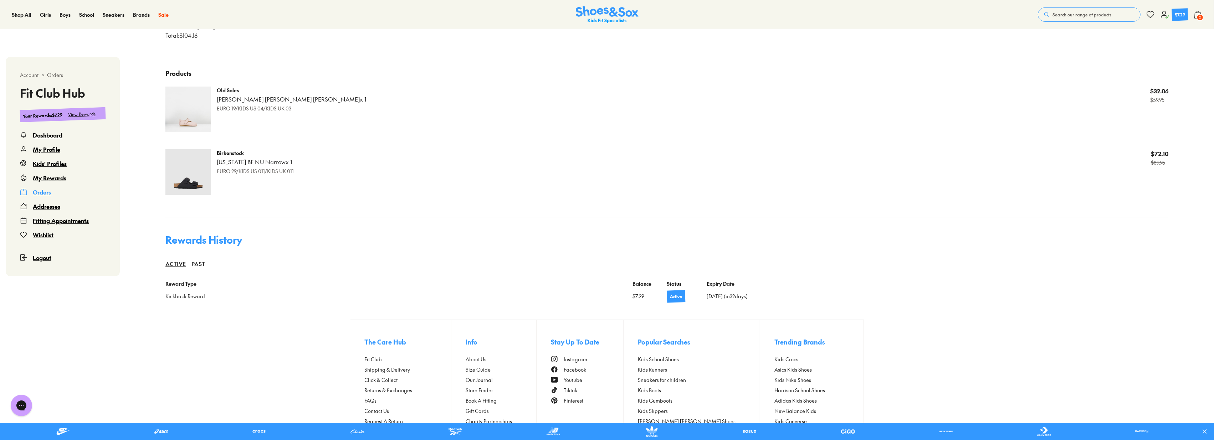
click at [177, 185] on img at bounding box center [188, 172] width 46 height 46
click at [232, 160] on p "[US_STATE] BF NU Narrow x 1" at bounding box center [255, 162] width 77 height 8
click at [183, 185] on img at bounding box center [188, 172] width 46 height 46
click at [223, 169] on p "EURO 29/KIDS US 011/KIDS UK 011" at bounding box center [255, 171] width 77 height 7
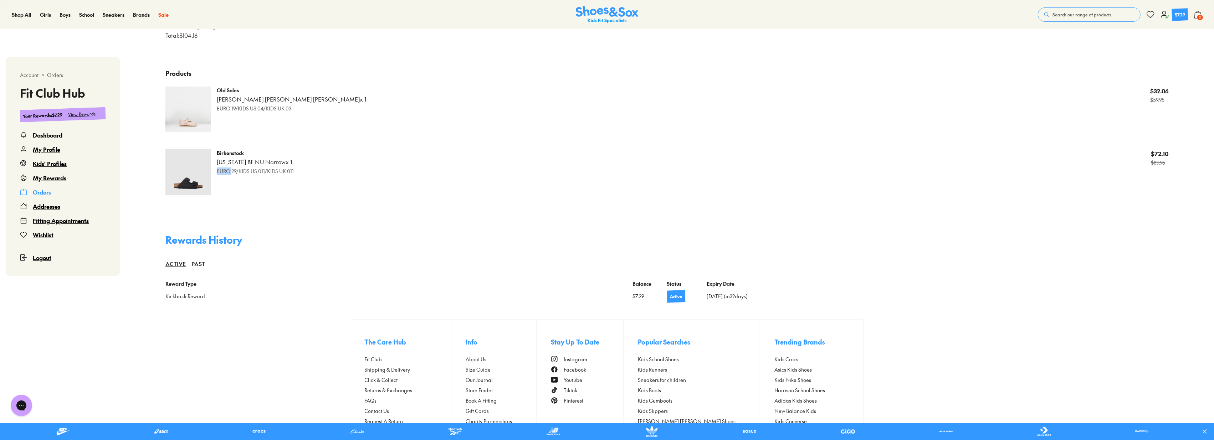
click at [223, 169] on p "EURO 29/KIDS US 011/KIDS UK 011" at bounding box center [255, 171] width 77 height 7
click at [226, 151] on p "Birkenstock" at bounding box center [255, 152] width 77 height 7
click at [1189, 16] on div "Search our range of products Clear Close Popular Searches crocs asics nike bobu…" at bounding box center [1120, 15] width 164 height 16
click at [1195, 15] on icon at bounding box center [1198, 14] width 9 height 9
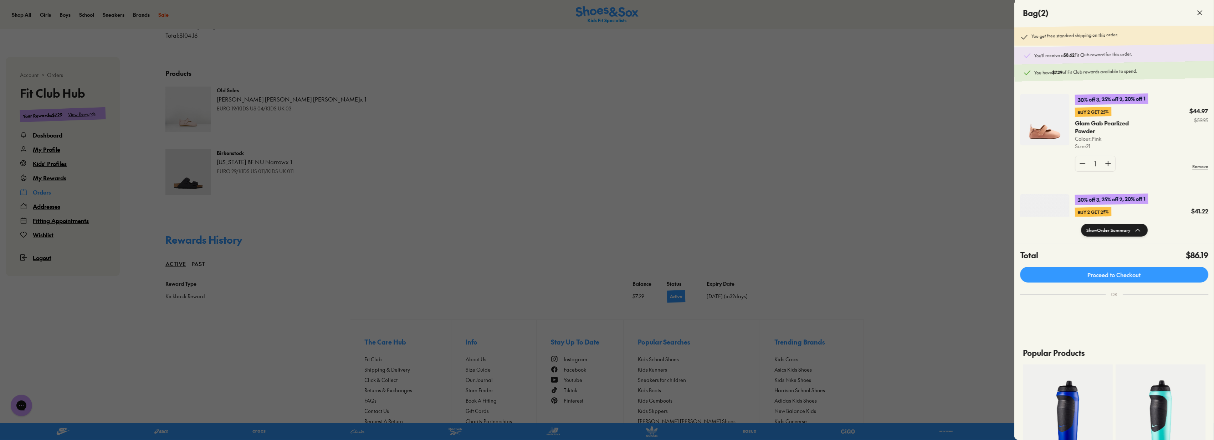
click at [1094, 179] on div "30% off 3, 25% off 2, 20% off 1 Buy 2 Get 25% Glam Gab Pearlized Powder Colour:…" at bounding box center [1115, 136] width 200 height 100
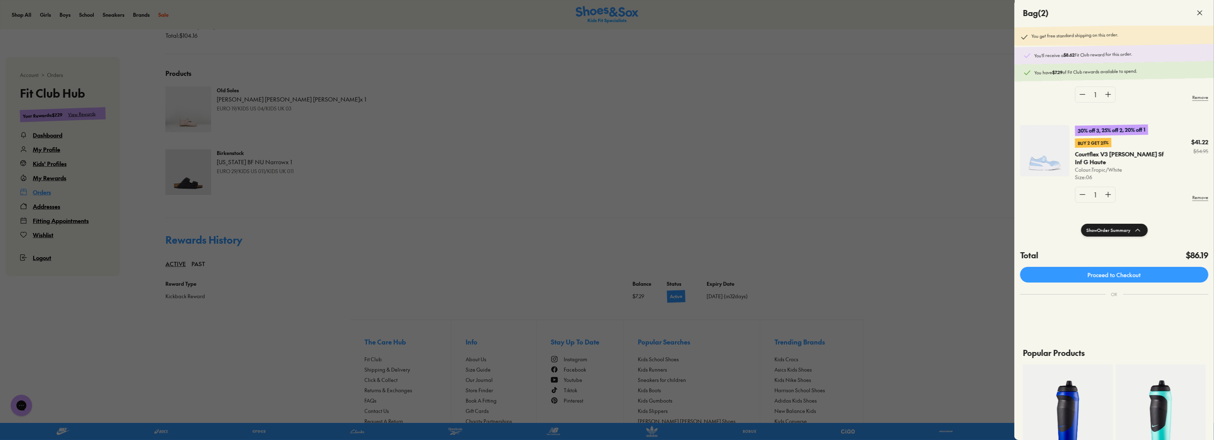
scroll to position [72, 0]
click at [585, 211] on div at bounding box center [607, 220] width 1214 height 440
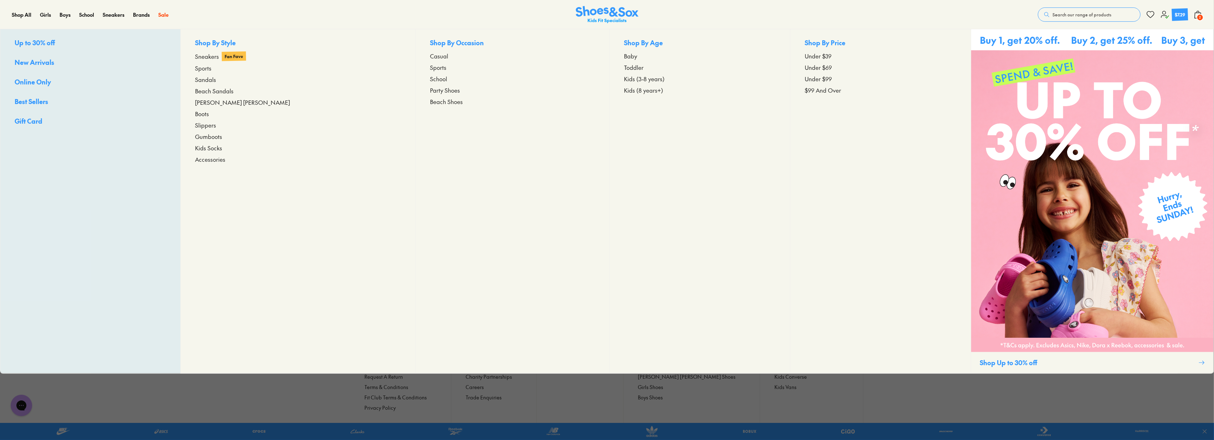
scroll to position [331, 0]
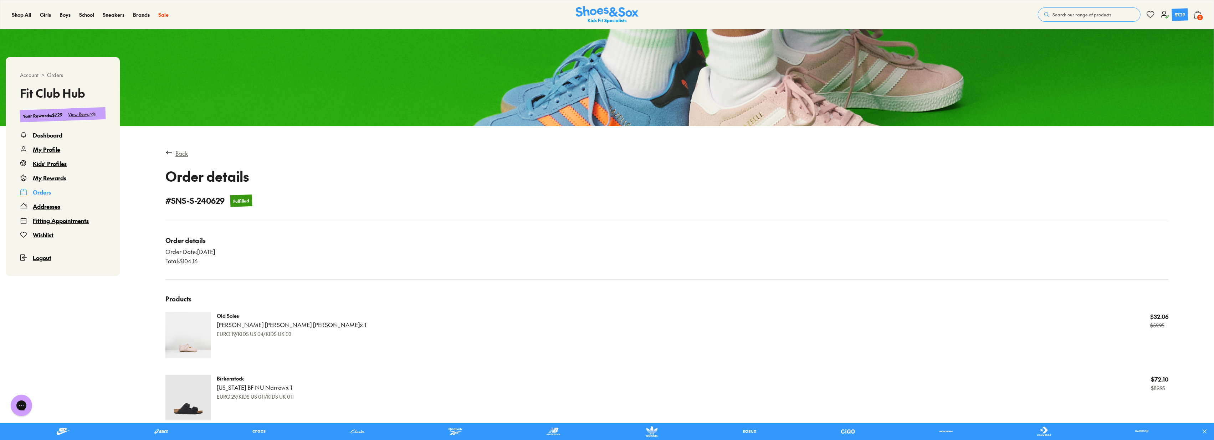
click at [180, 151] on div "Back" at bounding box center [181, 153] width 12 height 9
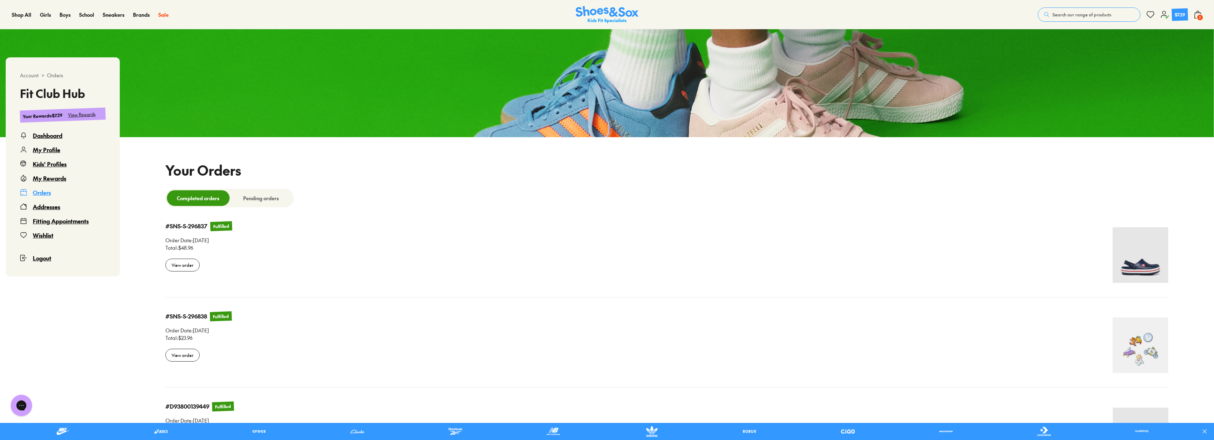
select select
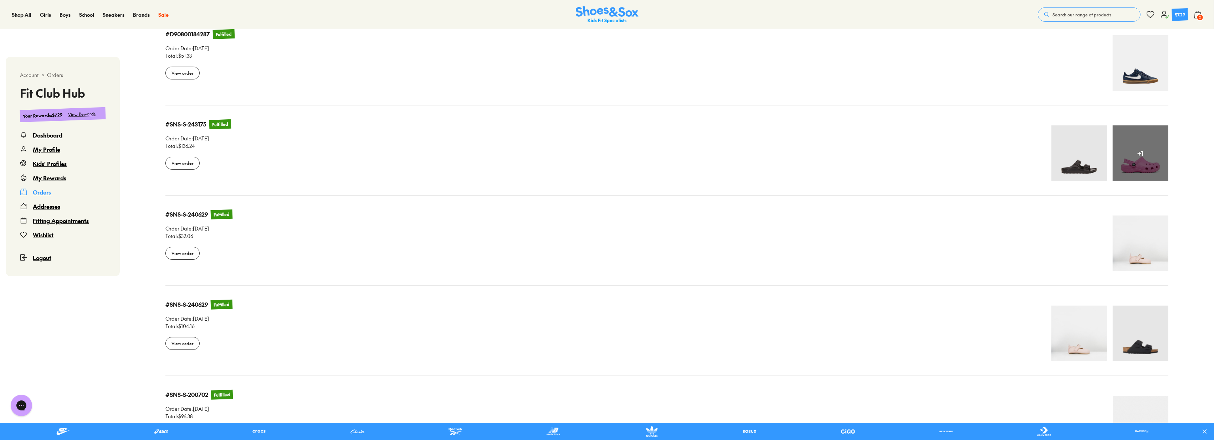
scroll to position [519, 0]
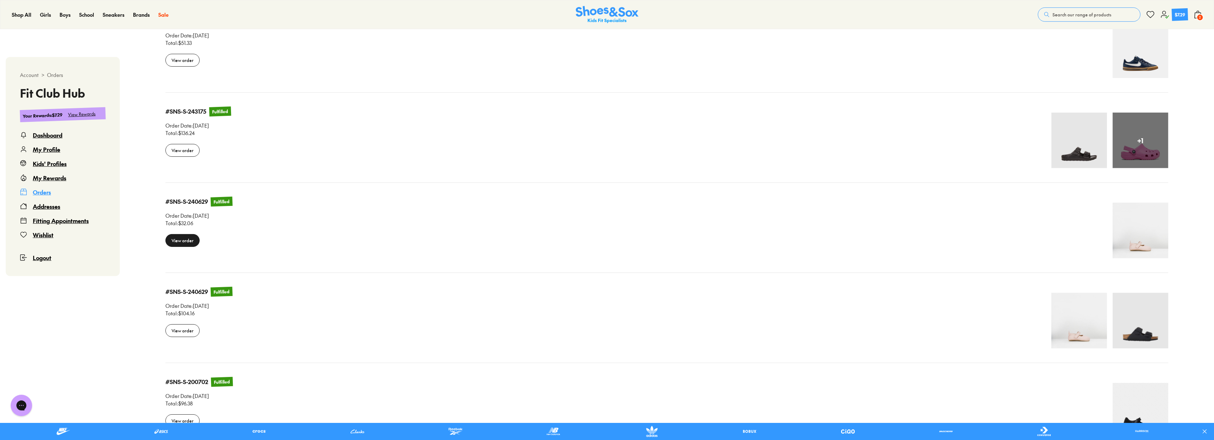
click at [185, 245] on div "View order" at bounding box center [182, 240] width 34 height 13
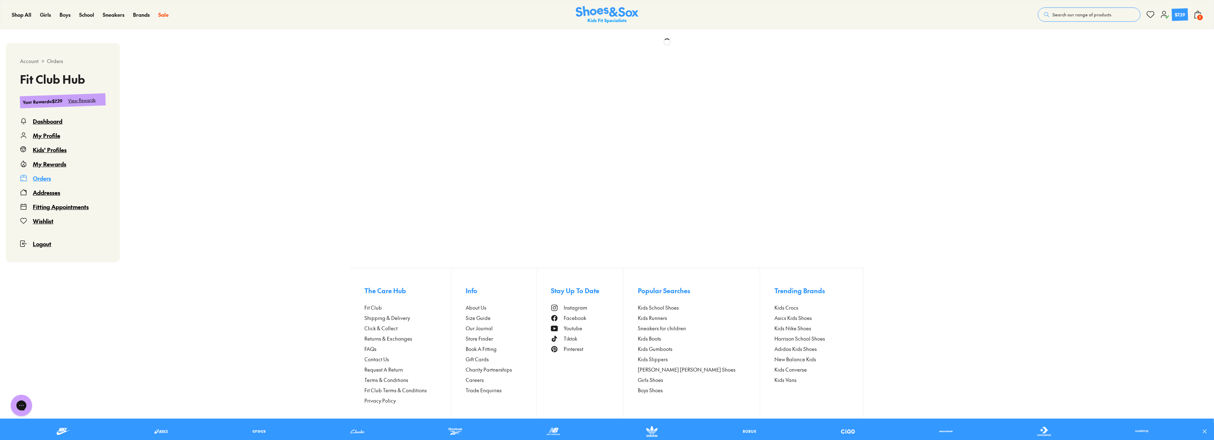
scroll to position [43, 0]
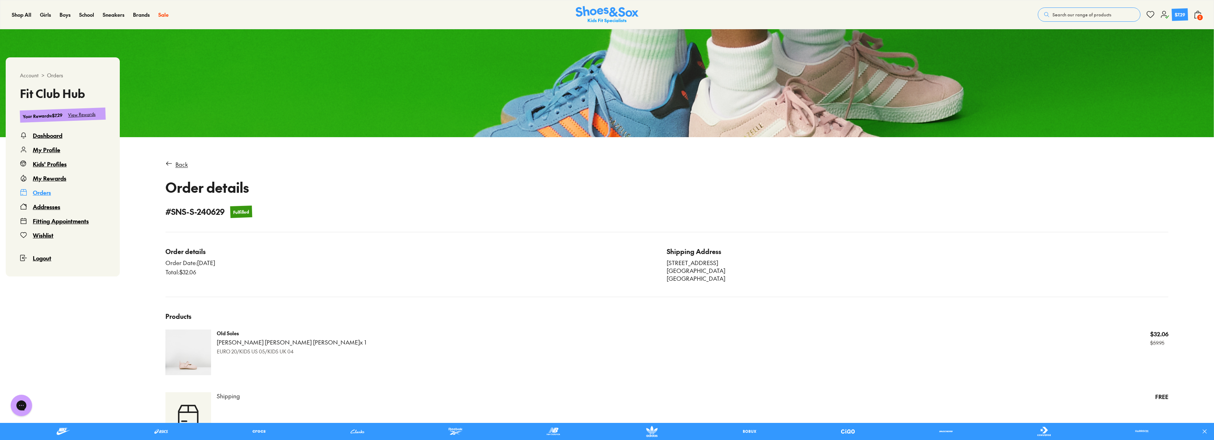
click at [170, 169] on div "Back Order details # SNS-S-240629 Fulfilled" at bounding box center [666, 189] width 1003 height 58
click at [174, 167] on div "Back" at bounding box center [666, 164] width 1003 height 9
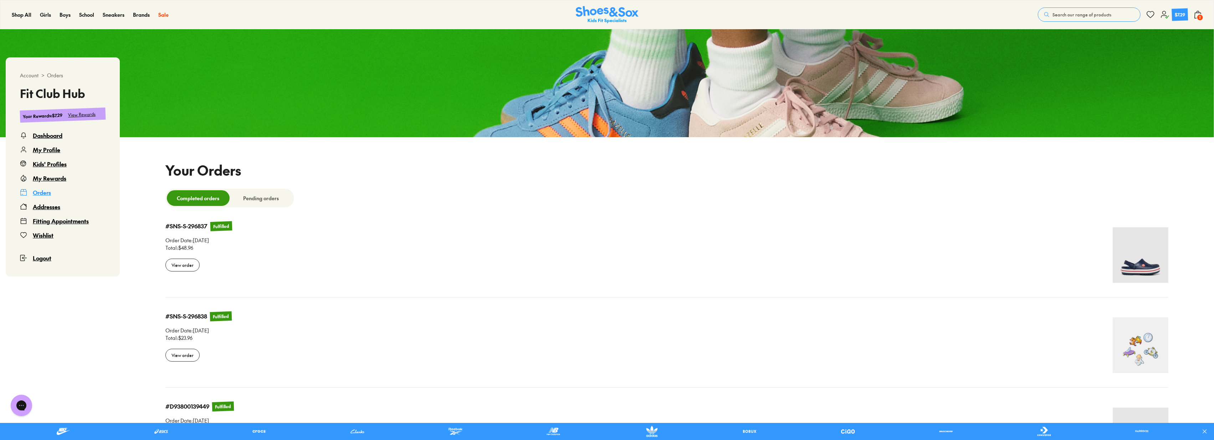
select select
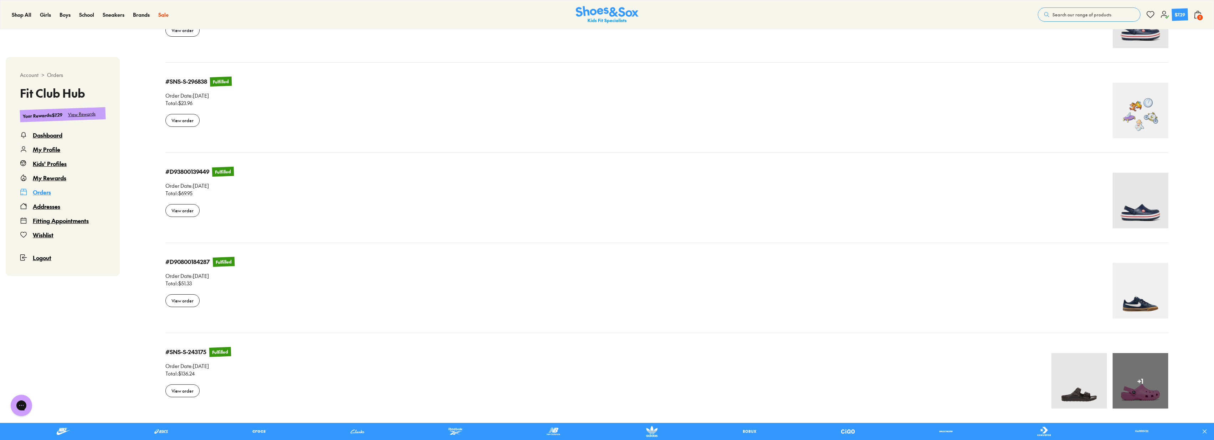
scroll to position [281, 0]
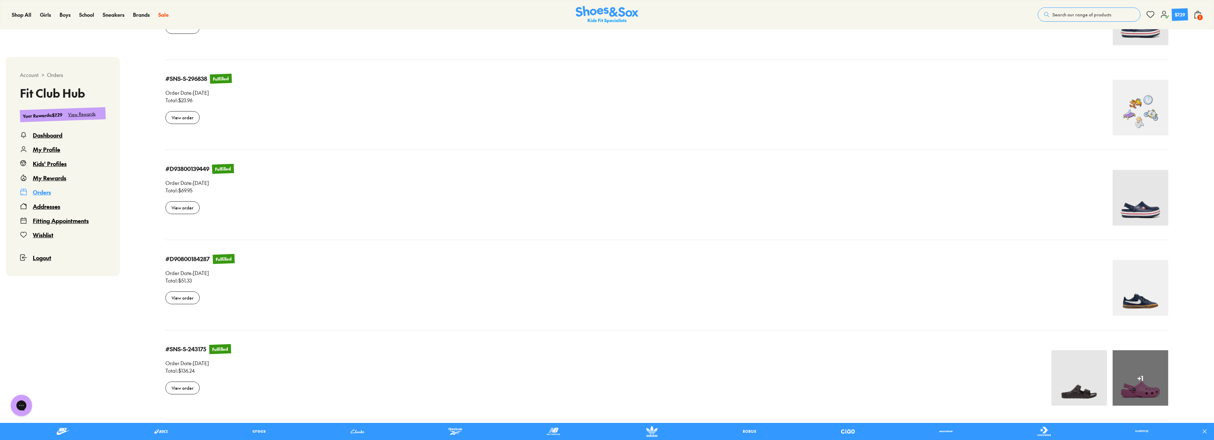
drag, startPoint x: 1189, startPoint y: 208, endPoint x: 1176, endPoint y: 186, distance: 25.5
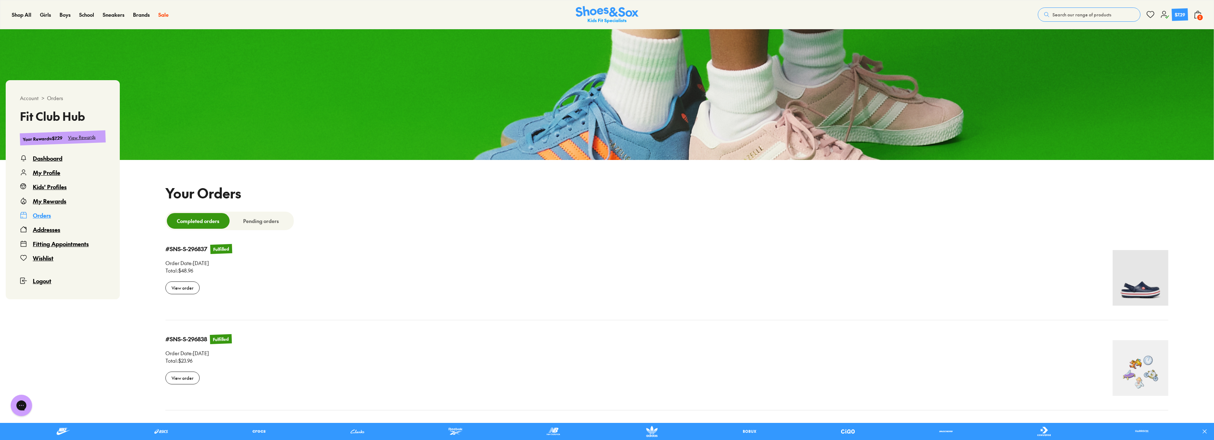
scroll to position [4, 0]
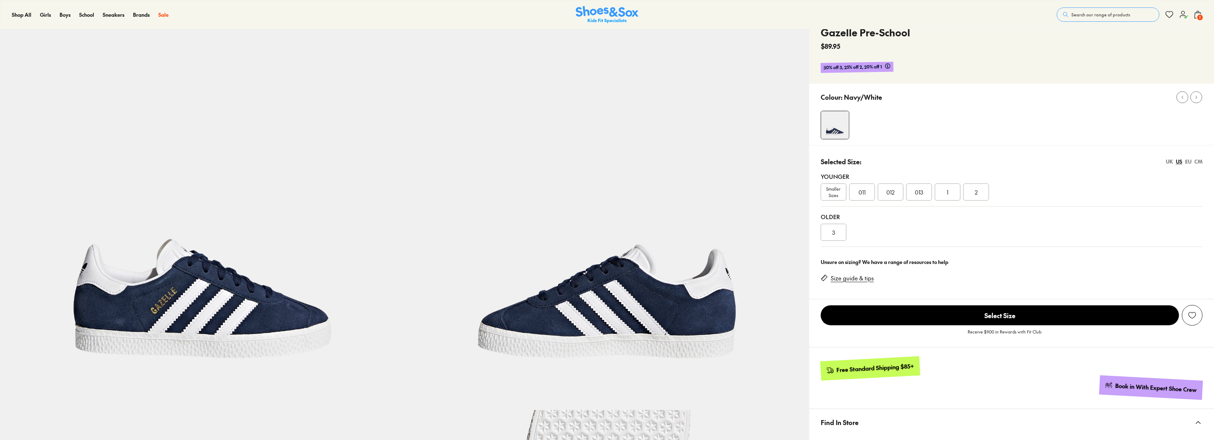
scroll to position [40, 0]
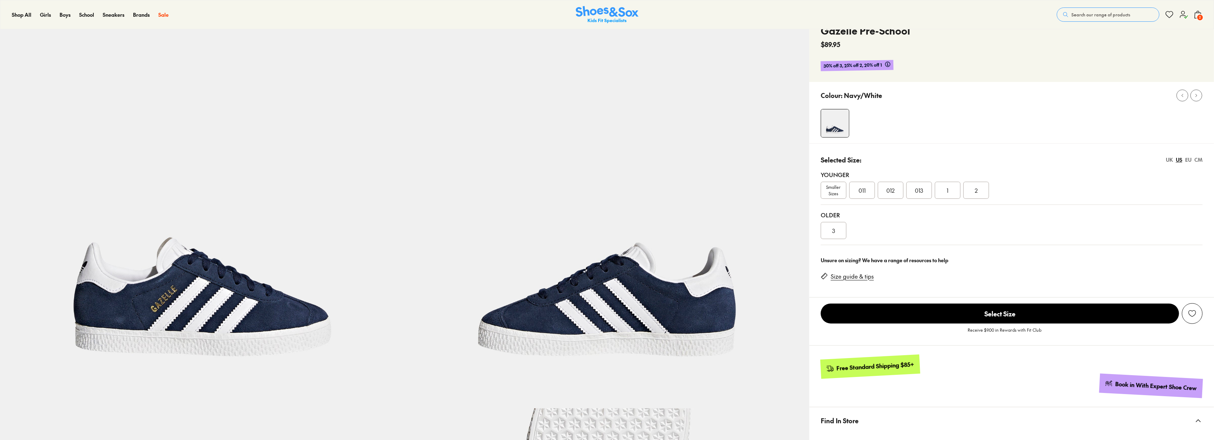
select select "*"
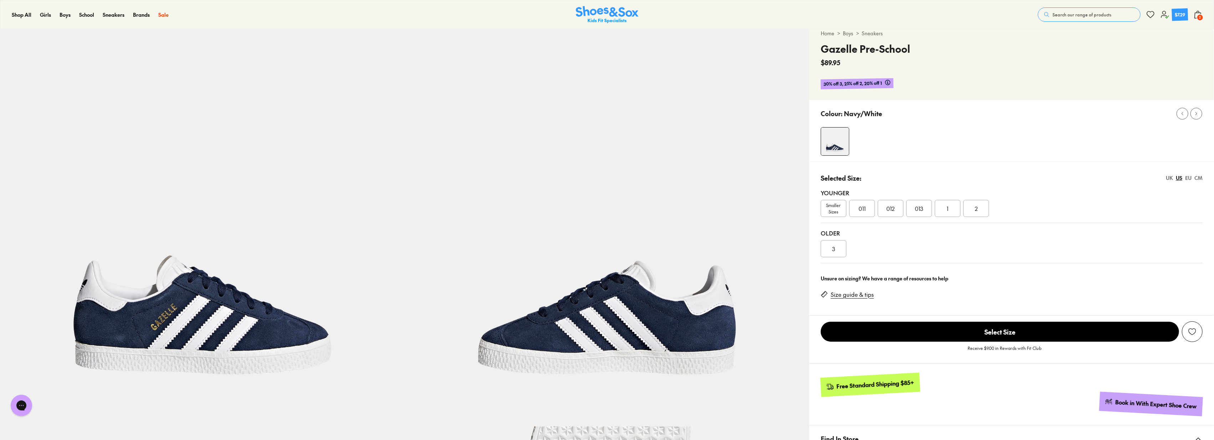
scroll to position [0, 0]
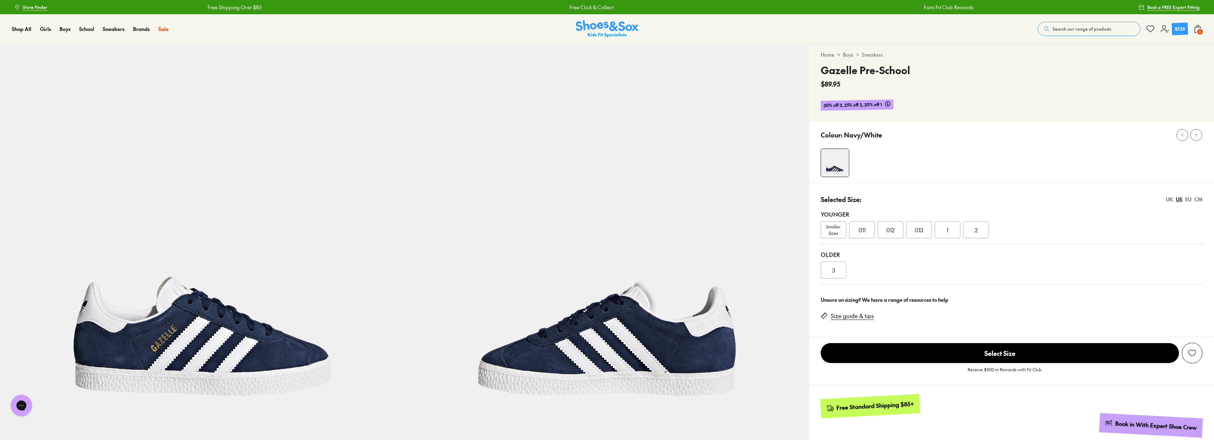
click at [1062, 27] on span "Search our range of products" at bounding box center [1082, 29] width 59 height 6
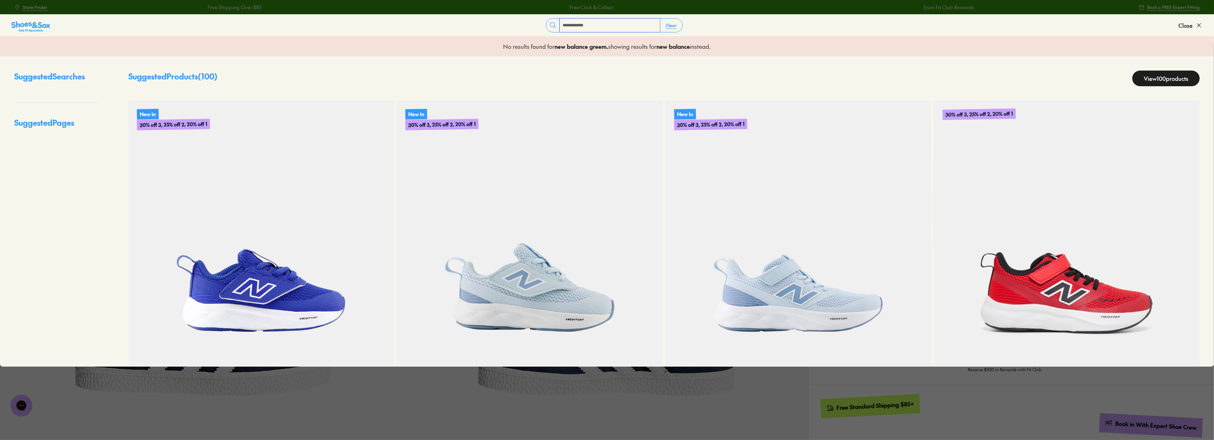
type input "**********"
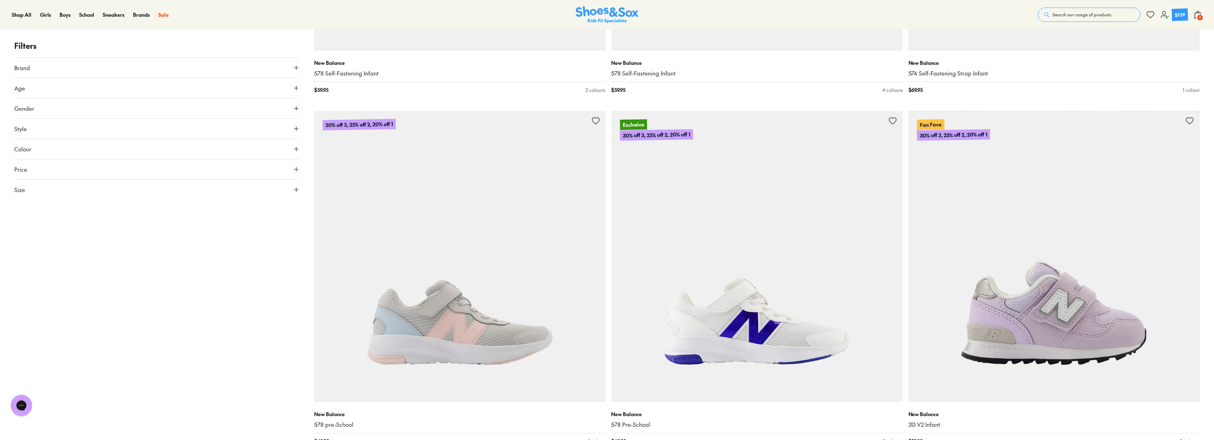
scroll to position [2655, 0]
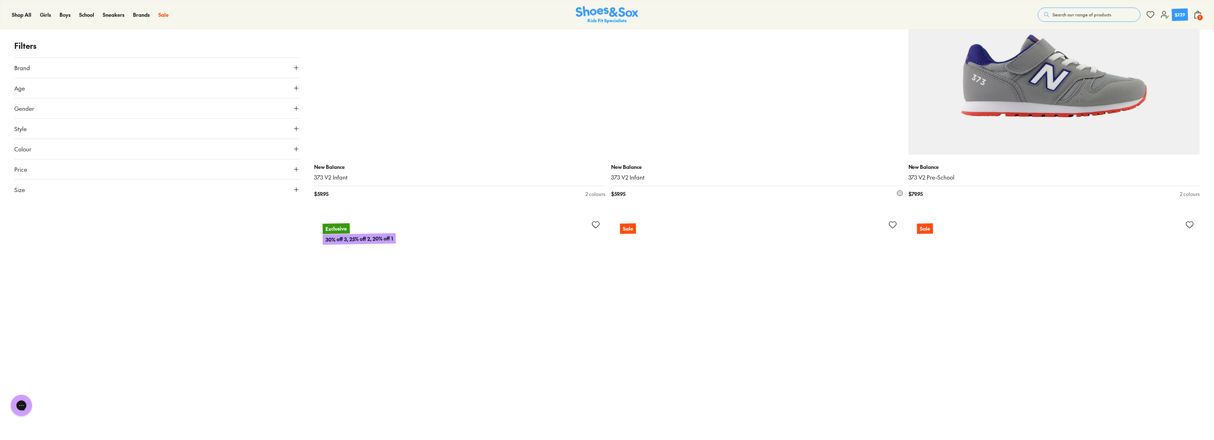
scroll to position [6459, 0]
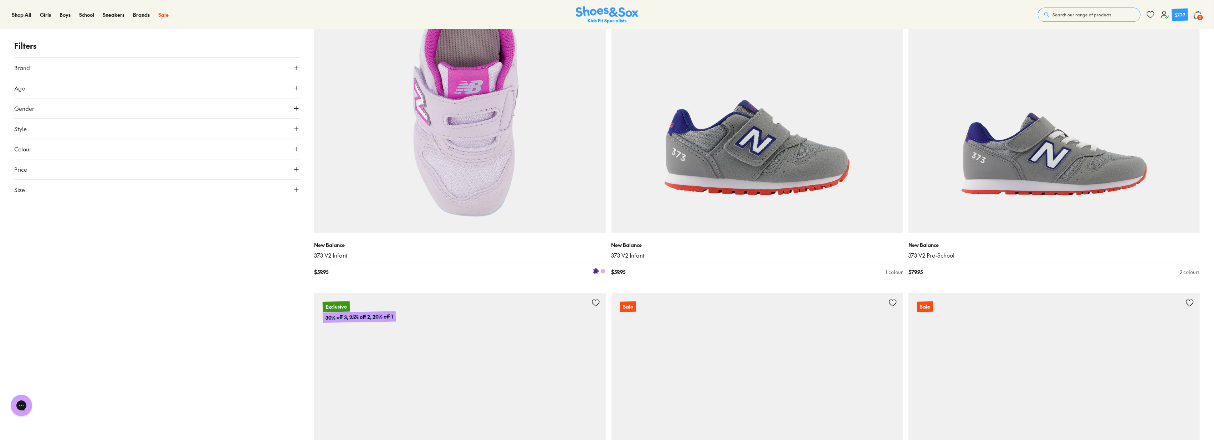
scroll to position [6117, 0]
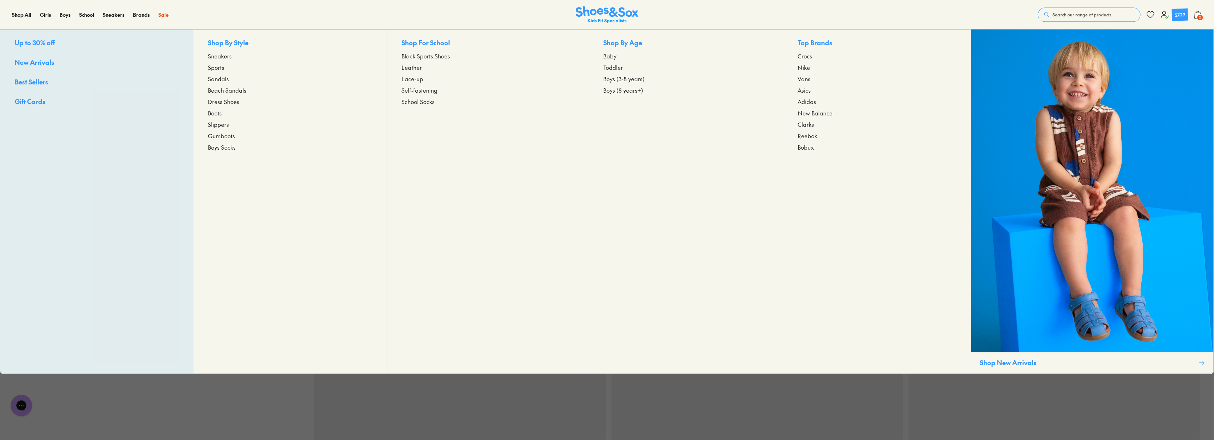
click at [816, 110] on span "New Balance" at bounding box center [815, 113] width 35 height 9
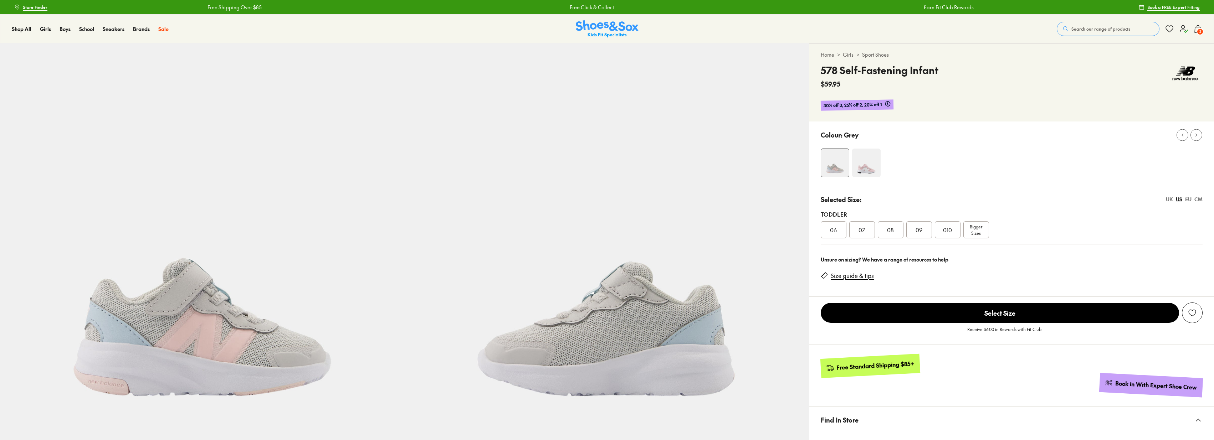
select select "*"
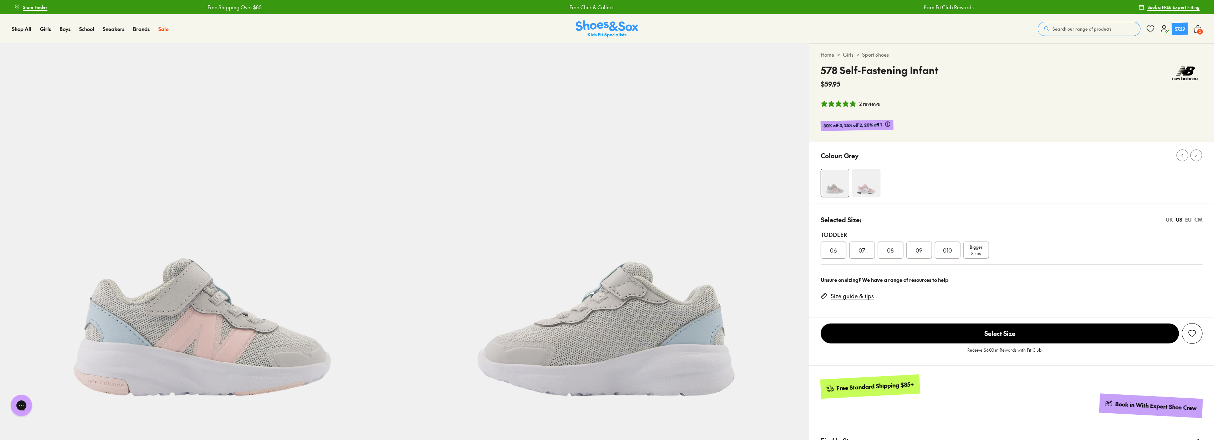
click at [830, 254] on span "06" at bounding box center [833, 250] width 7 height 9
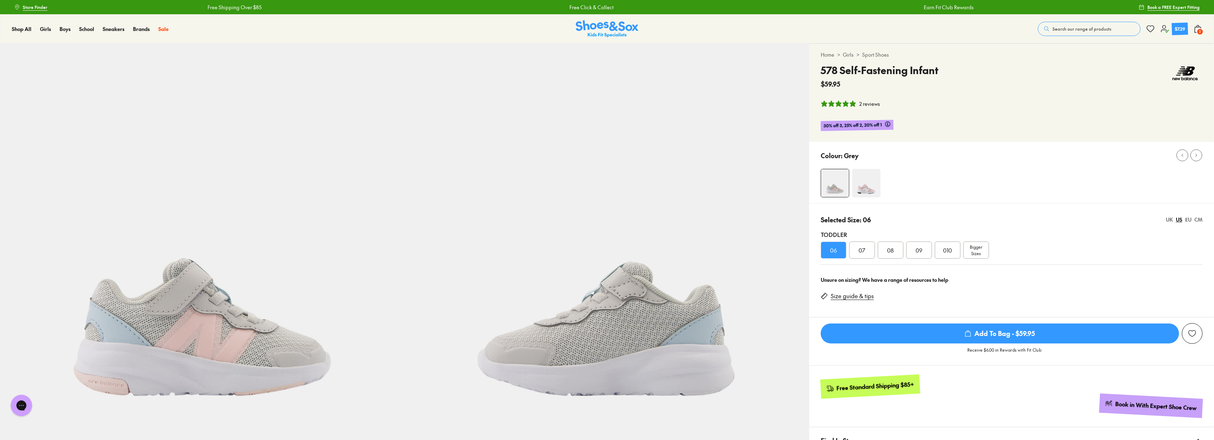
click at [881, 190] on img at bounding box center [866, 183] width 29 height 29
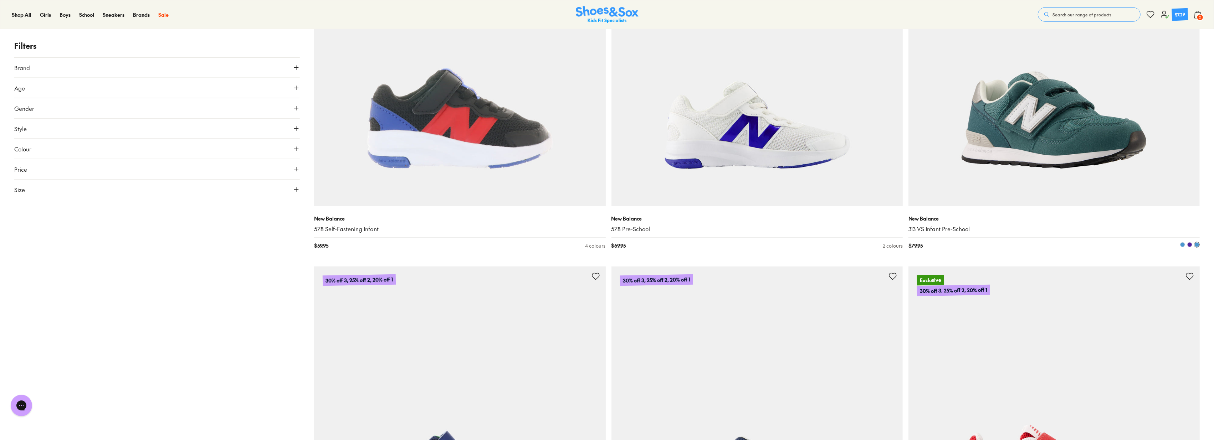
scroll to position [1268, 0]
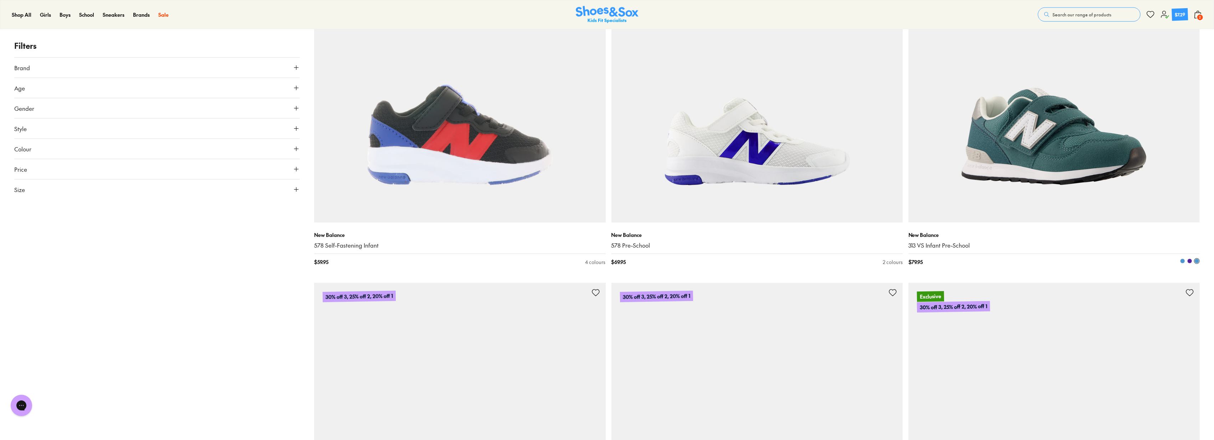
click at [981, 138] on img at bounding box center [1054, 77] width 291 height 291
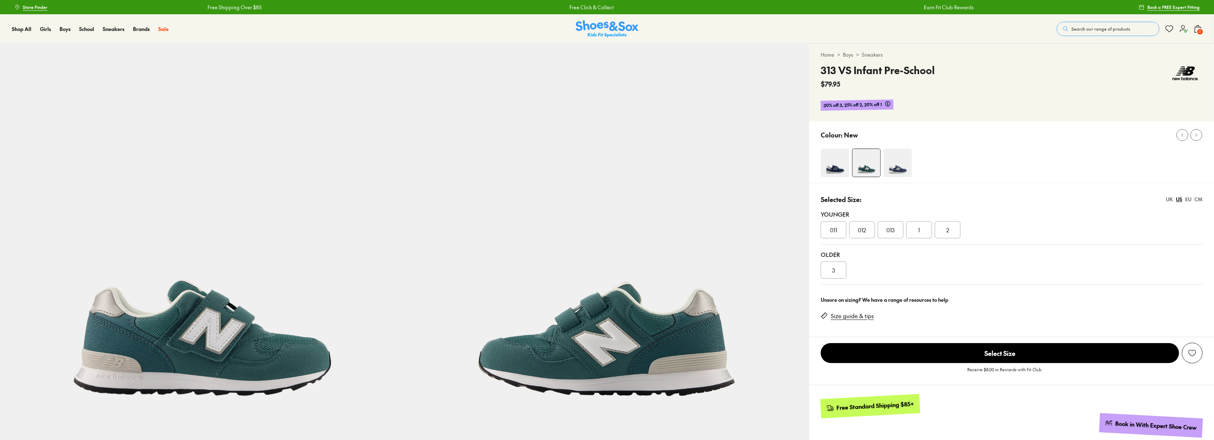
click at [836, 233] on span "011" at bounding box center [833, 230] width 7 height 9
select select "*"
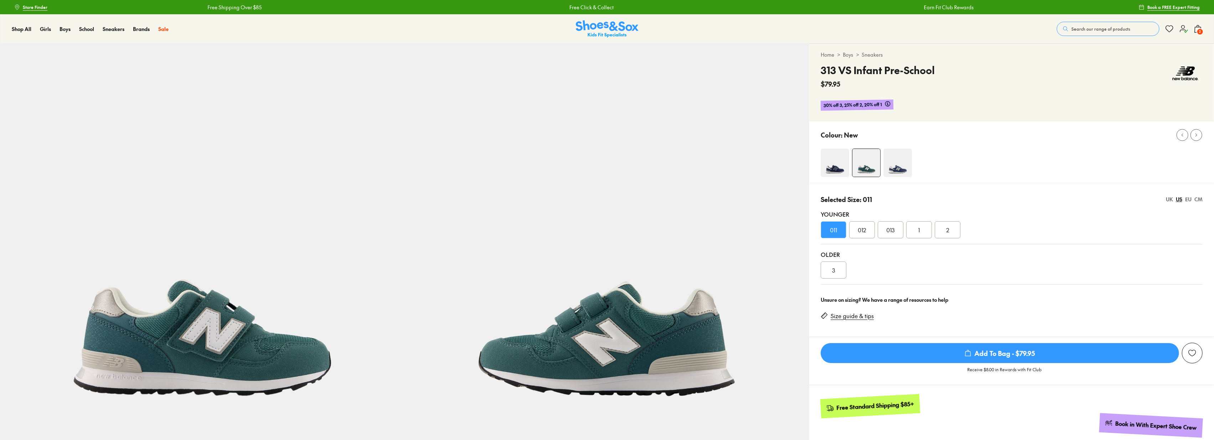
click at [866, 229] on span "012" at bounding box center [862, 230] width 8 height 9
click at [840, 232] on div "011" at bounding box center [834, 229] width 26 height 17
click at [1171, 198] on div "UK" at bounding box center [1169, 199] width 7 height 7
click at [1181, 199] on div "US" at bounding box center [1179, 199] width 6 height 7
click at [1188, 200] on div "EU" at bounding box center [1189, 199] width 6 height 7
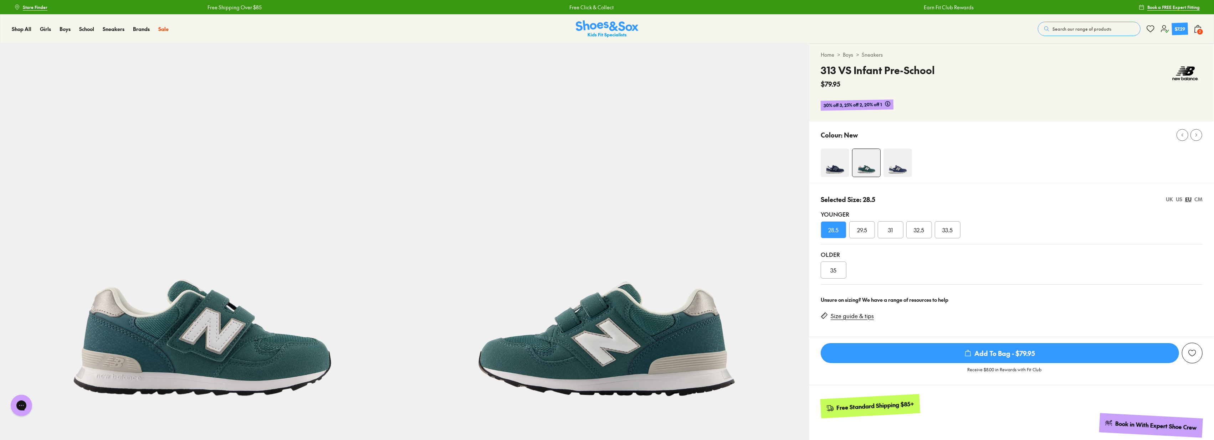
click at [1182, 199] on div "US" at bounding box center [1179, 199] width 6 height 7
click at [1191, 200] on div "EU" at bounding box center [1189, 199] width 6 height 7
click at [1019, 345] on span "Add To Bag - $79.95" at bounding box center [1000, 353] width 358 height 20
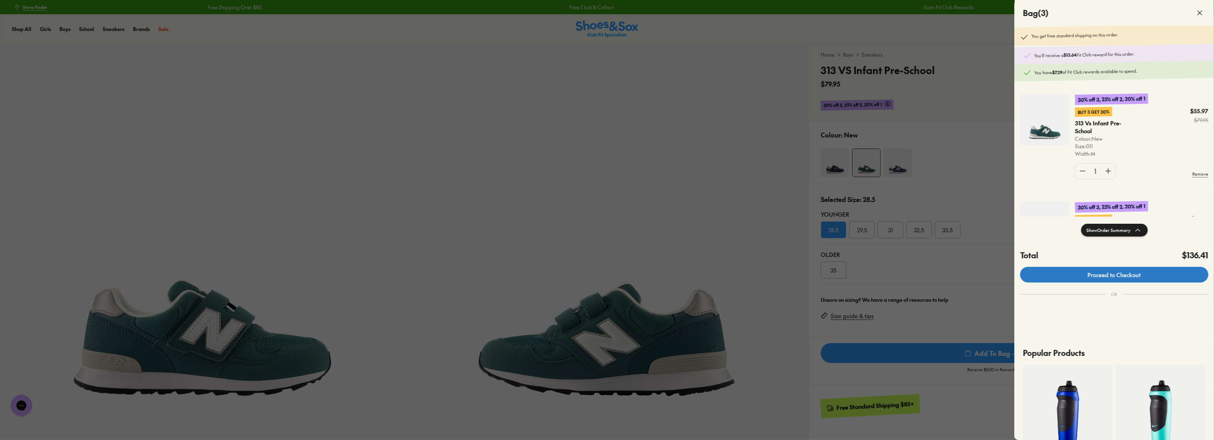
click at [1020, 276] on link "Proceed to Checkout" at bounding box center [1114, 275] width 188 height 16
click at [1003, 144] on div at bounding box center [607, 220] width 1214 height 440
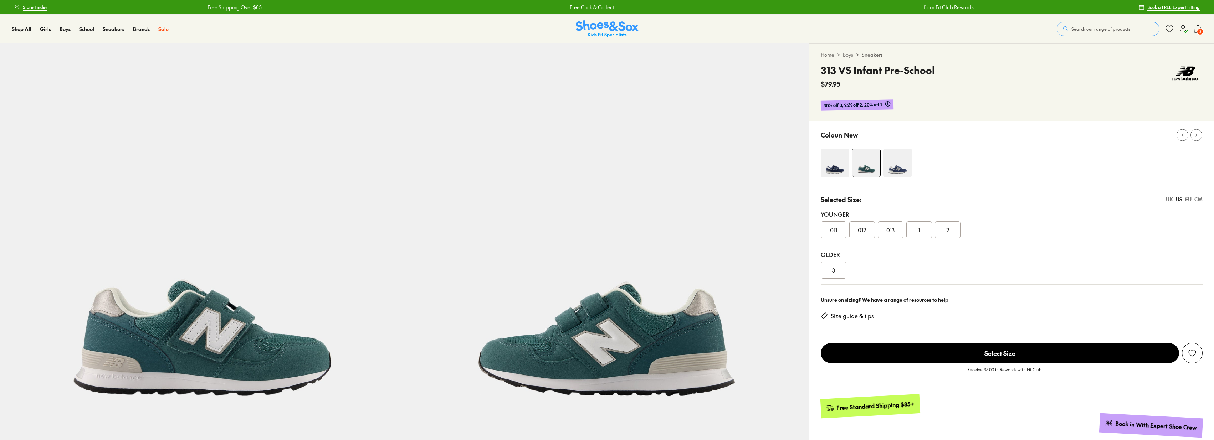
select select "*"
click at [1092, 30] on span "Search our range of products" at bounding box center [1082, 29] width 59 height 6
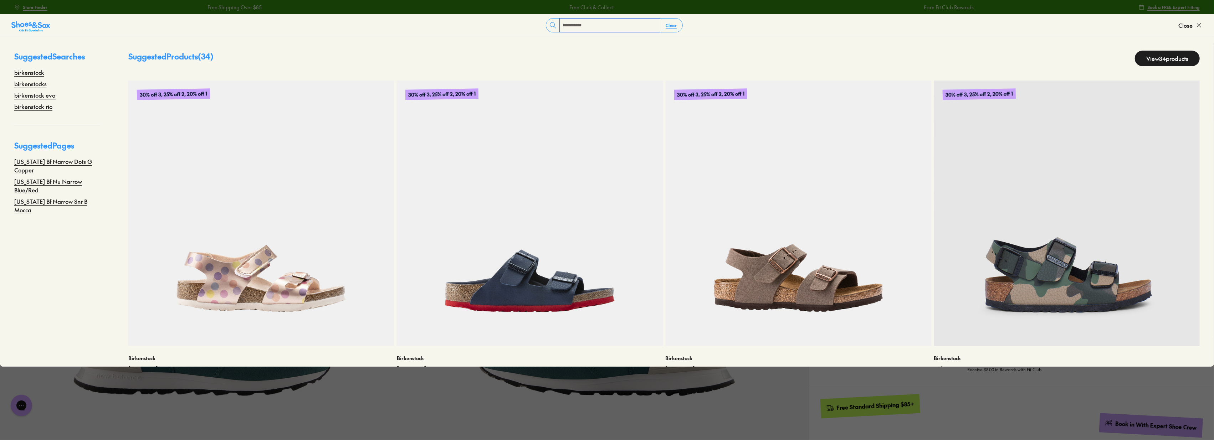
type input "**********"
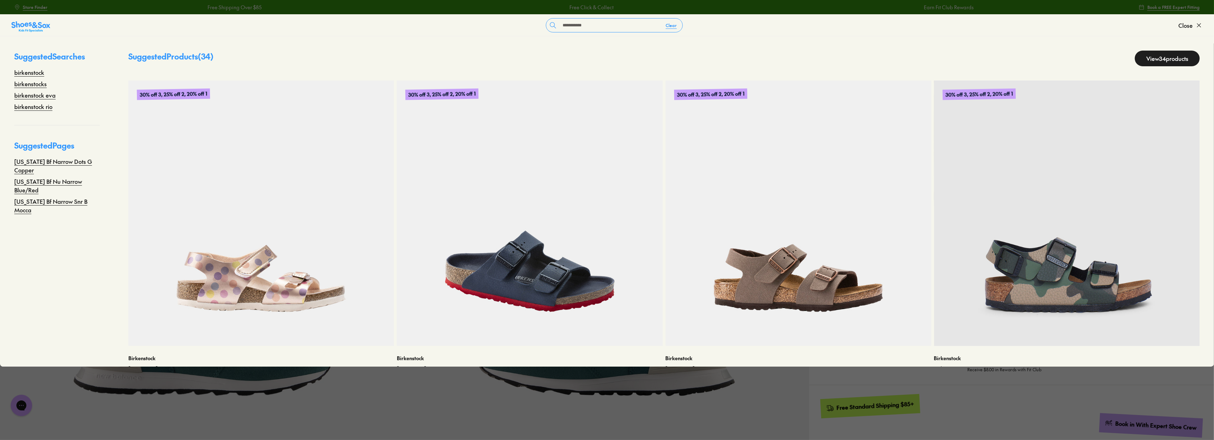
scroll to position [33, 0]
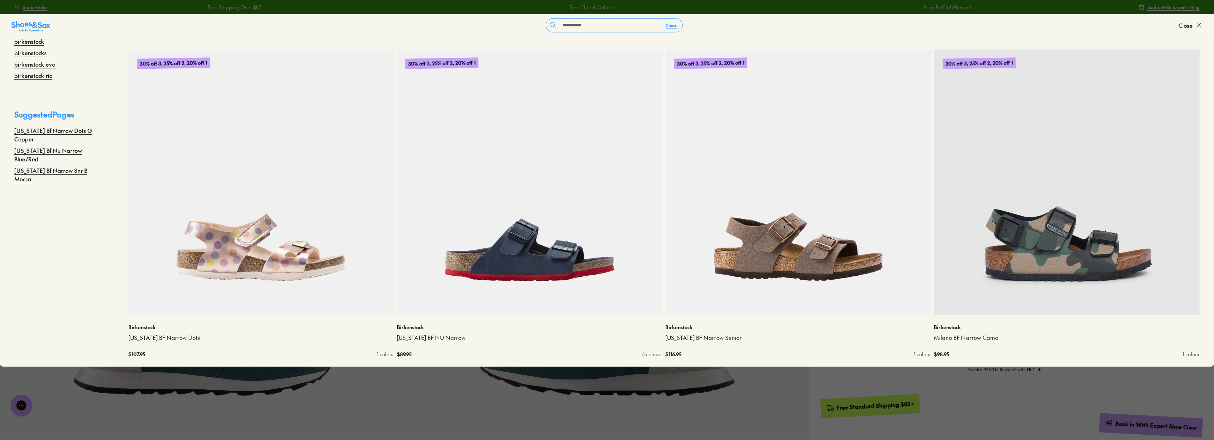
click at [711, 29] on form "**********" at bounding box center [614, 25] width 1128 height 14
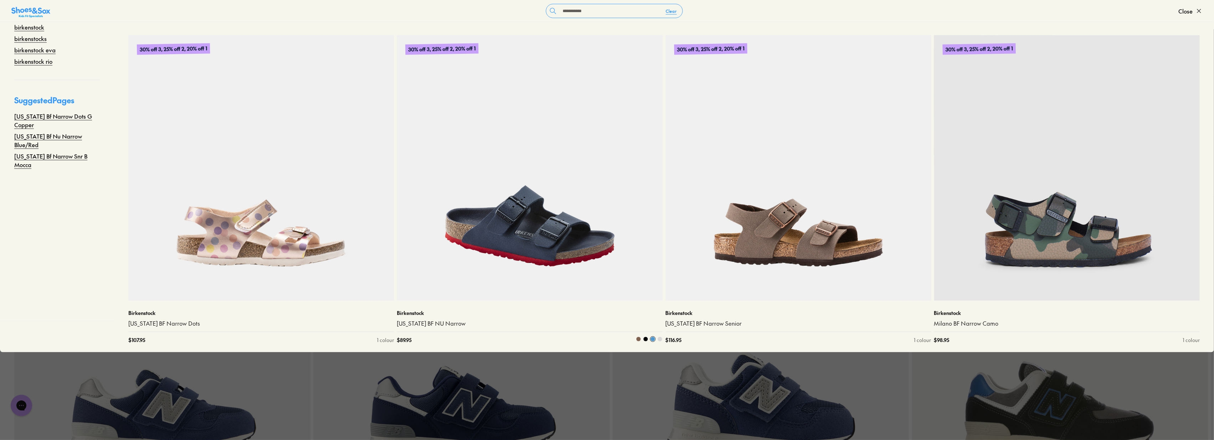
scroll to position [1228, 0]
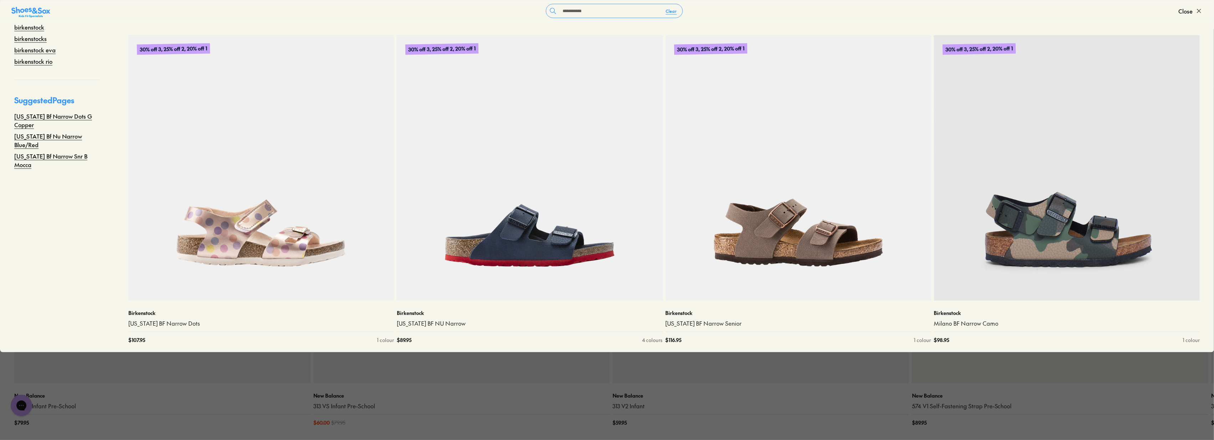
click at [340, 388] on div "New Balance 313 VS Infant Pre-School $ 60.00 $ 79.95" at bounding box center [461, 410] width 296 height 52
click at [1190, 14] on span "Close" at bounding box center [1186, 11] width 14 height 9
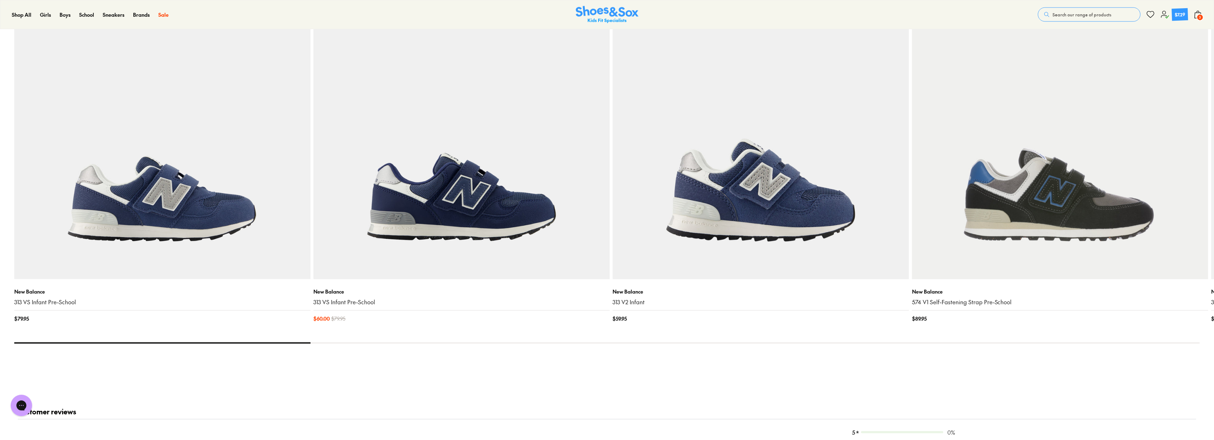
scroll to position [1268, 0]
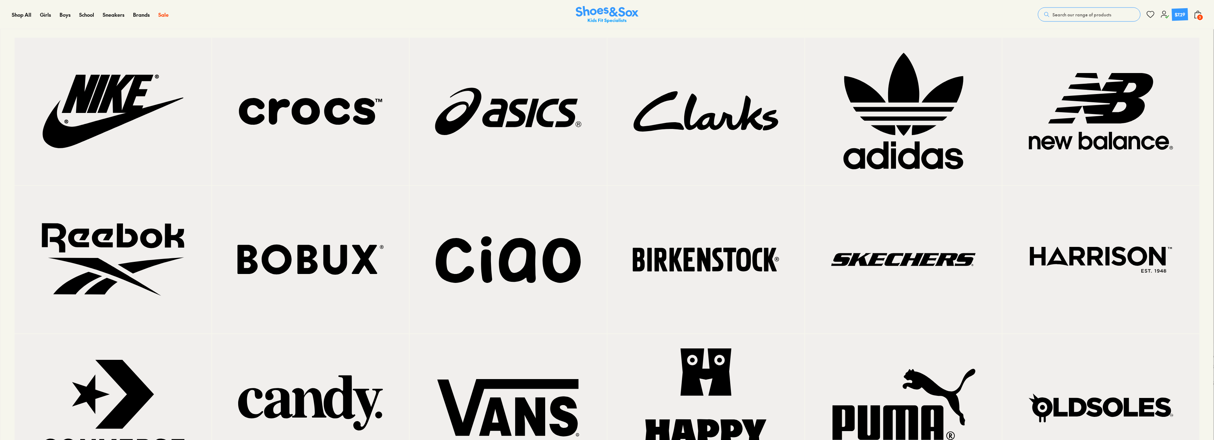
click at [683, 259] on img at bounding box center [706, 259] width 168 height 119
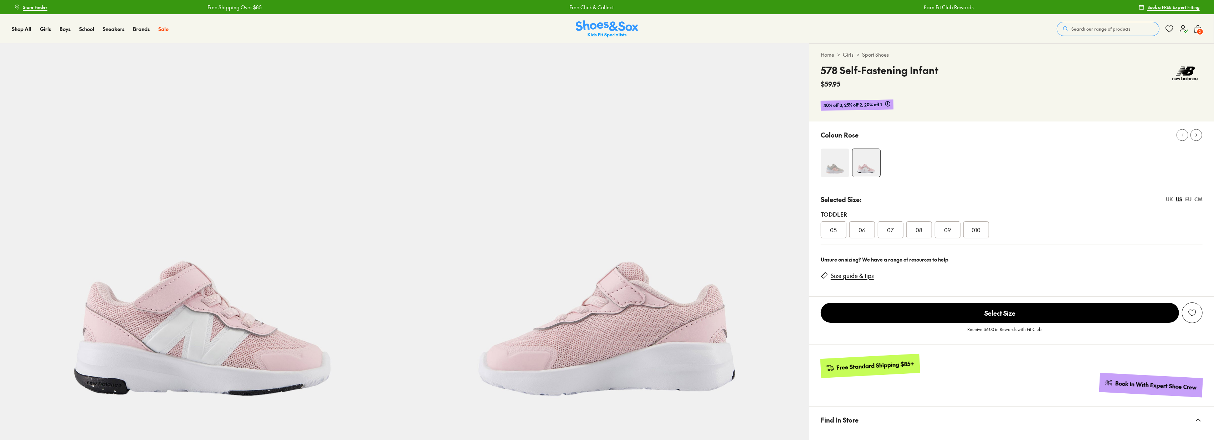
click at [824, 188] on div "Selected Size: [GEOGRAPHIC_DATA] [GEOGRAPHIC_DATA] [GEOGRAPHIC_DATA] CM Toddler…" at bounding box center [1012, 216] width 405 height 67
click at [838, 175] on img at bounding box center [835, 163] width 29 height 29
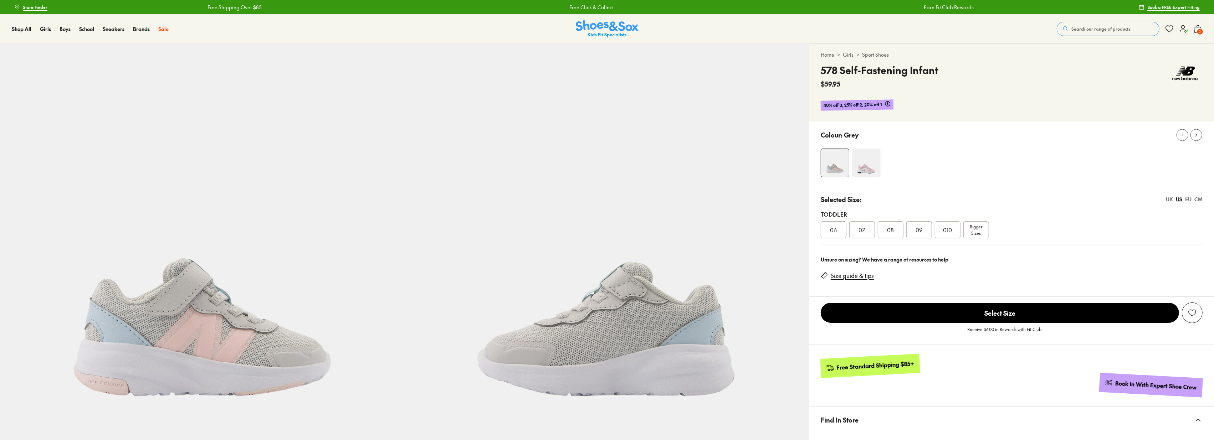
select select "*"
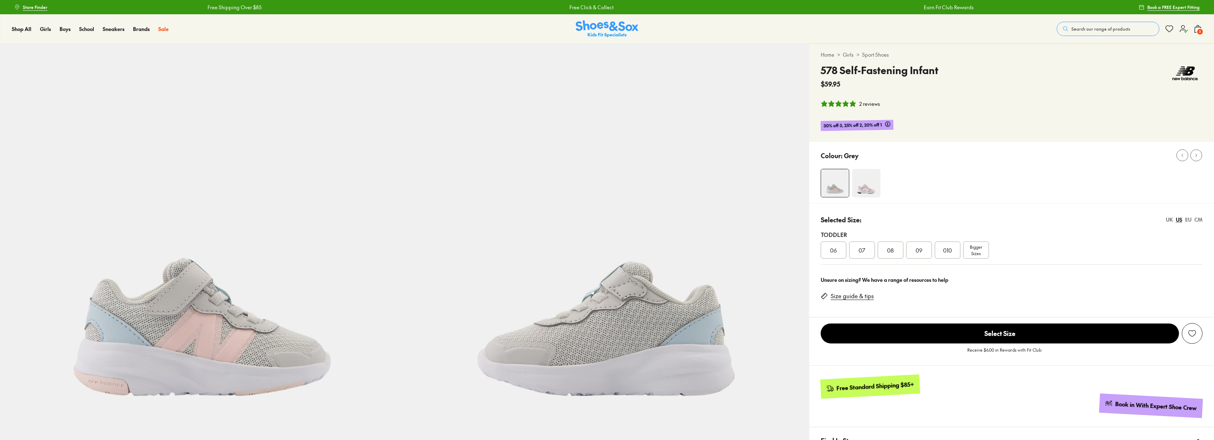
click at [833, 249] on span "06" at bounding box center [833, 250] width 7 height 9
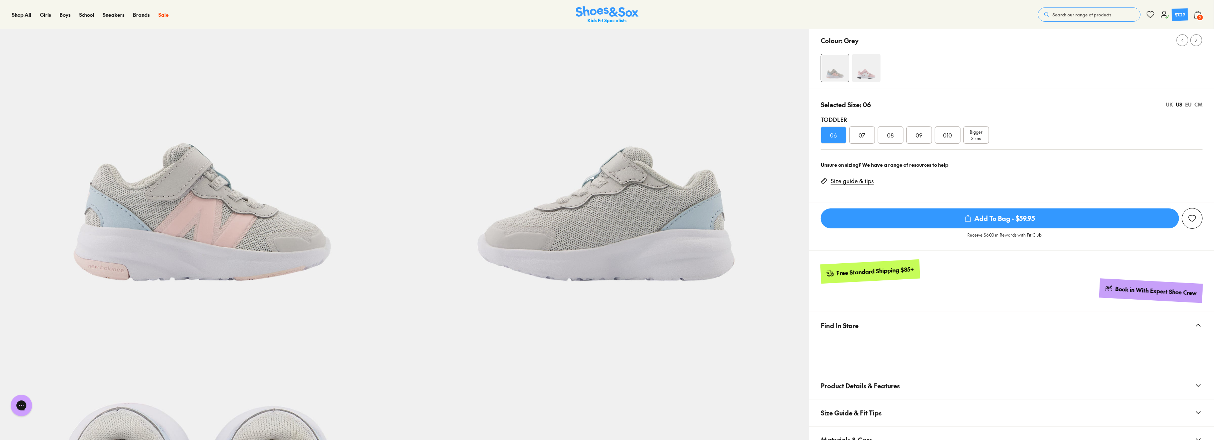
scroll to position [40, 0]
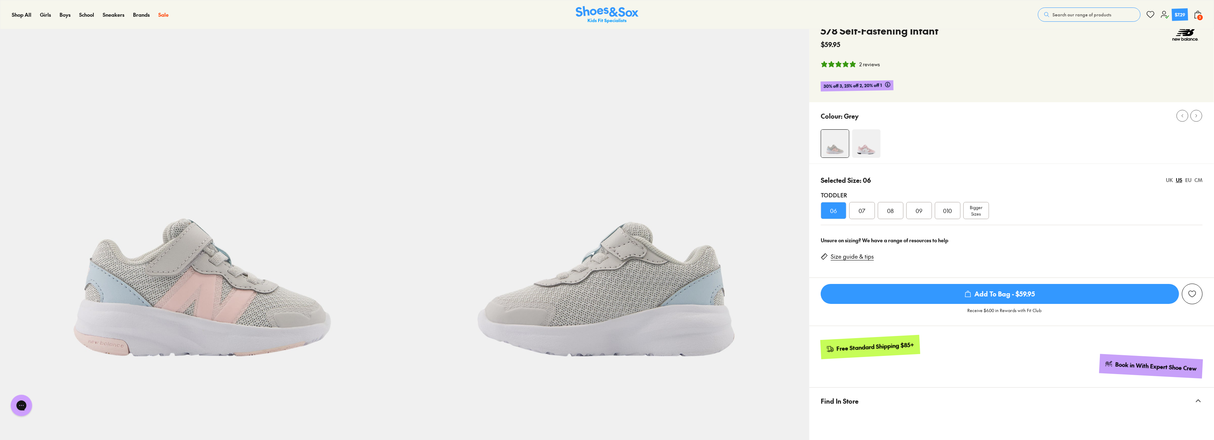
click at [863, 209] on span "07" at bounding box center [862, 211] width 7 height 9
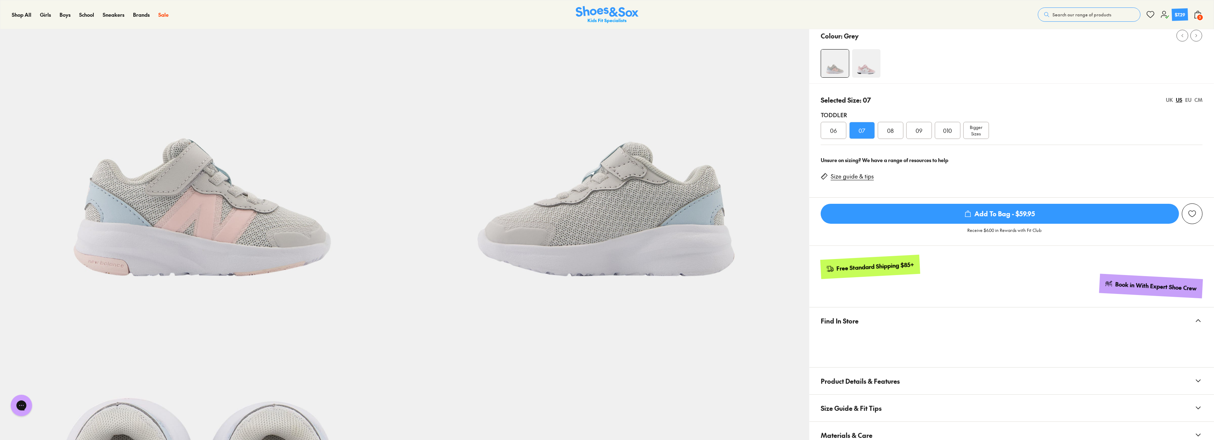
scroll to position [119, 0]
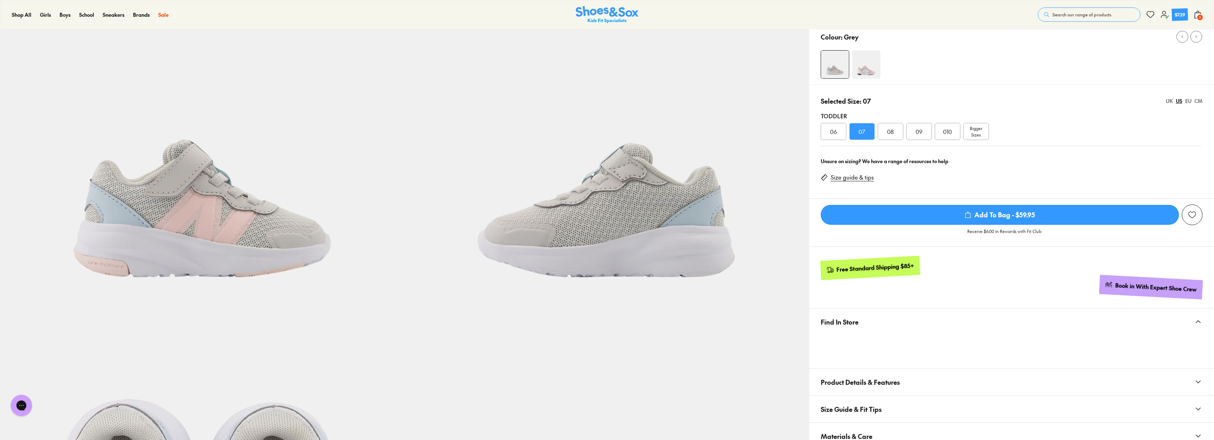
click at [1207, 16] on div "Shop All Shop All Shop All Up to 30% off New Arrivals Online Only Best Sellers …" at bounding box center [607, 14] width 1214 height 29
click at [1201, 17] on span "3" at bounding box center [1200, 17] width 7 height 7
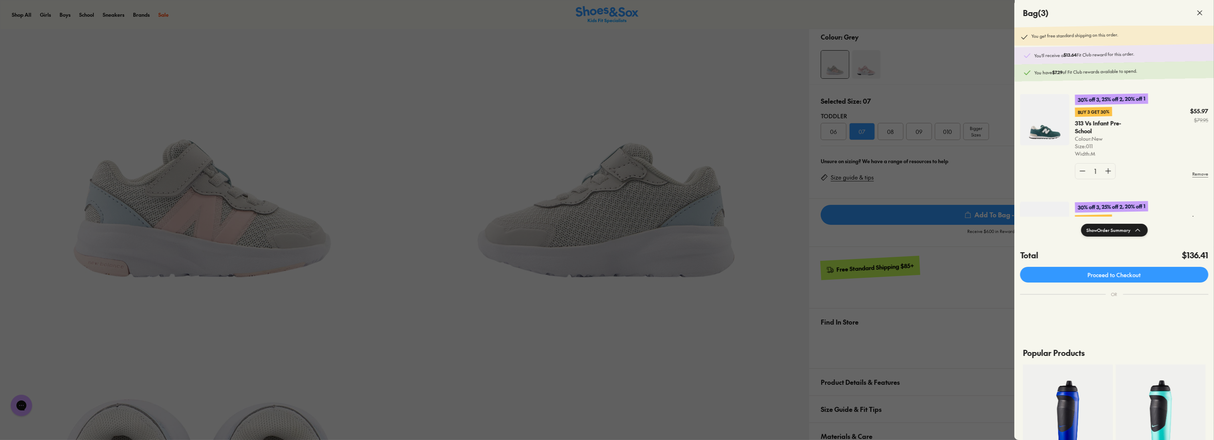
click at [402, 34] on div at bounding box center [607, 220] width 1214 height 440
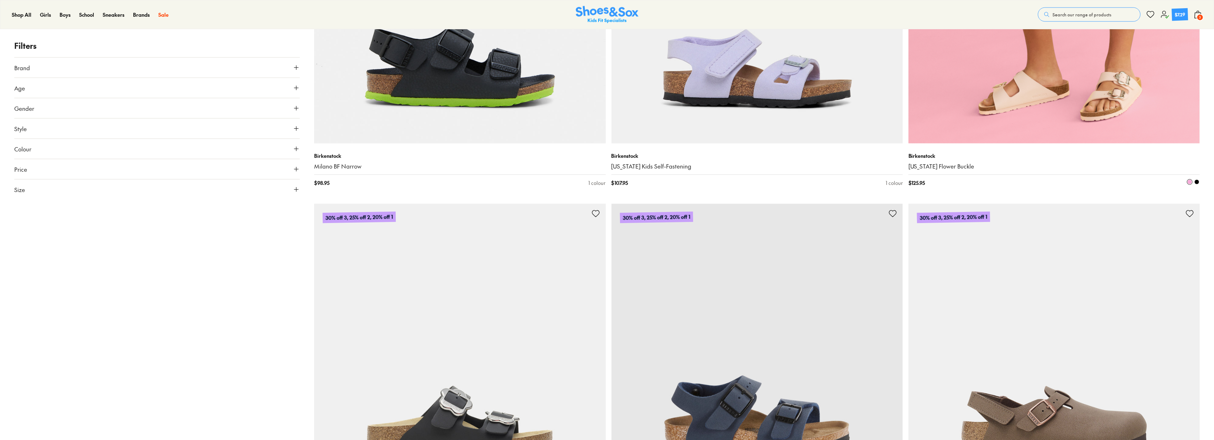
scroll to position [1345, 0]
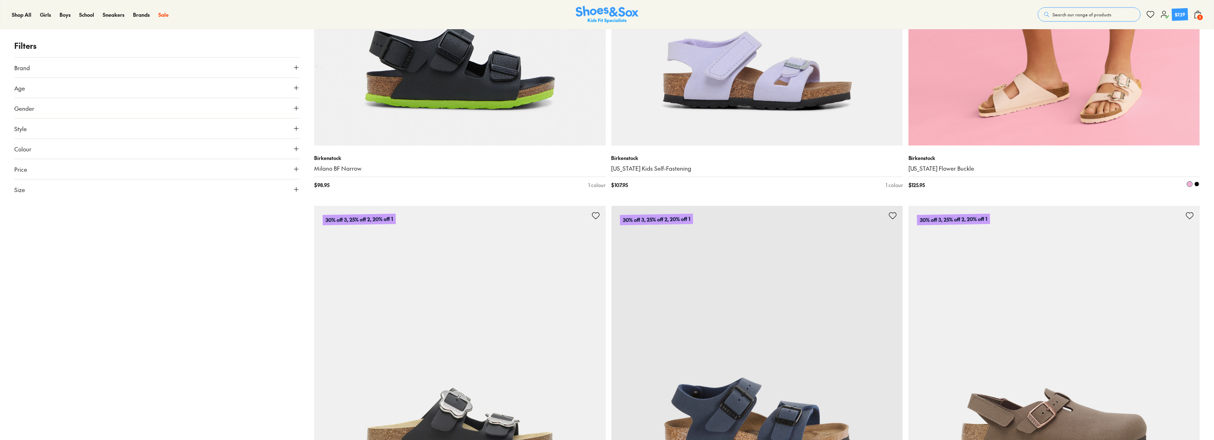
drag, startPoint x: 1067, startPoint y: 108, endPoint x: 1093, endPoint y: 113, distance: 26.2
click at [1093, 112] on img at bounding box center [1054, -1] width 291 height 291
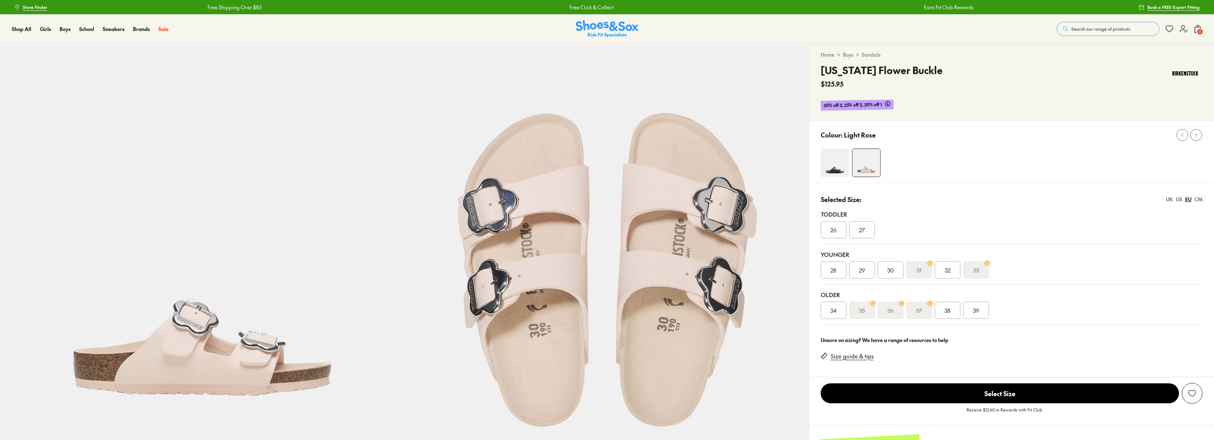
select select "*"
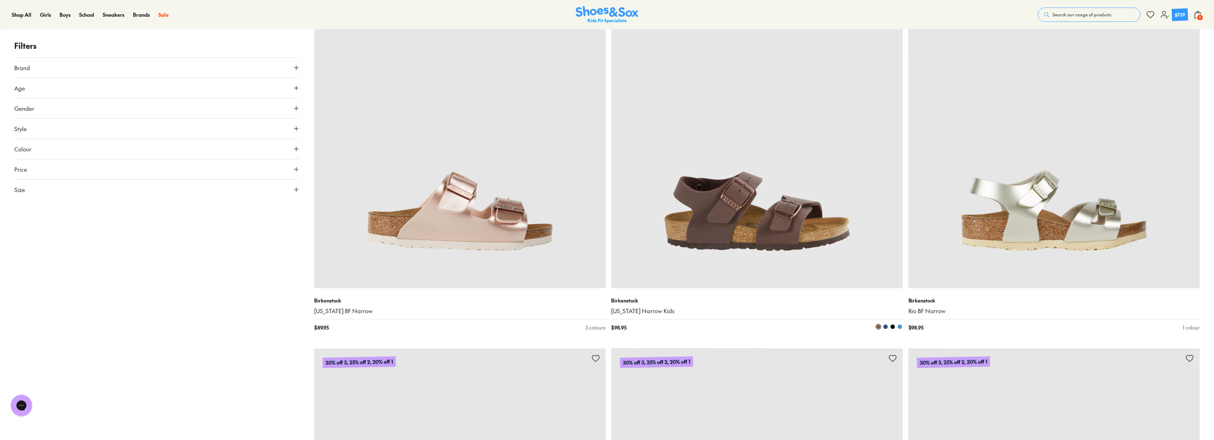
scroll to position [2969, 0]
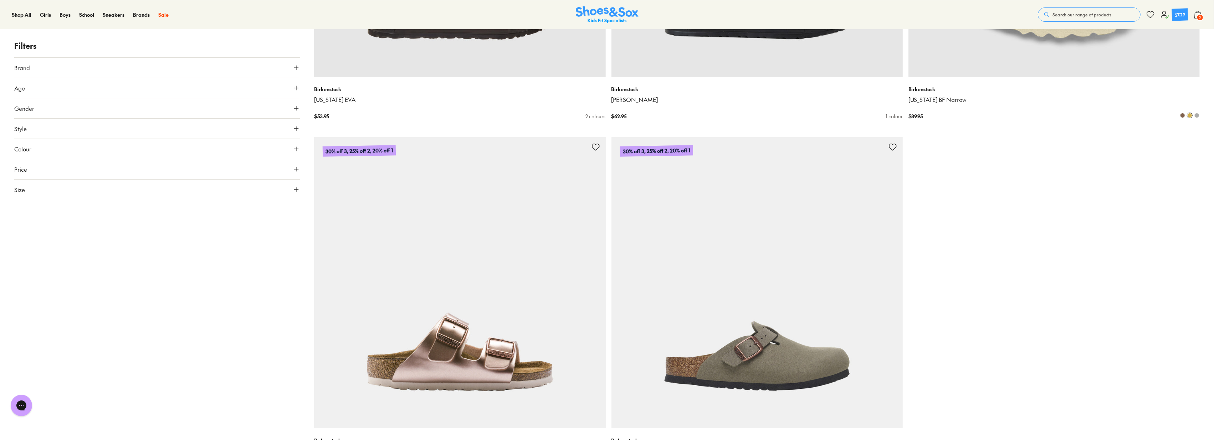
type input "***"
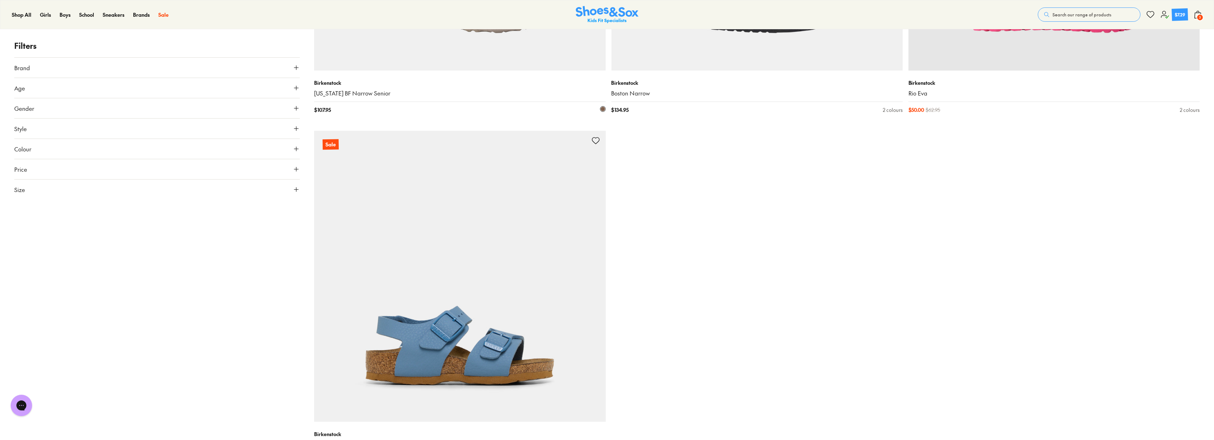
scroll to position [3802, 0]
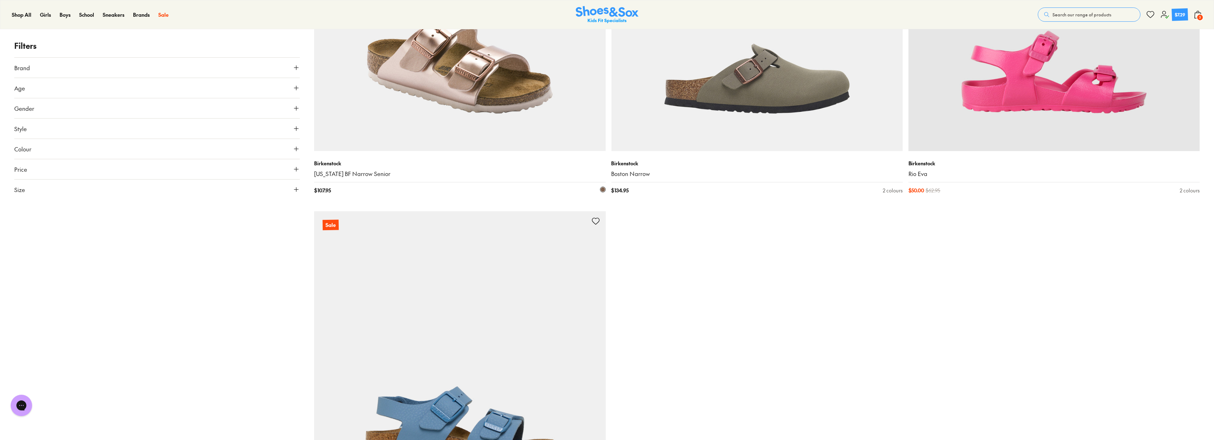
click at [548, 124] on img at bounding box center [459, 5] width 291 height 291
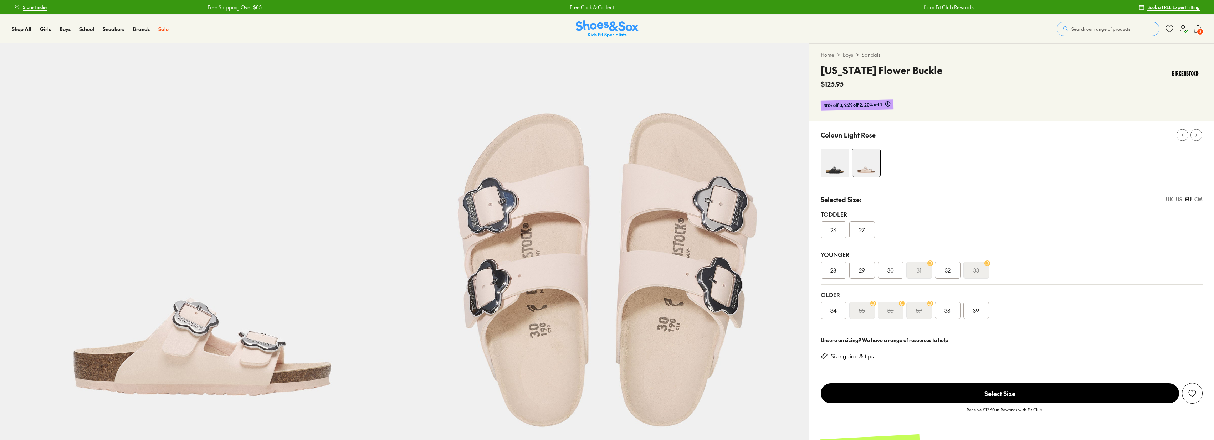
select select "*"
click at [942, 271] on div "32" at bounding box center [948, 270] width 26 height 17
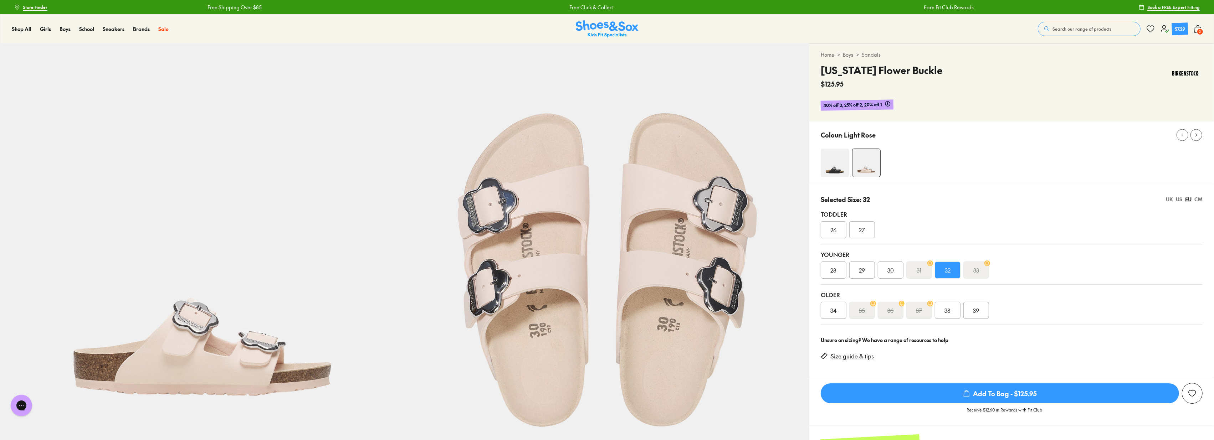
click at [888, 270] on span "30" at bounding box center [891, 270] width 6 height 9
click at [1178, 199] on div "US" at bounding box center [1179, 199] width 6 height 7
click at [1165, 199] on div "Selected Size: 012 UK US EU CM" at bounding box center [1012, 200] width 382 height 10
click at [1164, 202] on div "Selected Size: 012 UK US EU CM" at bounding box center [1012, 200] width 382 height 10
click at [1168, 201] on div "UK" at bounding box center [1169, 199] width 7 height 7
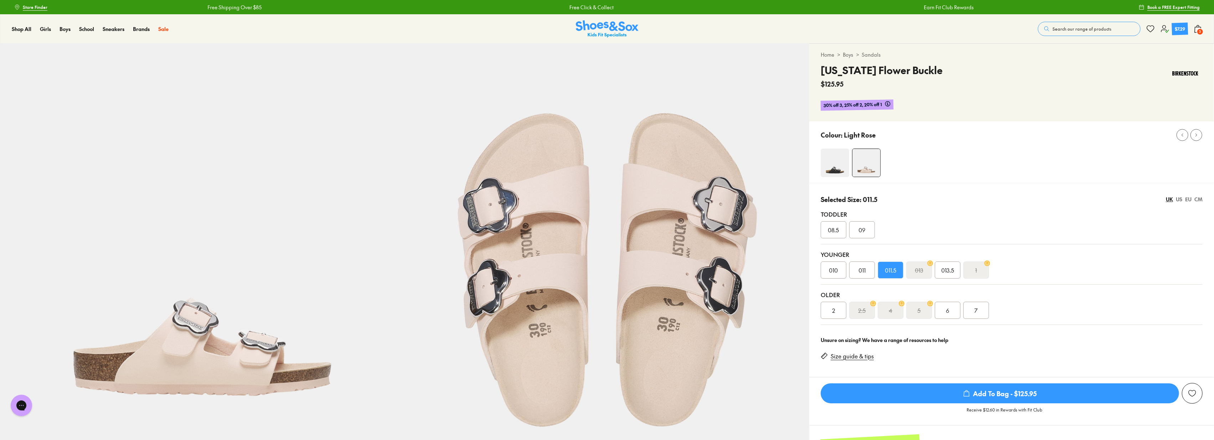
click at [1178, 200] on div "US" at bounding box center [1179, 199] width 6 height 7
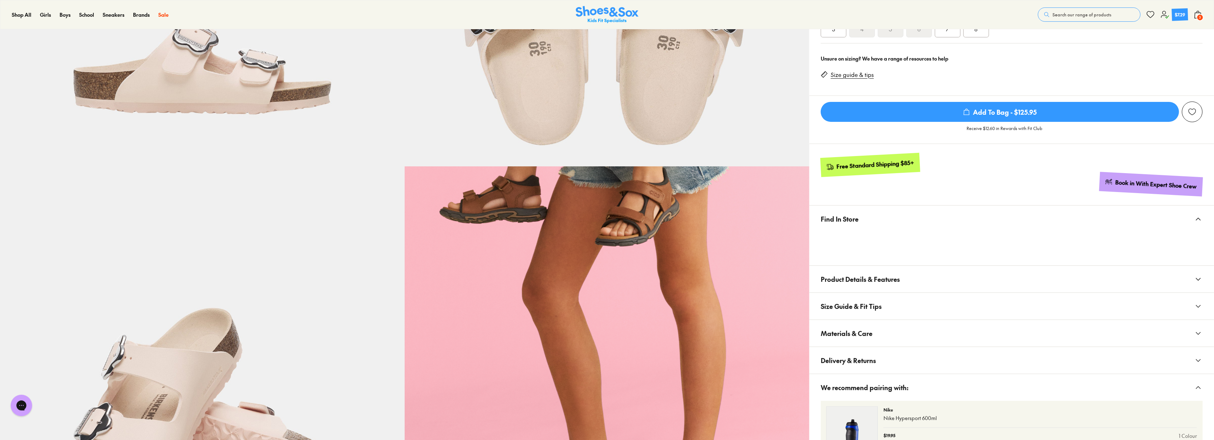
scroll to position [198, 0]
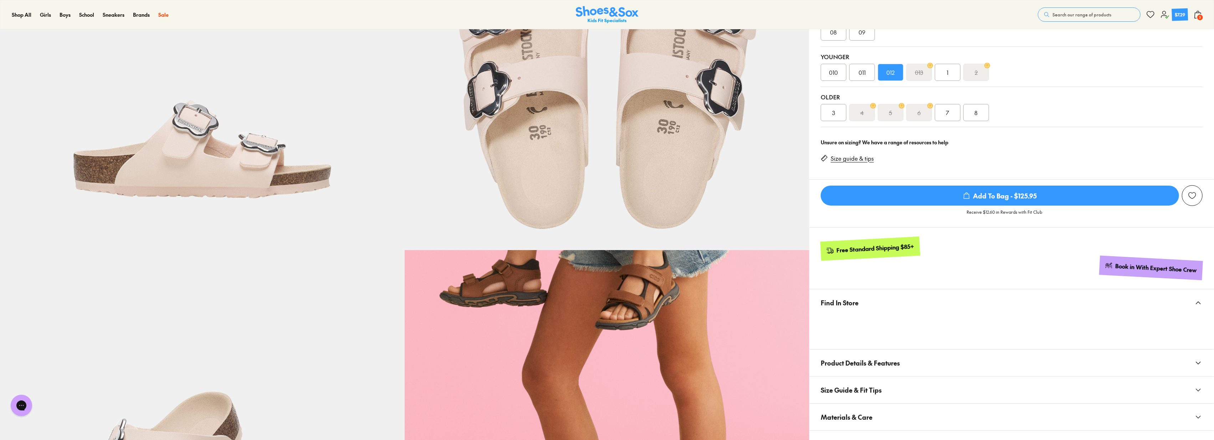
click at [1064, 198] on span "Add To Bag - $125.95" at bounding box center [1000, 196] width 358 height 20
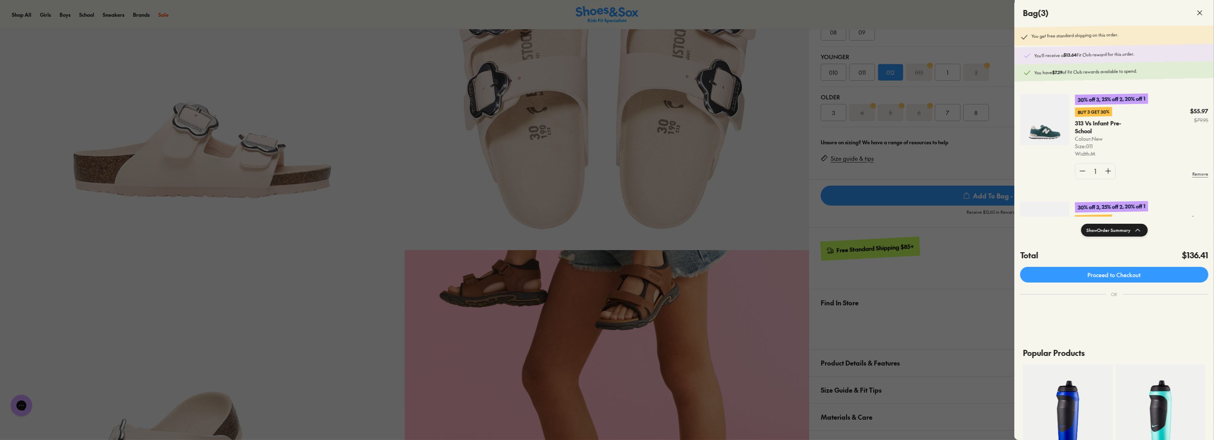
click at [787, 164] on div at bounding box center [607, 220] width 1214 height 440
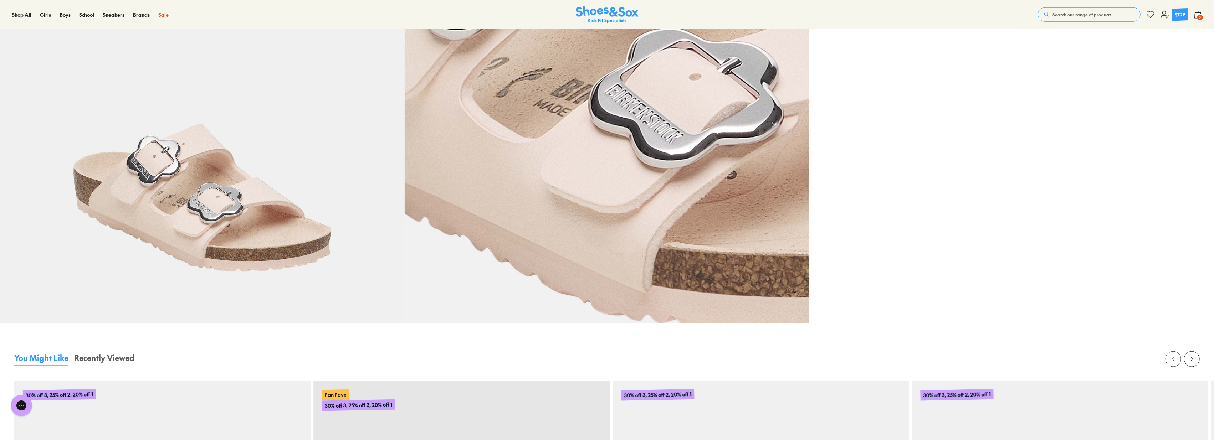
scroll to position [951, 0]
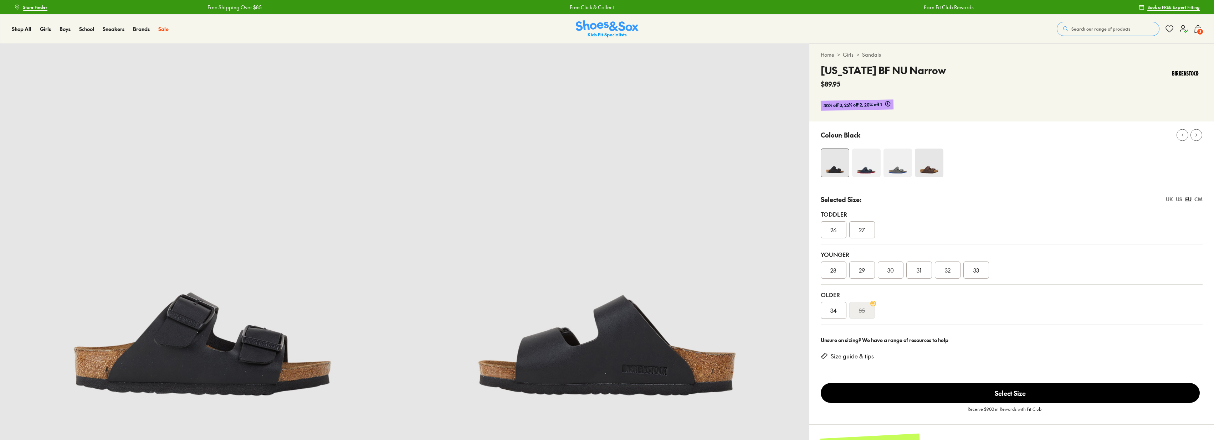
select select "*"
click at [885, 273] on div "30" at bounding box center [891, 270] width 26 height 17
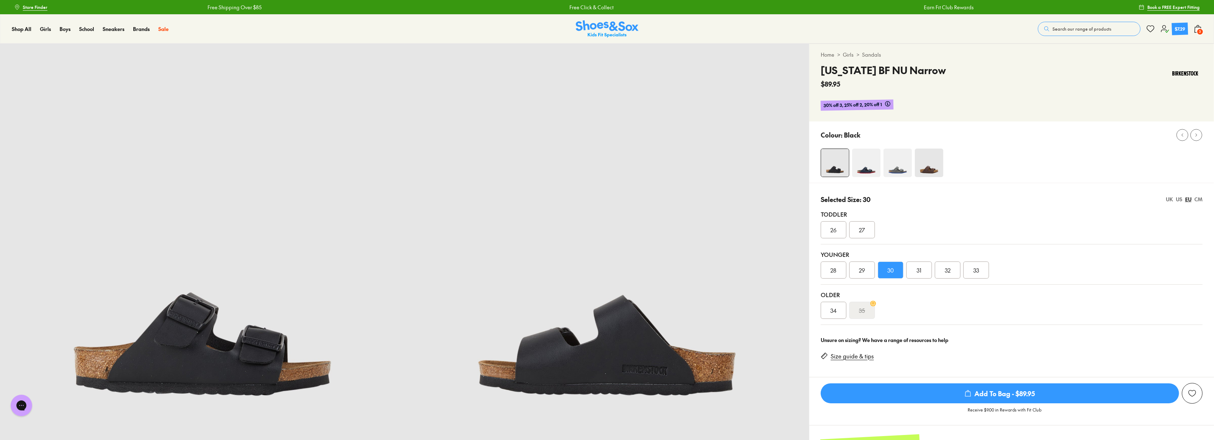
click at [912, 273] on div "31" at bounding box center [920, 270] width 26 height 17
click at [944, 265] on div "32" at bounding box center [948, 270] width 26 height 17
click at [1199, 28] on span "3" at bounding box center [1200, 31] width 7 height 7
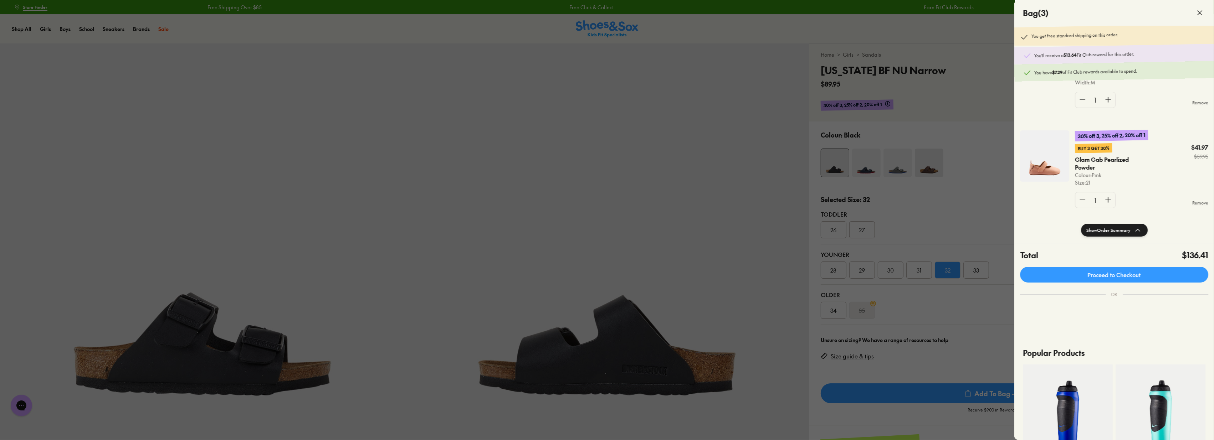
scroll to position [79, 0]
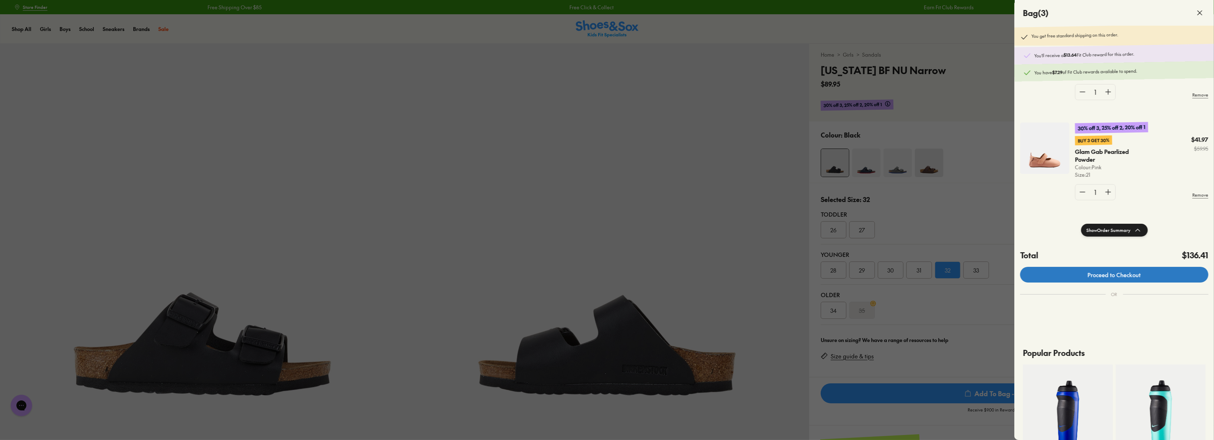
click at [1127, 276] on link "Proceed to Checkout" at bounding box center [1114, 275] width 188 height 16
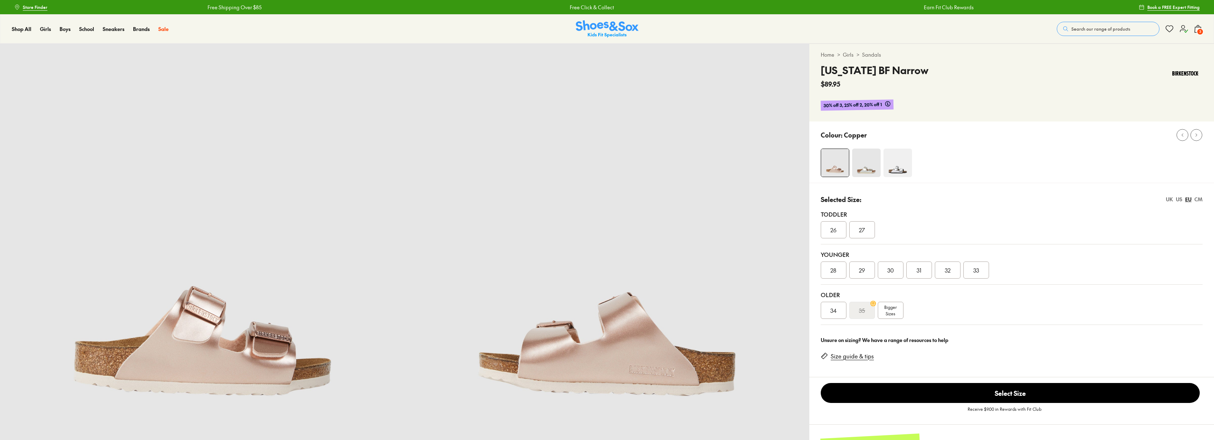
select select "*"
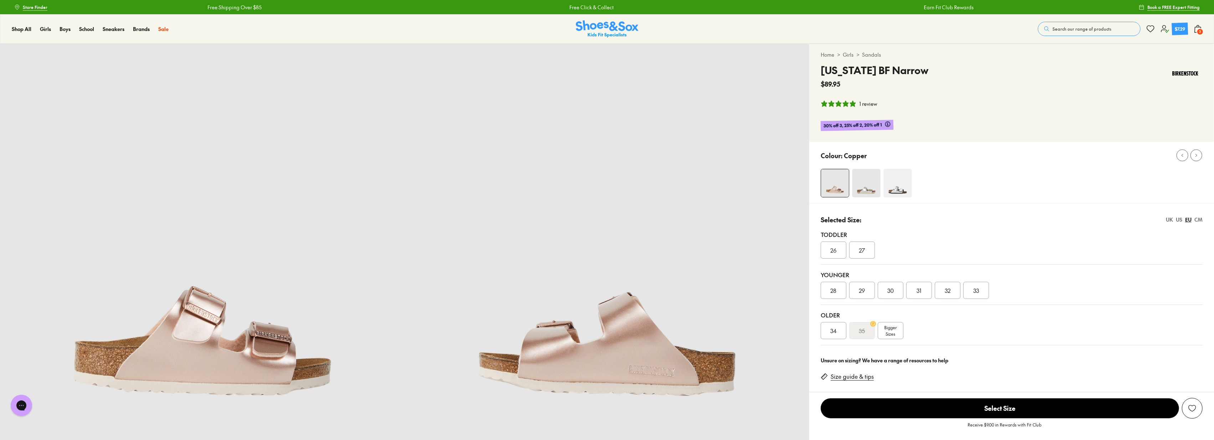
click at [882, 296] on div "30" at bounding box center [891, 290] width 26 height 17
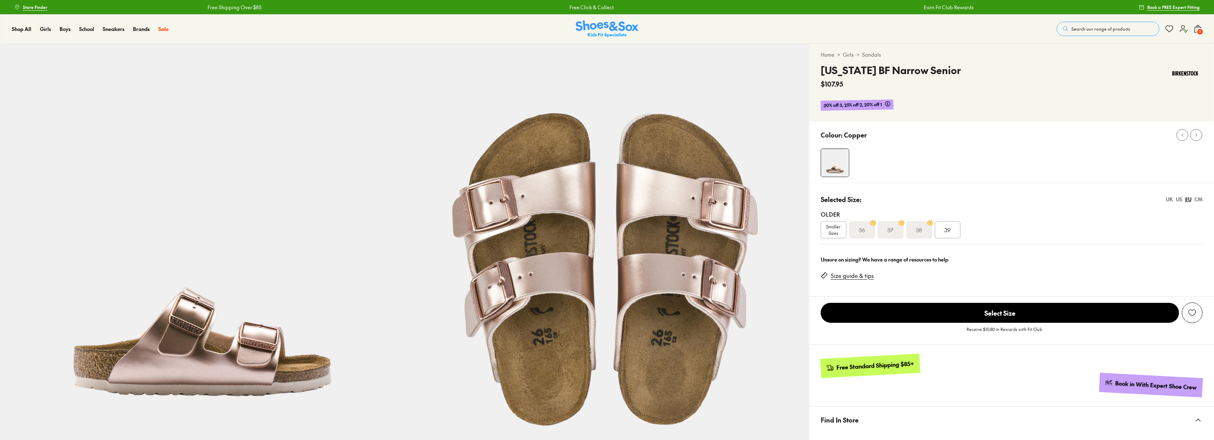
click at [947, 233] on span "39" at bounding box center [948, 230] width 6 height 9
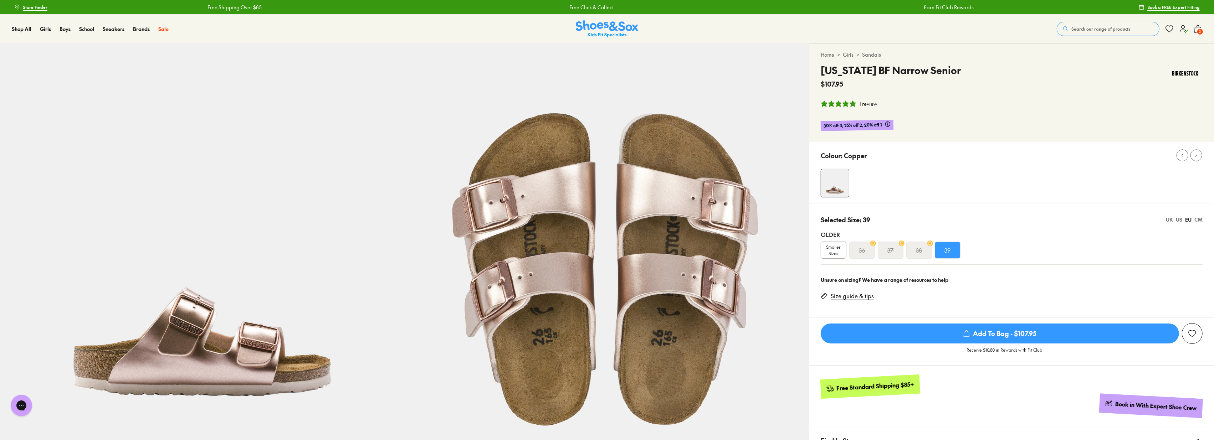
select select "*"
click at [1171, 219] on div "UK" at bounding box center [1169, 219] width 7 height 7
click at [1179, 219] on div "US" at bounding box center [1179, 219] width 6 height 7
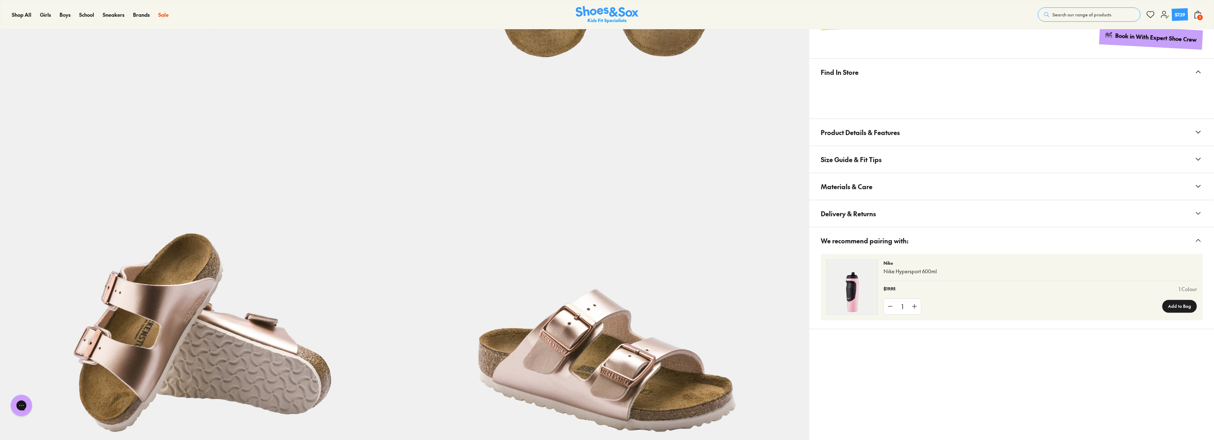
scroll to position [436, 0]
